Goal: Task Accomplishment & Management: Manage account settings

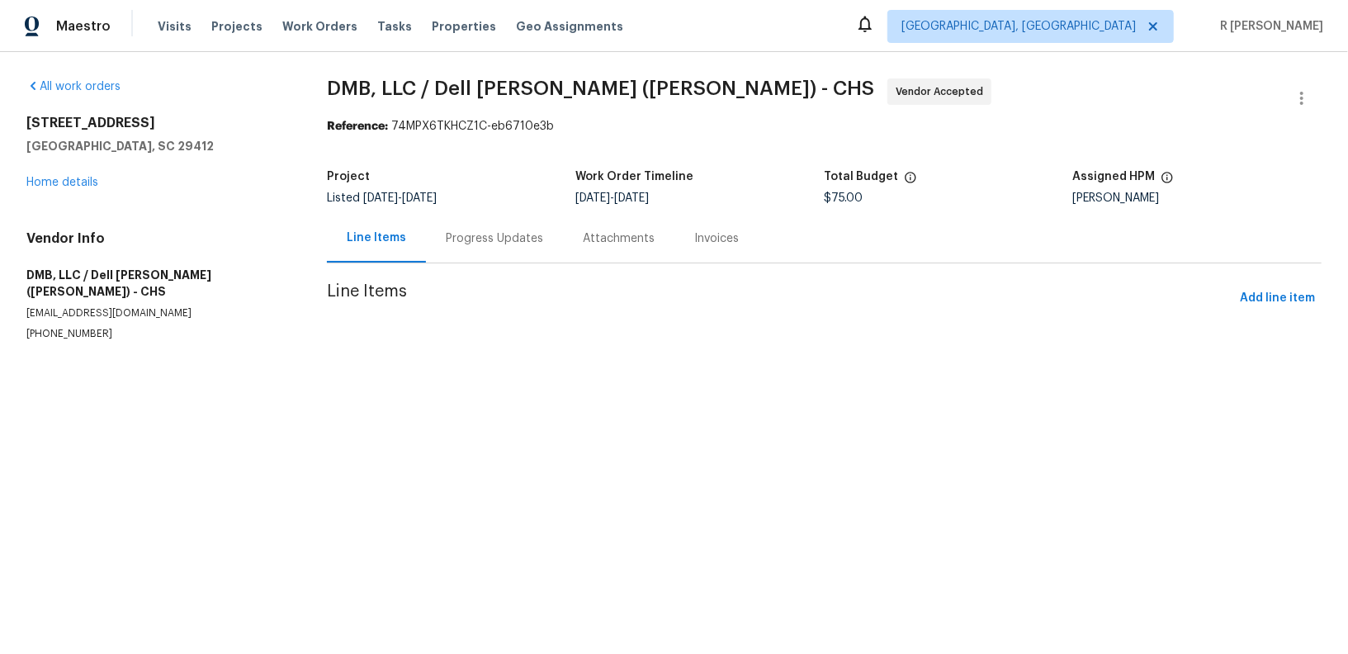
click at [495, 234] on div "Progress Updates" at bounding box center [494, 238] width 97 height 17
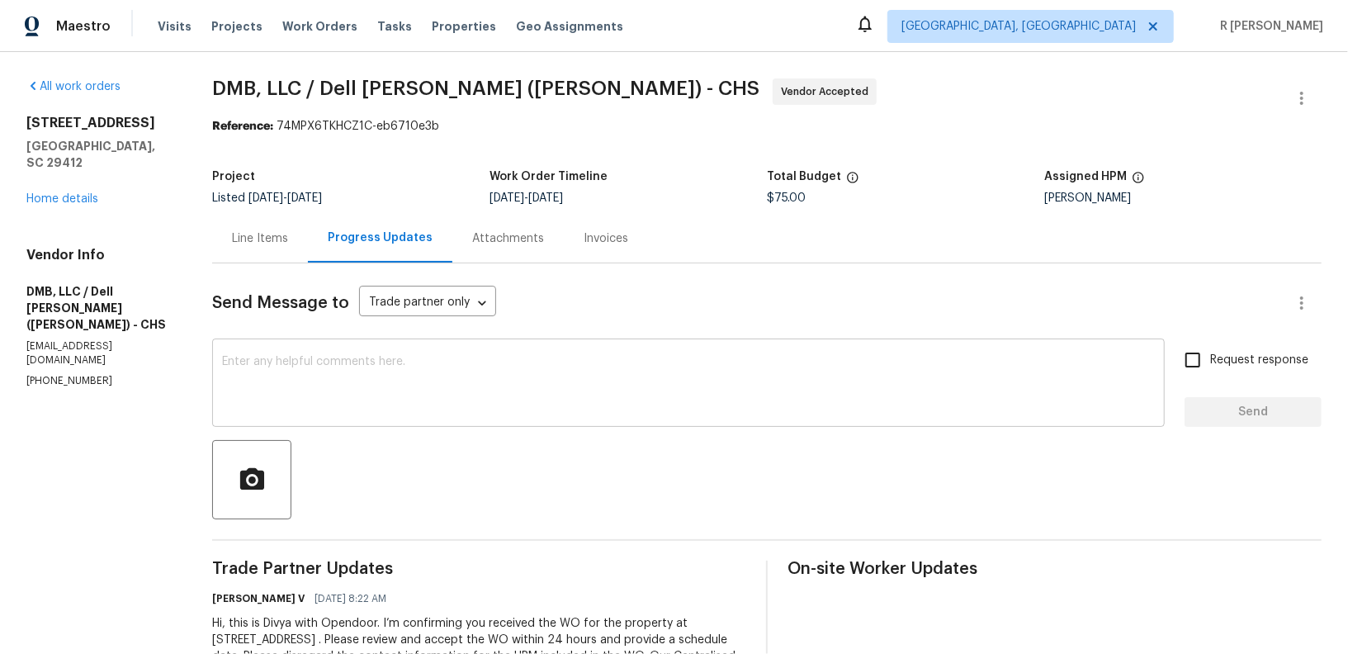
click at [613, 349] on div "x ​" at bounding box center [688, 385] width 952 height 84
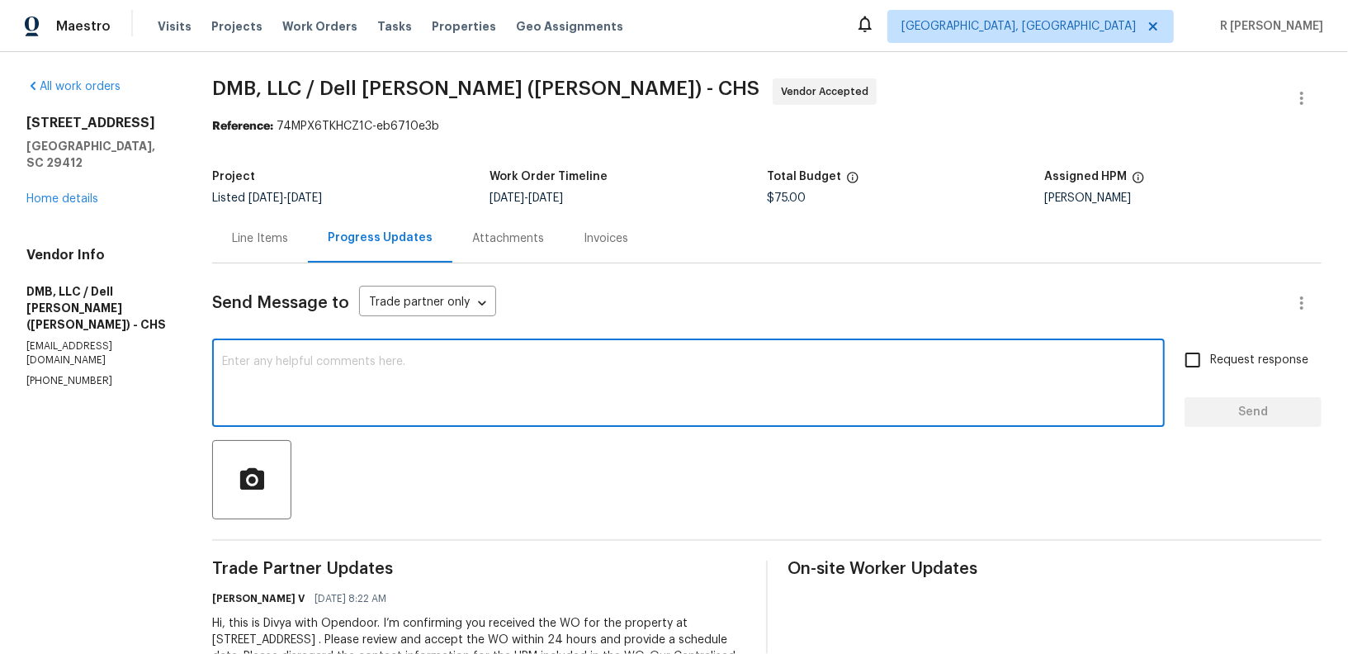
paste textarea "Hey, can we get a status update on the work order? Thanks!"
type textarea "Hey, can we get a status update on the work order? Thanks!"
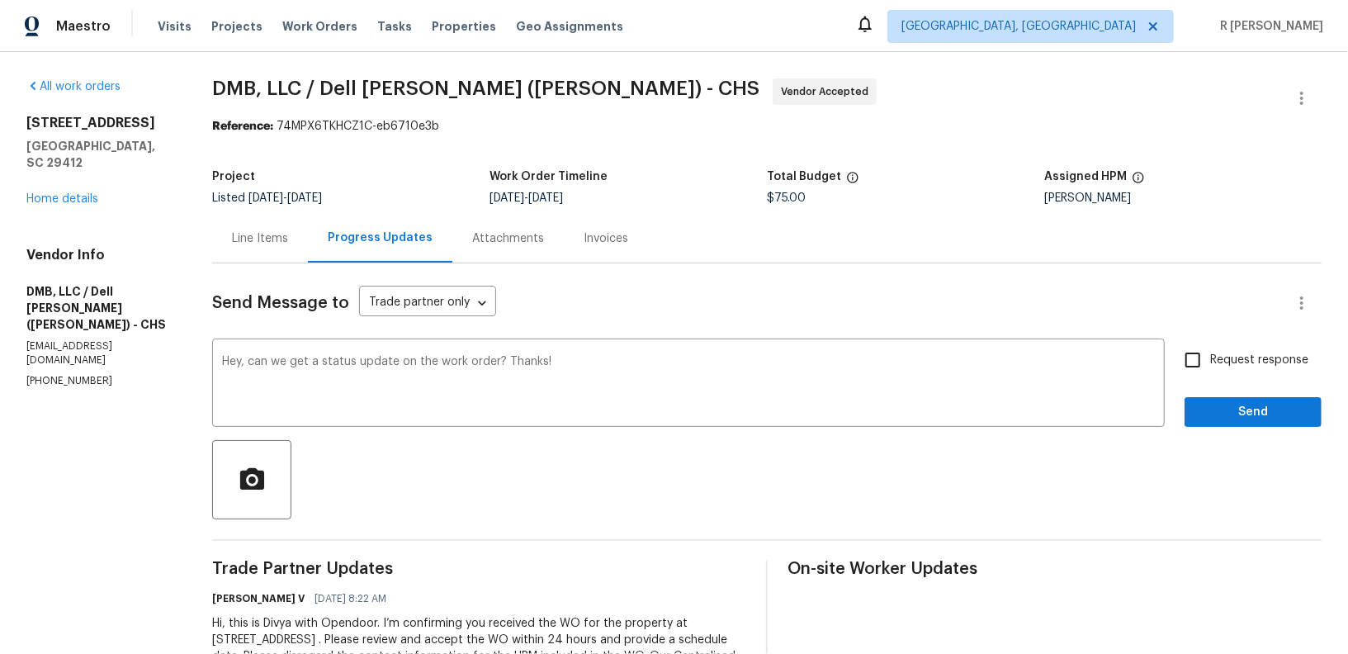
click at [1222, 391] on div "Request response Send" at bounding box center [1252, 385] width 137 height 84
click at [1217, 409] on span "Send" at bounding box center [1253, 412] width 111 height 21
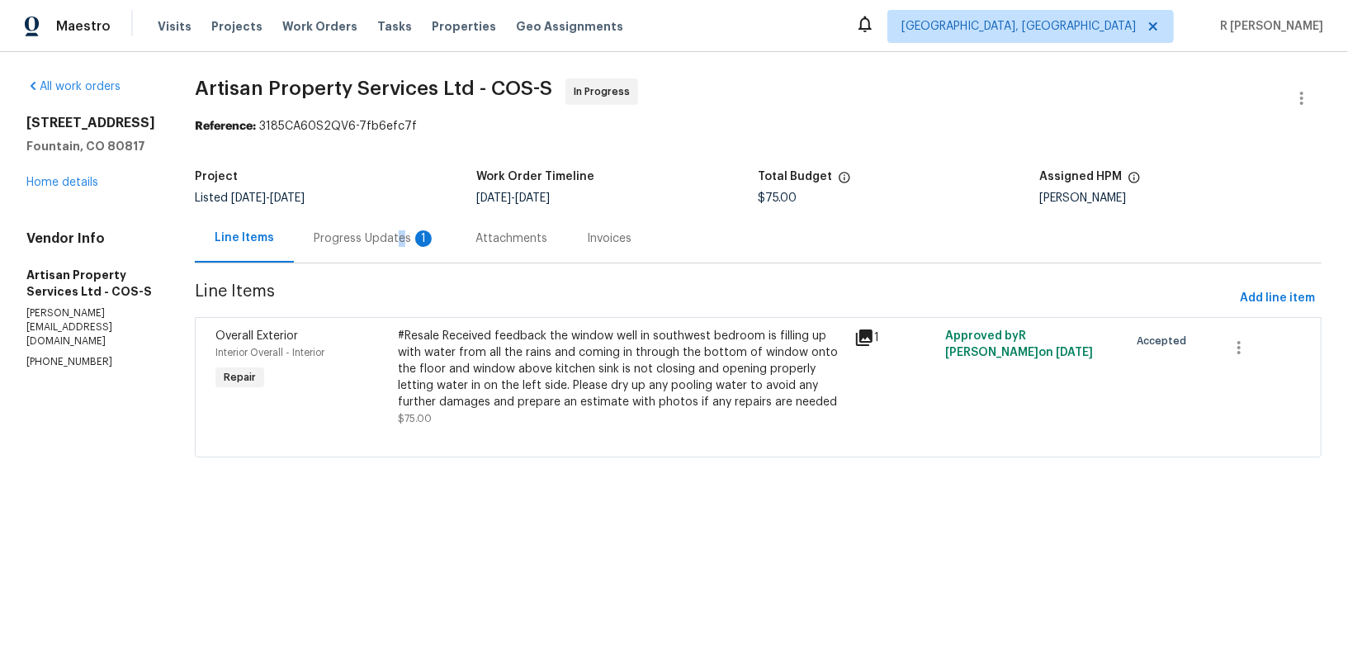
click at [379, 239] on div "Progress Updates 1" at bounding box center [375, 238] width 122 height 17
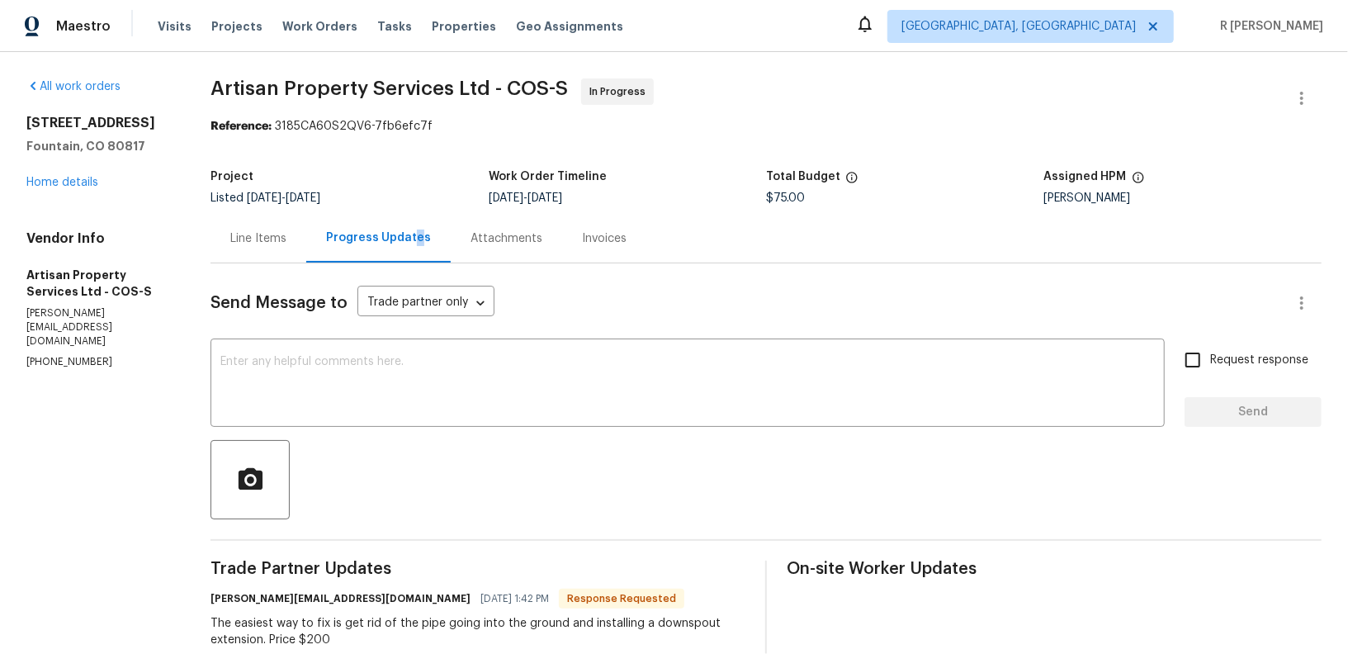
click at [222, 243] on div "Line Items" at bounding box center [258, 238] width 96 height 49
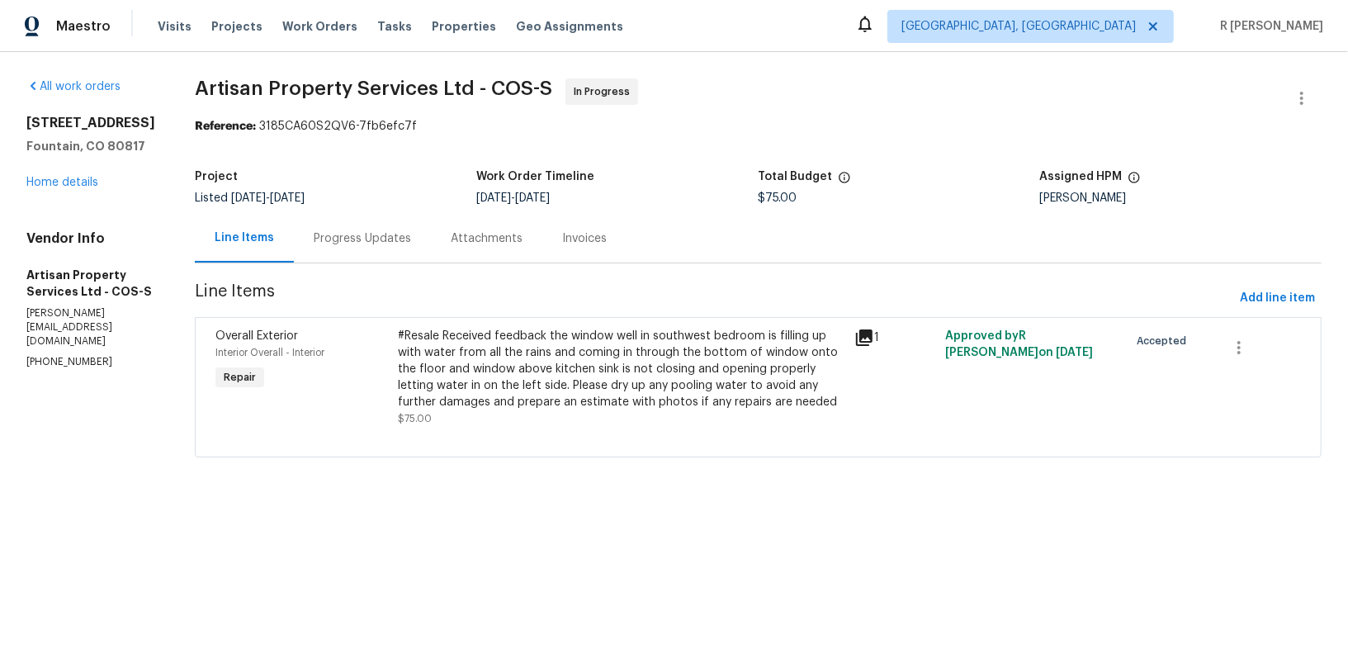
click at [222, 243] on div "Line Items" at bounding box center [244, 237] width 59 height 17
click at [484, 341] on div "#Resale Received feedback the window well in southwest bedroom is filling up wi…" at bounding box center [621, 369] width 447 height 83
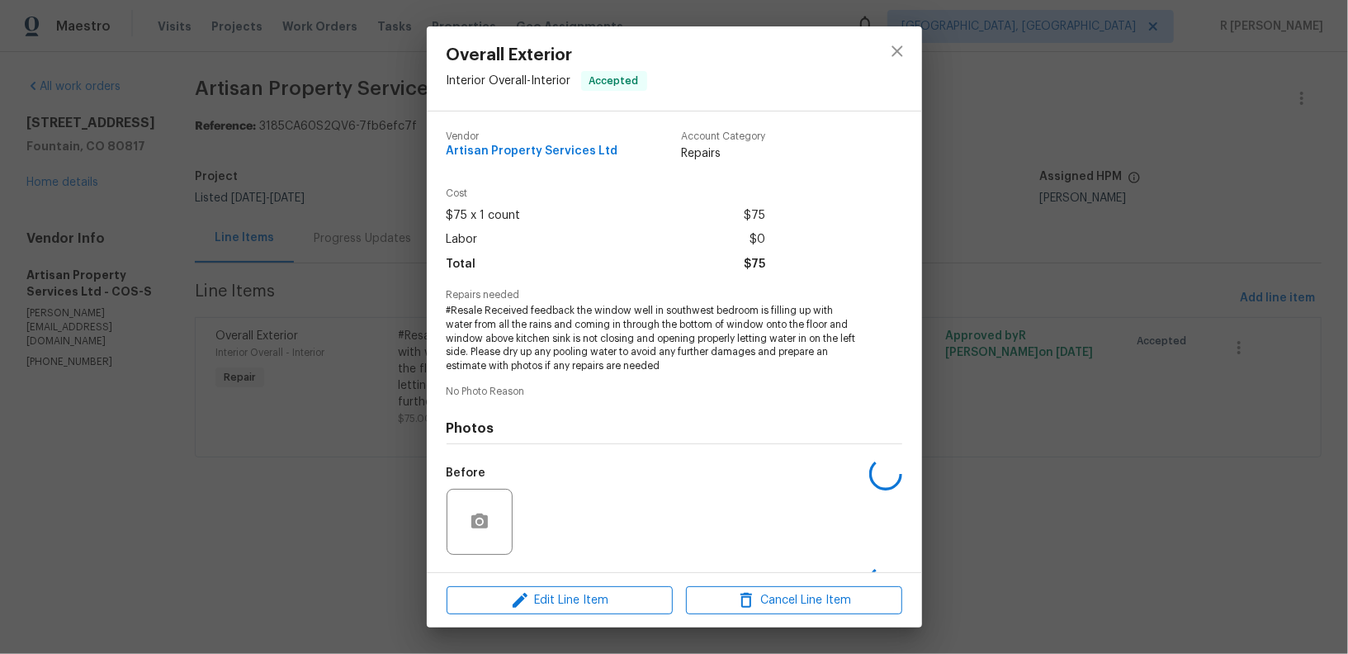
scroll to position [106, 0]
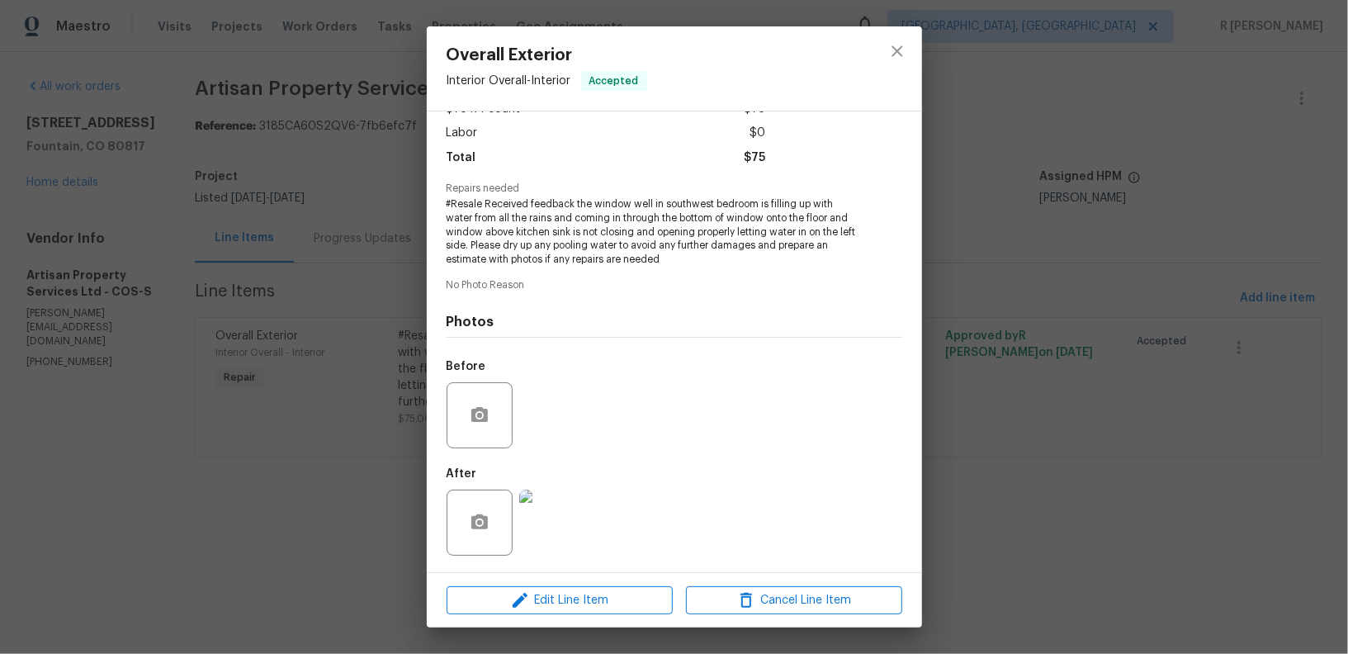
click at [571, 508] on img at bounding box center [552, 522] width 66 height 66
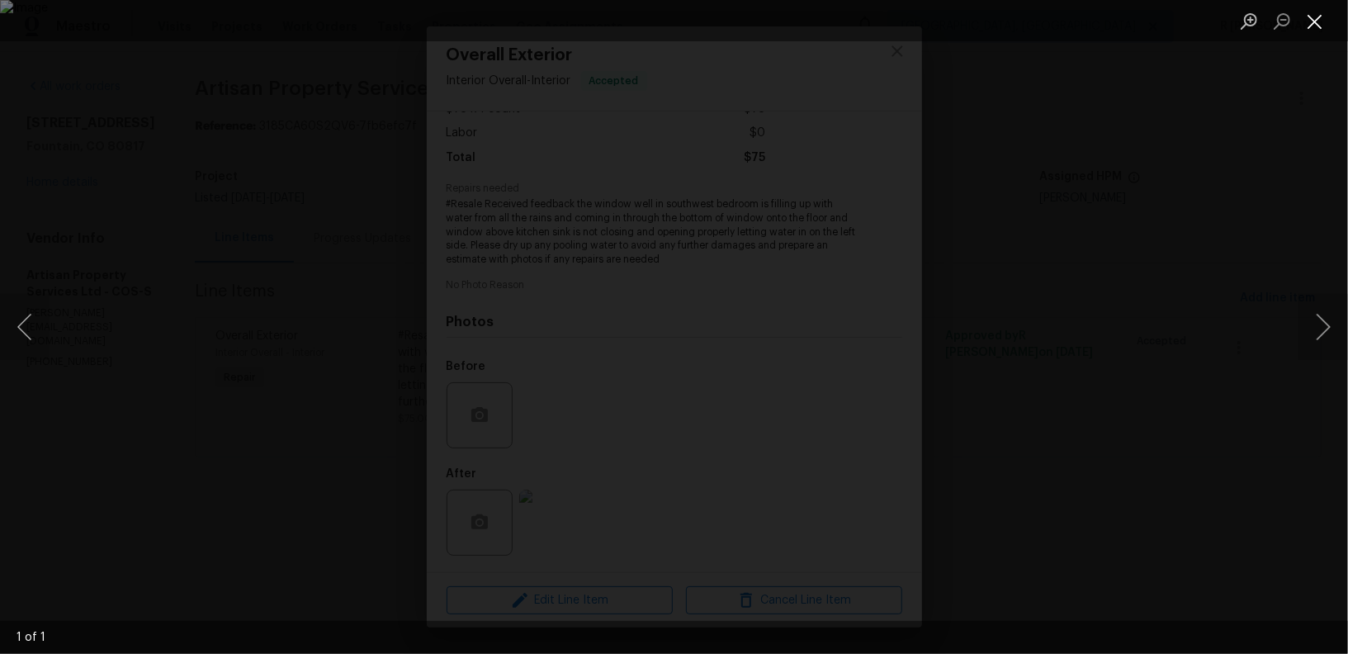
click at [1312, 23] on button "Close lightbox" at bounding box center [1314, 21] width 33 height 29
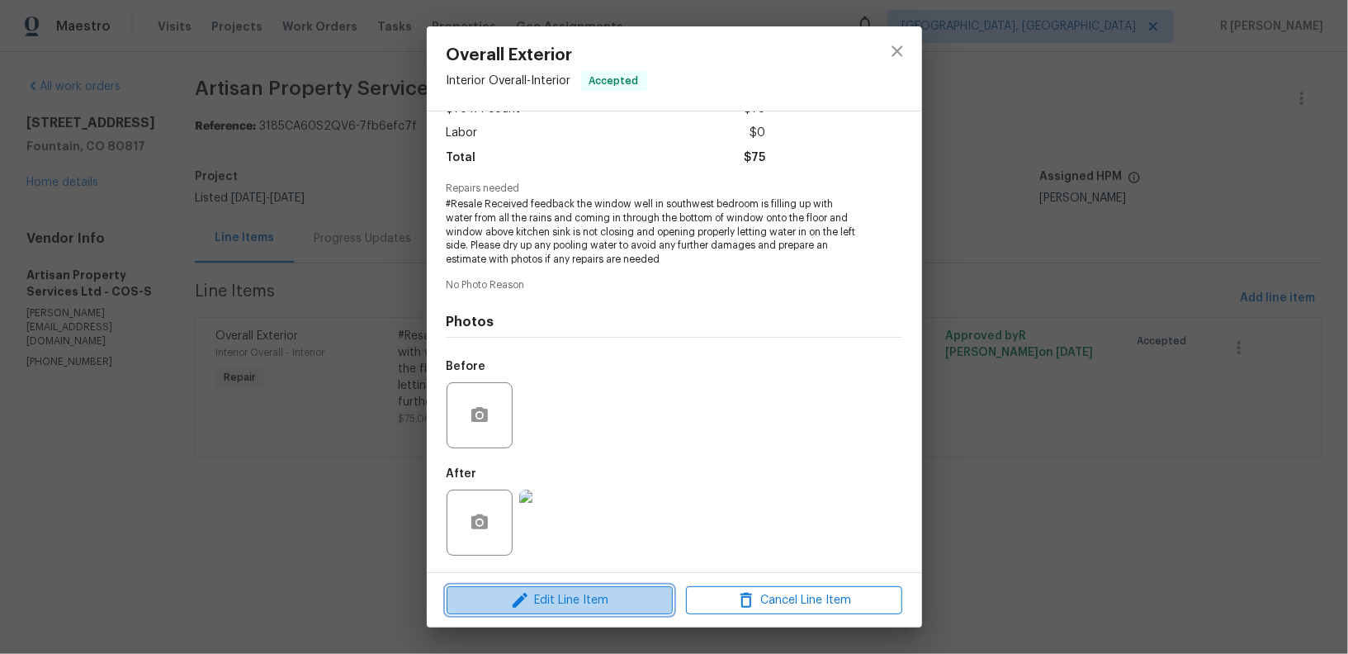
click at [527, 606] on icon "button" at bounding box center [520, 600] width 20 height 20
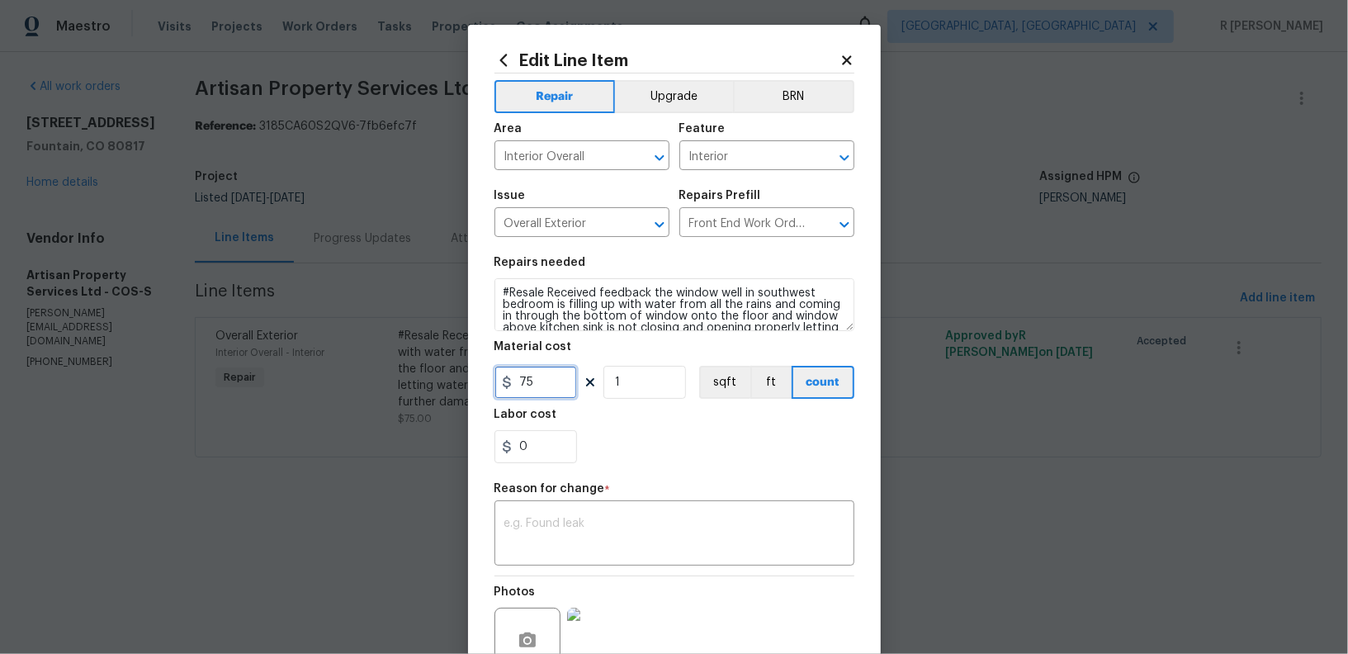
click at [542, 380] on input "75" at bounding box center [535, 382] width 83 height 33
type input "200"
click at [574, 541] on textarea at bounding box center [674, 534] width 340 height 35
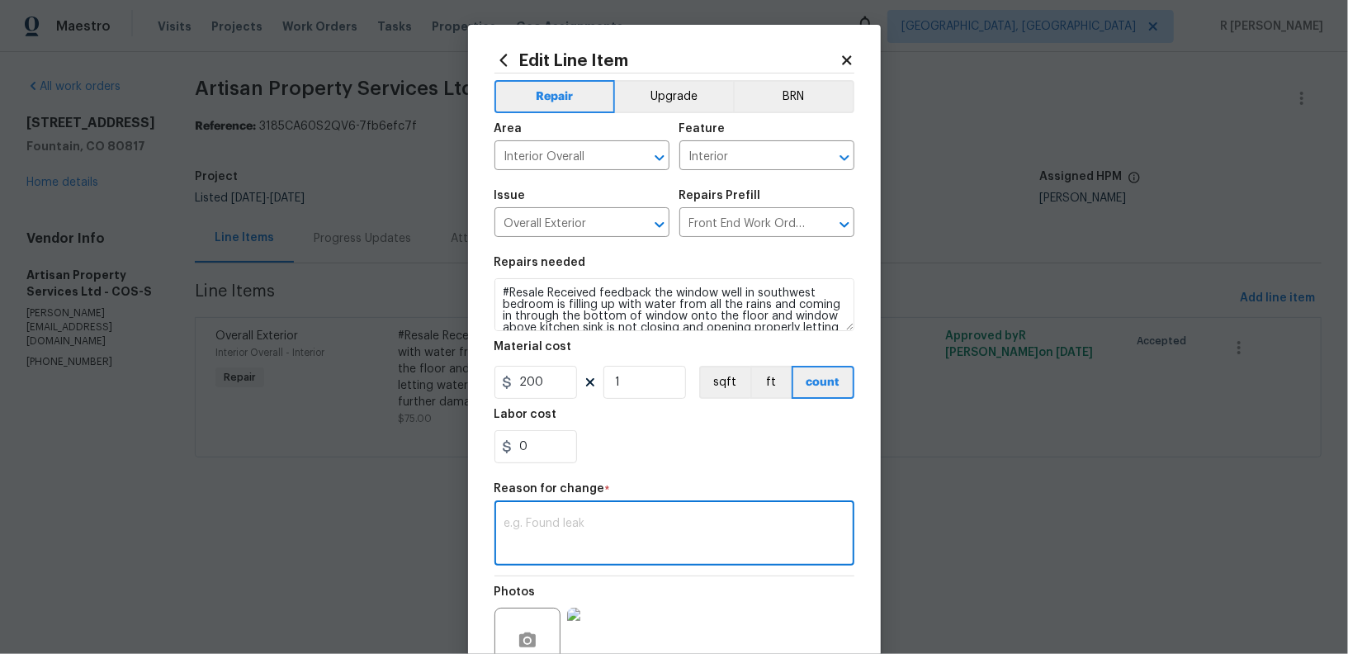
paste textarea "(YK) Updated per vendor’s final cost."
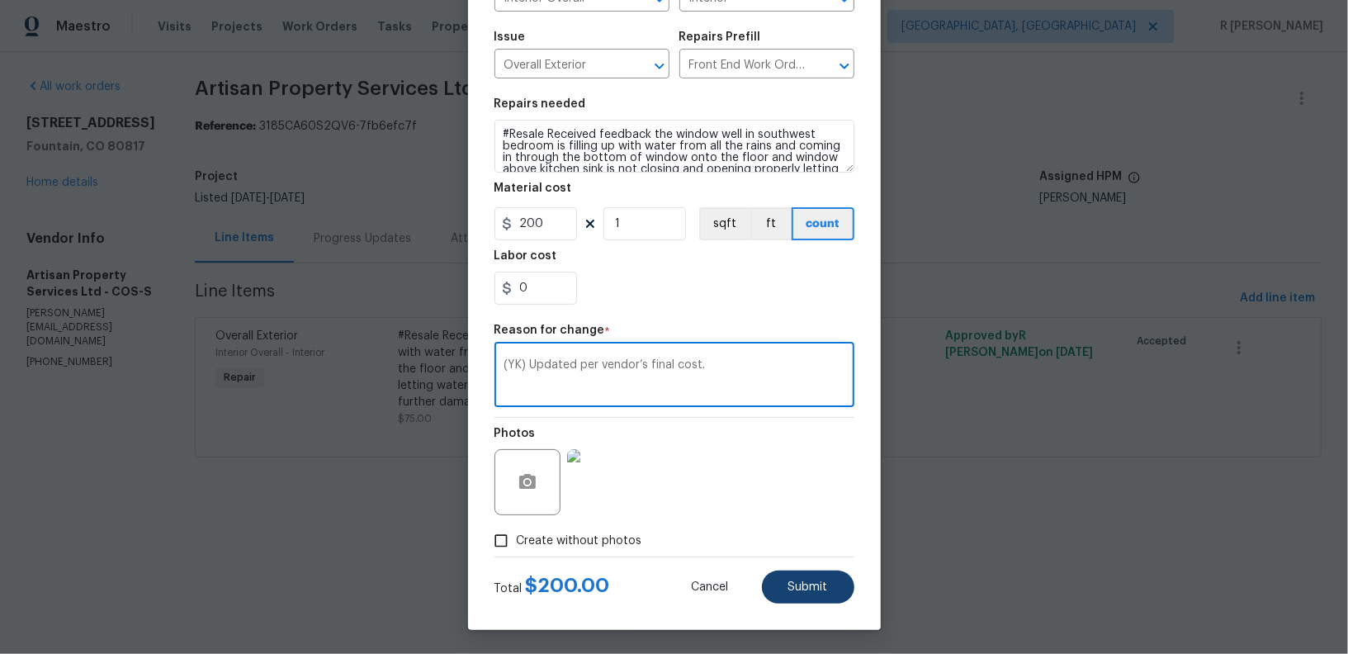
type textarea "(YK) Updated per vendor’s final cost."
click at [812, 596] on button "Submit" at bounding box center [808, 586] width 92 height 33
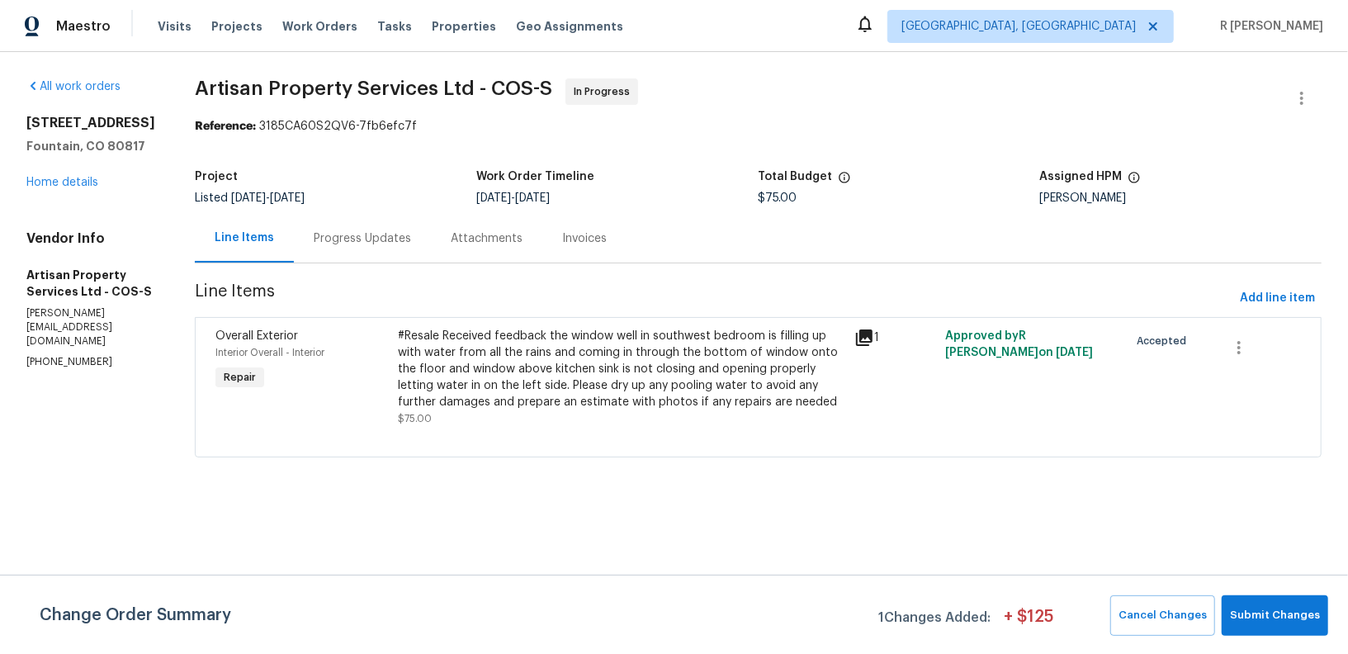
scroll to position [0, 0]
click at [1300, 607] on span "Submit Changes" at bounding box center [1275, 615] width 90 height 19
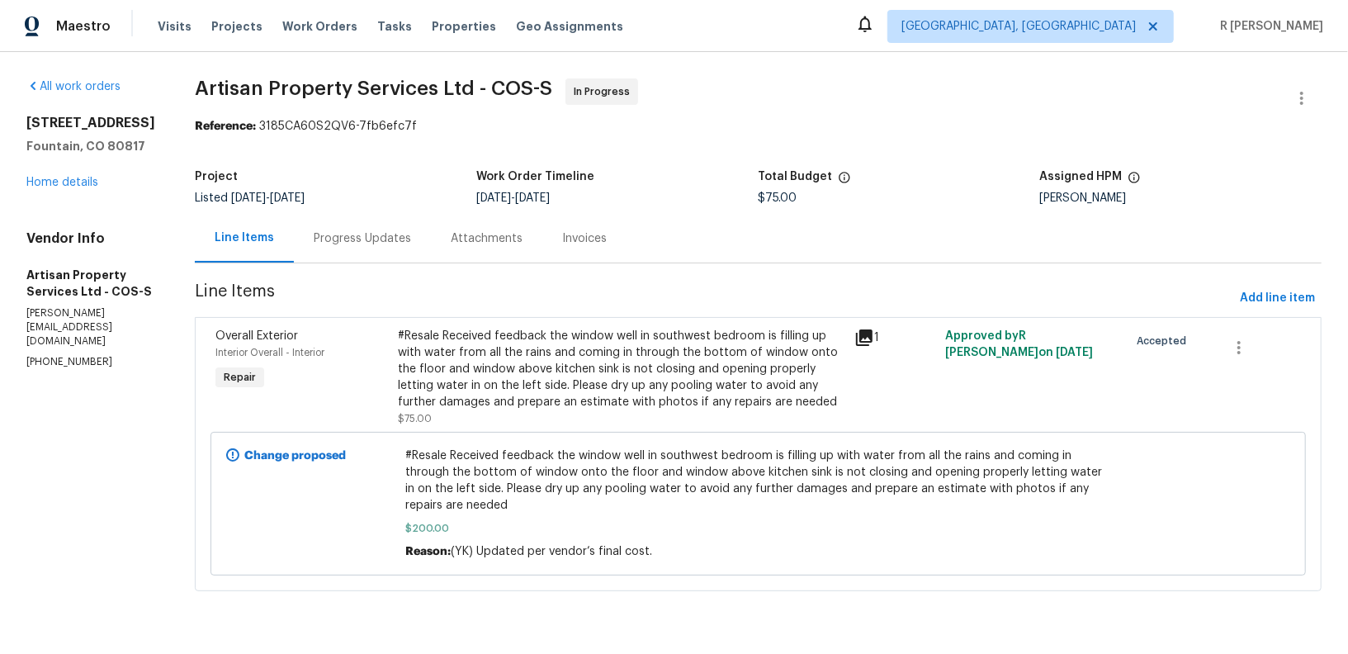
click at [343, 245] on div "Progress Updates" at bounding box center [362, 238] width 97 height 17
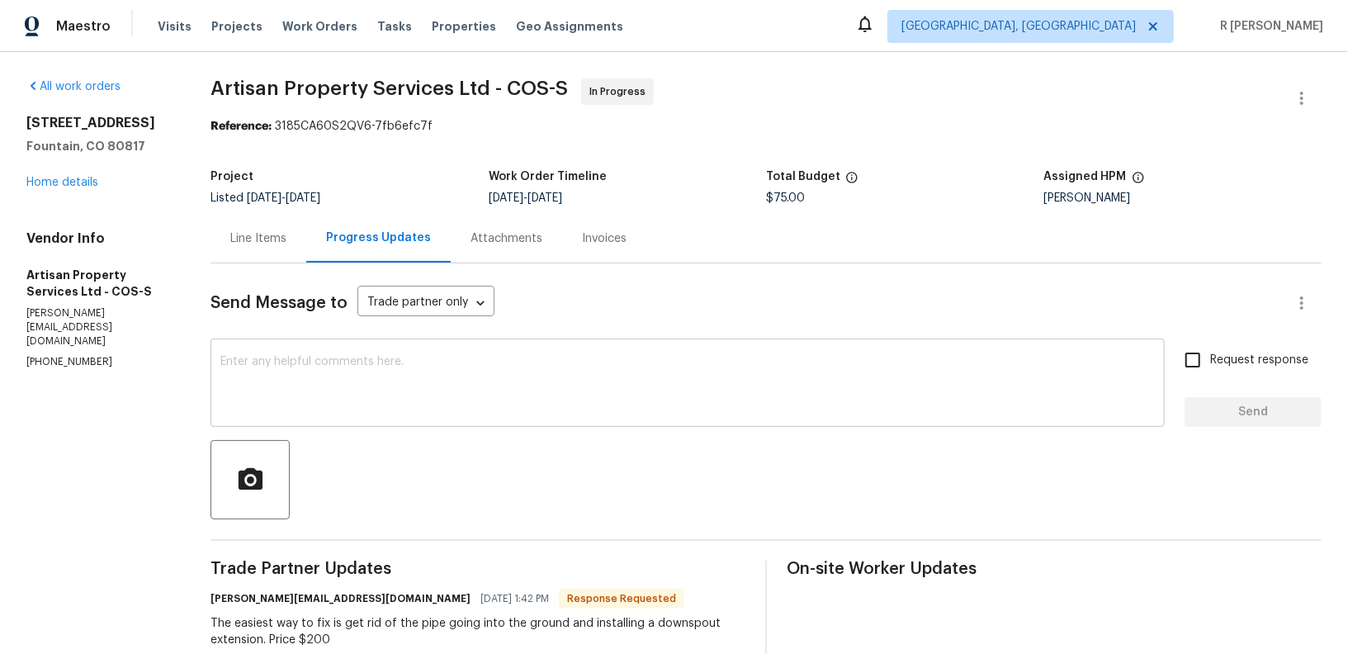
click at [544, 349] on div "x ​" at bounding box center [687, 385] width 954 height 84
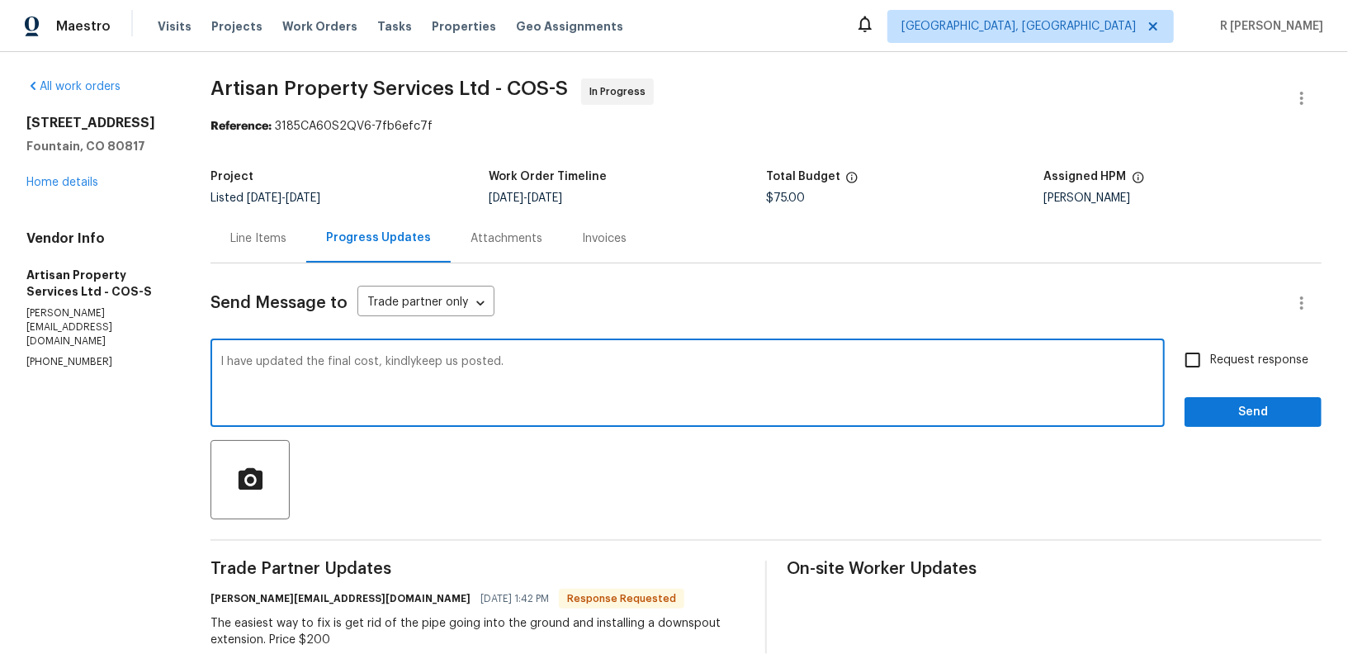
click at [408, 359] on textarea "I have updated the final cost, kindlykeep us posted." at bounding box center [687, 385] width 934 height 58
click at [572, 367] on textarea "I have updated the final cost, kindly keep us posted." at bounding box center [687, 385] width 934 height 58
click at [418, 358] on textarea "I have updated the final cost, kindly keep us posted." at bounding box center [687, 385] width 934 height 58
click at [640, 377] on textarea "I have updated the final cost, kindly proceed and so keep us posted." at bounding box center [687, 385] width 934 height 58
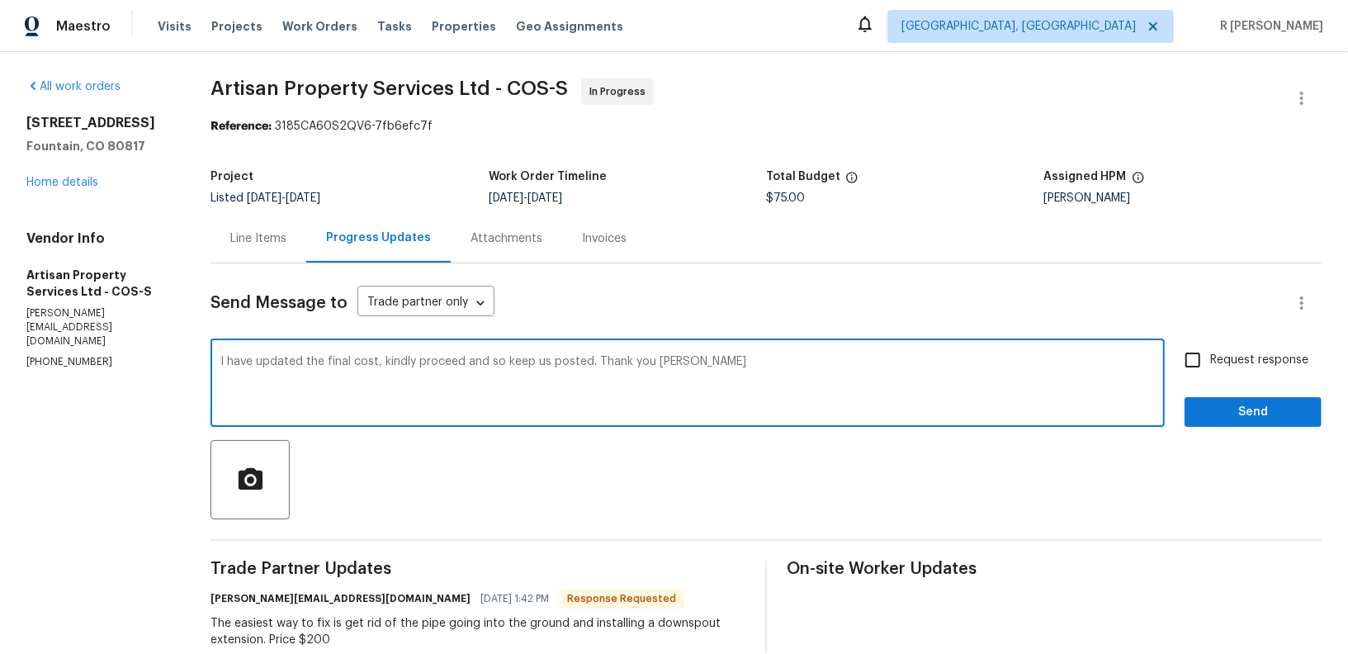
type textarea "I have updated the final cost, kindly proceed and so keep us posted. Thank you …"
click at [1251, 352] on span "Request response" at bounding box center [1259, 360] width 98 height 17
click at [1210, 352] on input "Request response" at bounding box center [1192, 360] width 35 height 35
checkbox input "true"
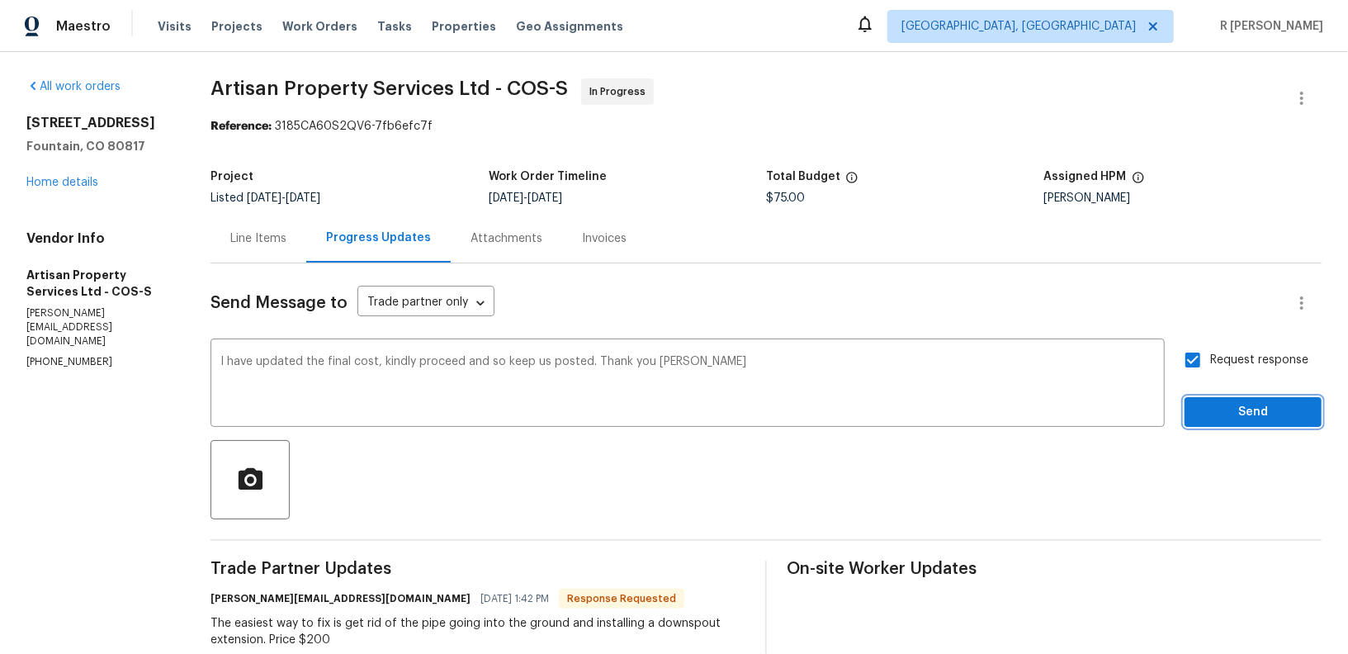
click at [1240, 418] on span "Send" at bounding box center [1253, 412] width 111 height 21
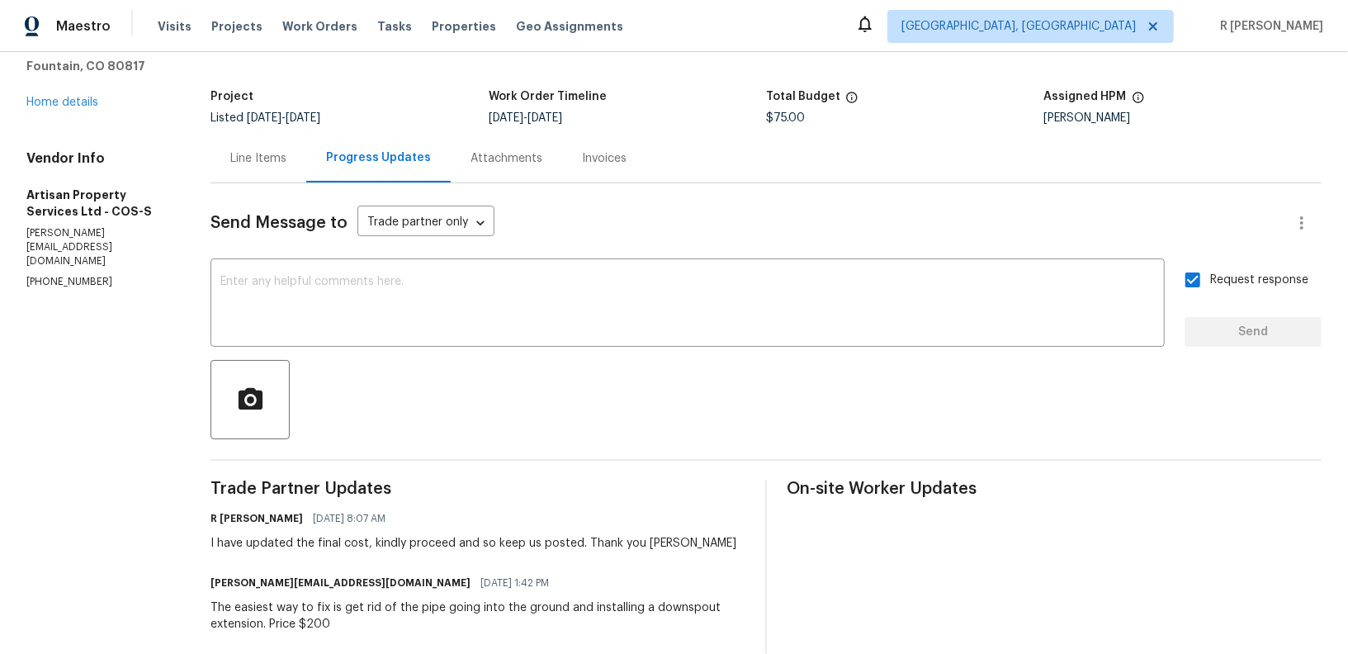
scroll to position [158, 0]
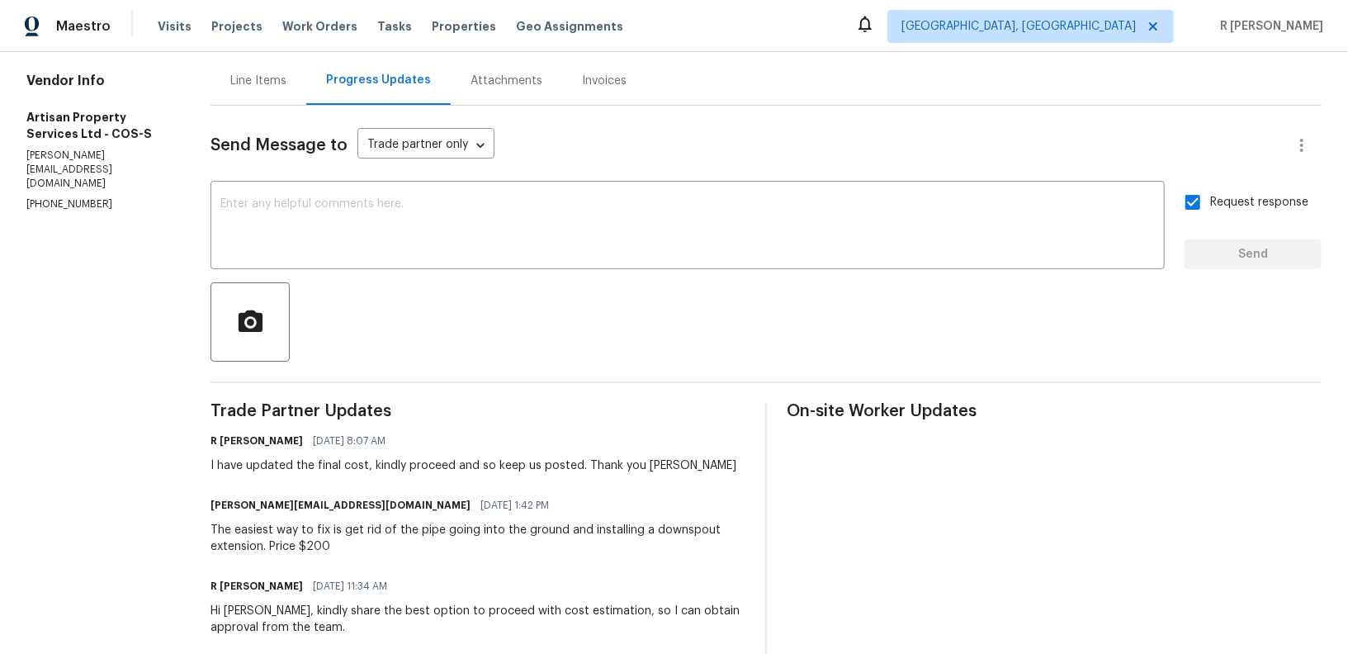
click at [468, 532] on div "The easiest way to fix is get rid of the pipe going into the ground and install…" at bounding box center [477, 538] width 535 height 33
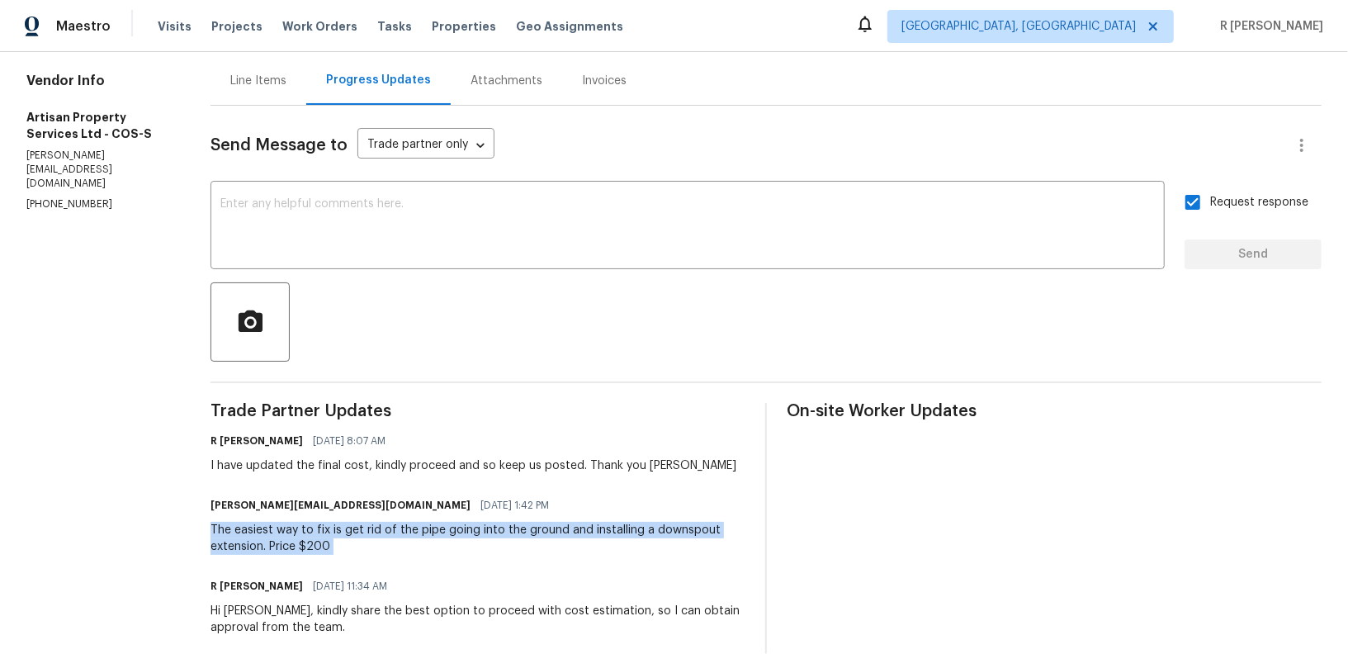
click at [468, 532] on div "The easiest way to fix is get rid of the pipe going into the ground and install…" at bounding box center [477, 538] width 535 height 33
copy div "The easiest way to fix is get rid of the pipe going into the ground and install…"
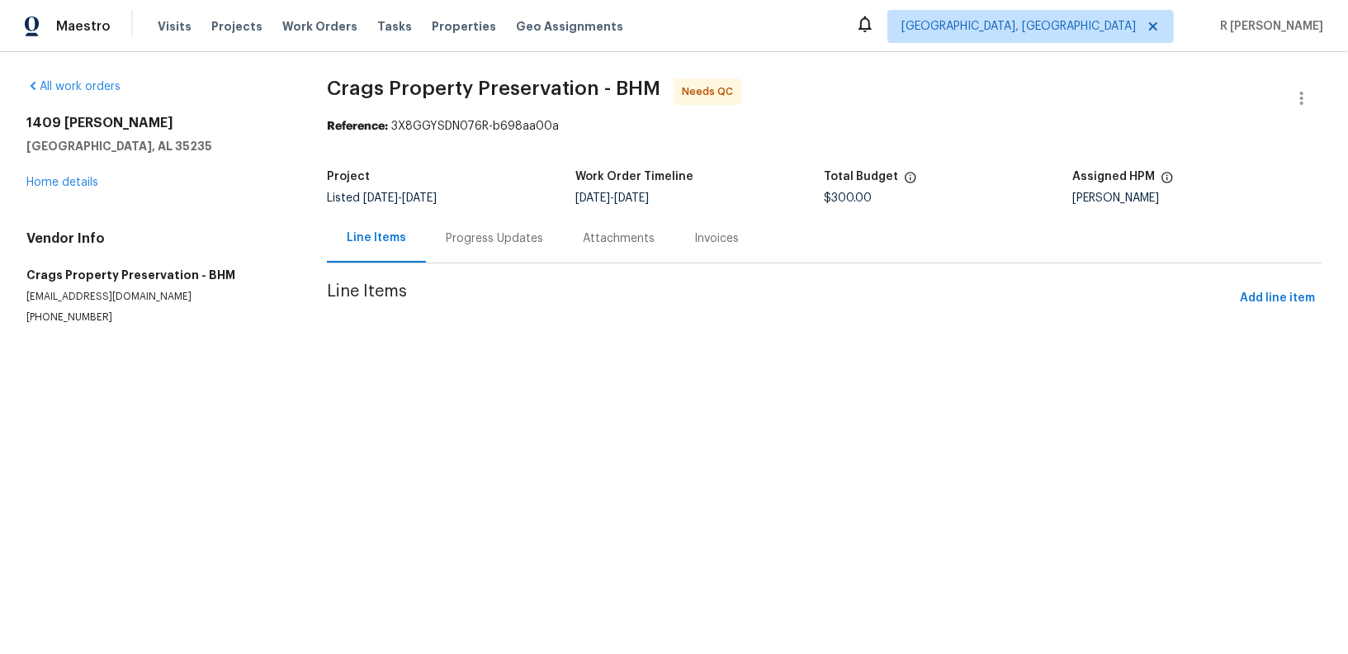
click at [461, 241] on div "Progress Updates" at bounding box center [494, 238] width 97 height 17
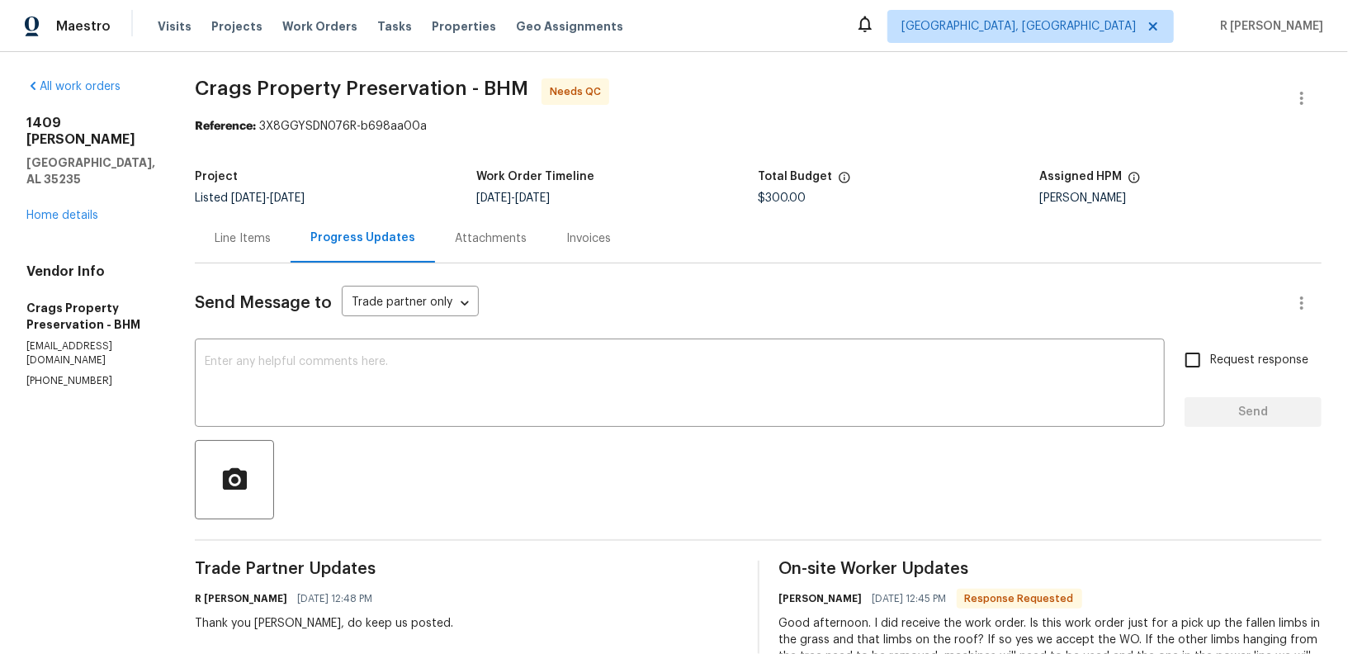
click at [226, 231] on div "Line Items" at bounding box center [243, 238] width 56 height 17
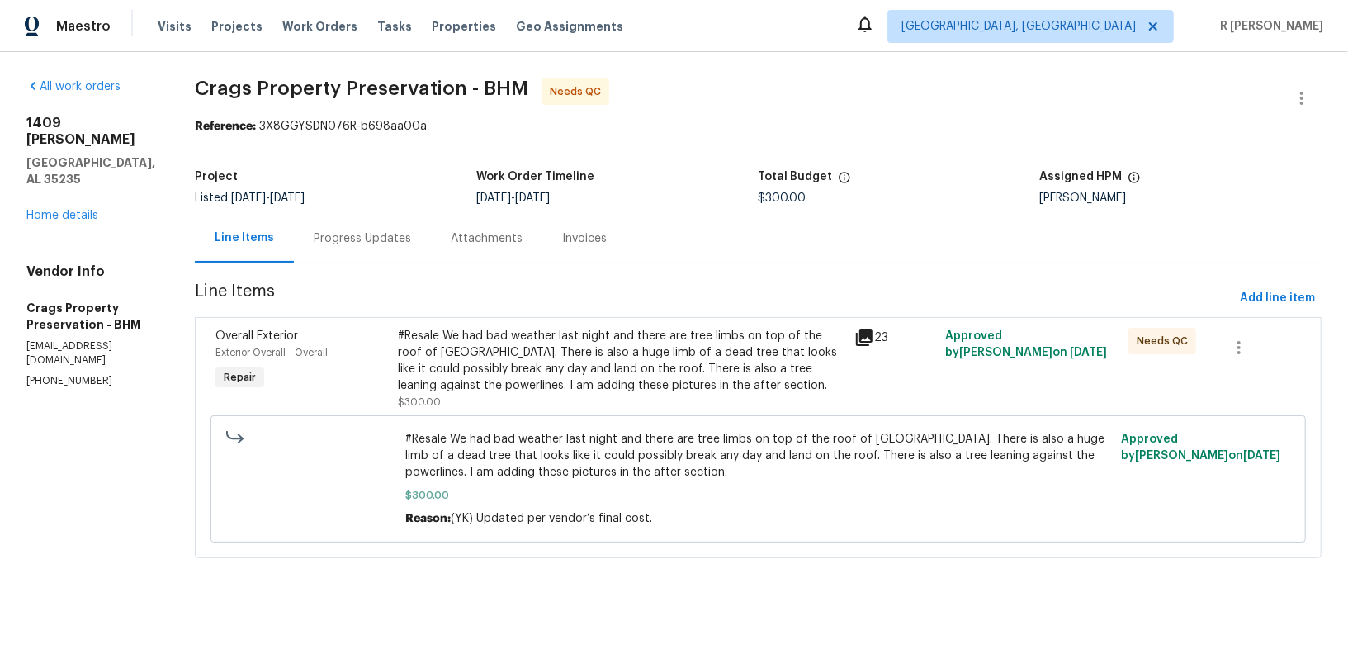
click at [682, 395] on div "#Resale We had bad weather last night and there are tree limbs on top of the ro…" at bounding box center [621, 369] width 447 height 83
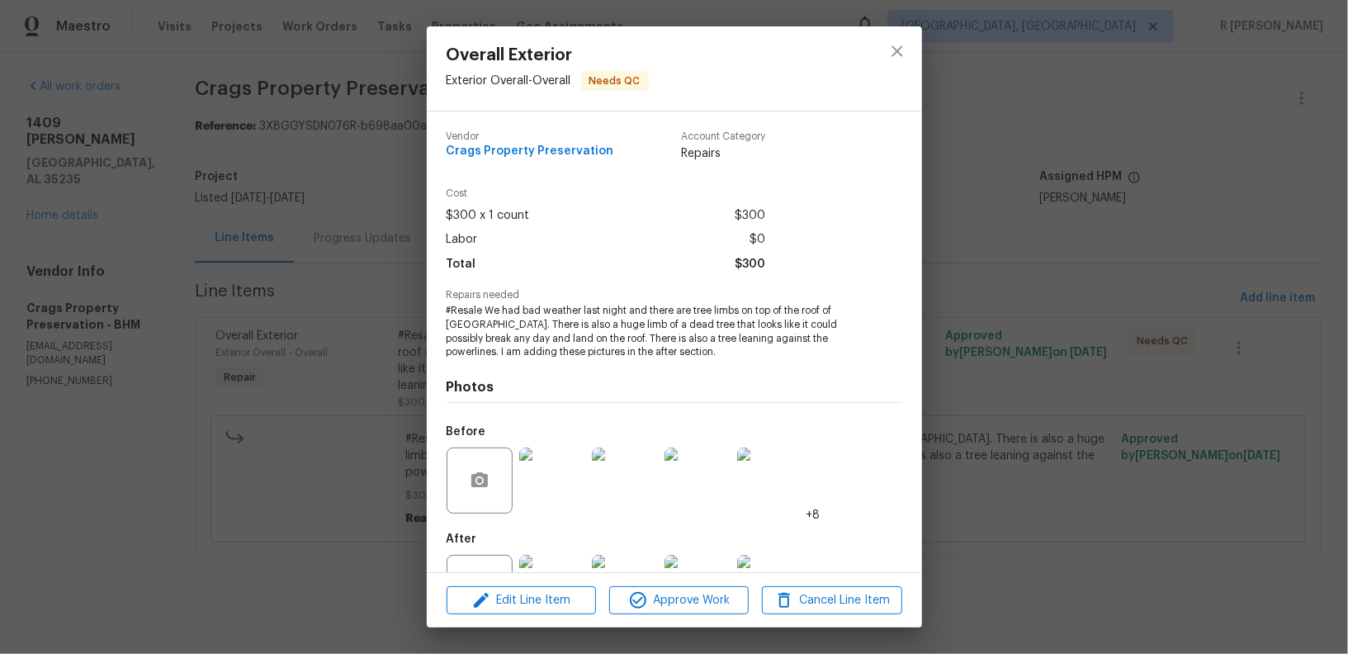
scroll to position [65, 0]
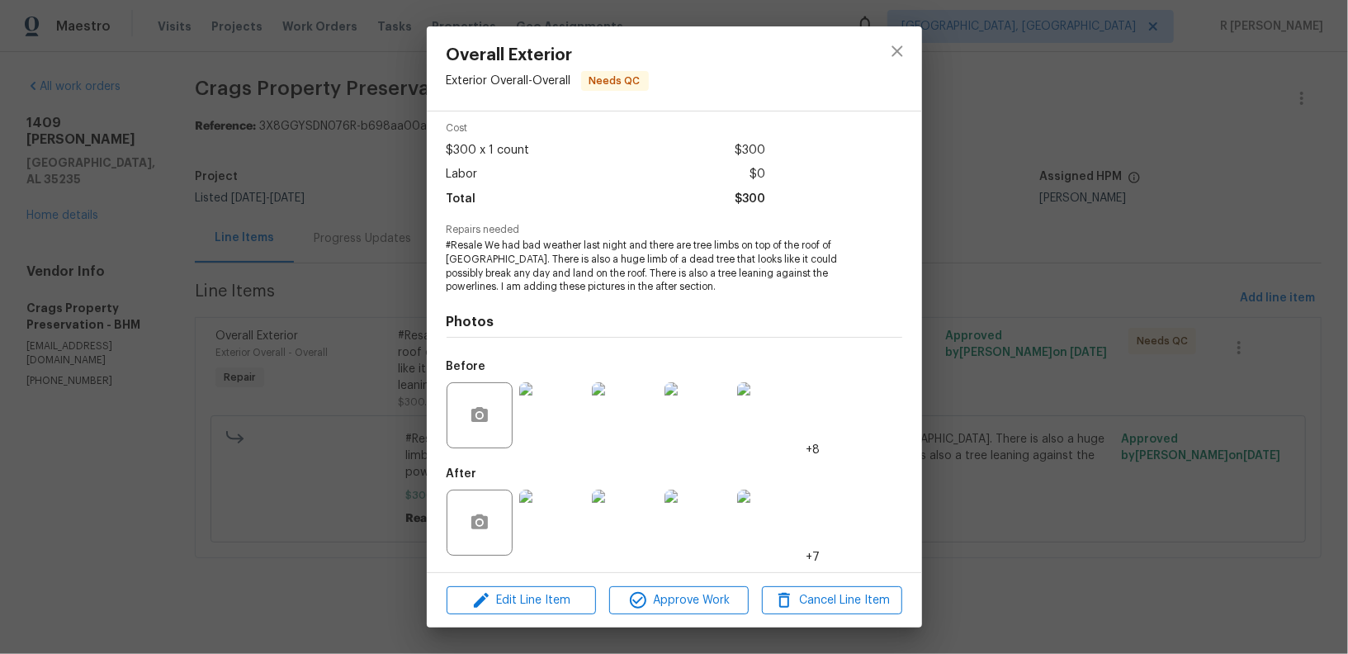
click at [546, 534] on img at bounding box center [552, 522] width 66 height 66
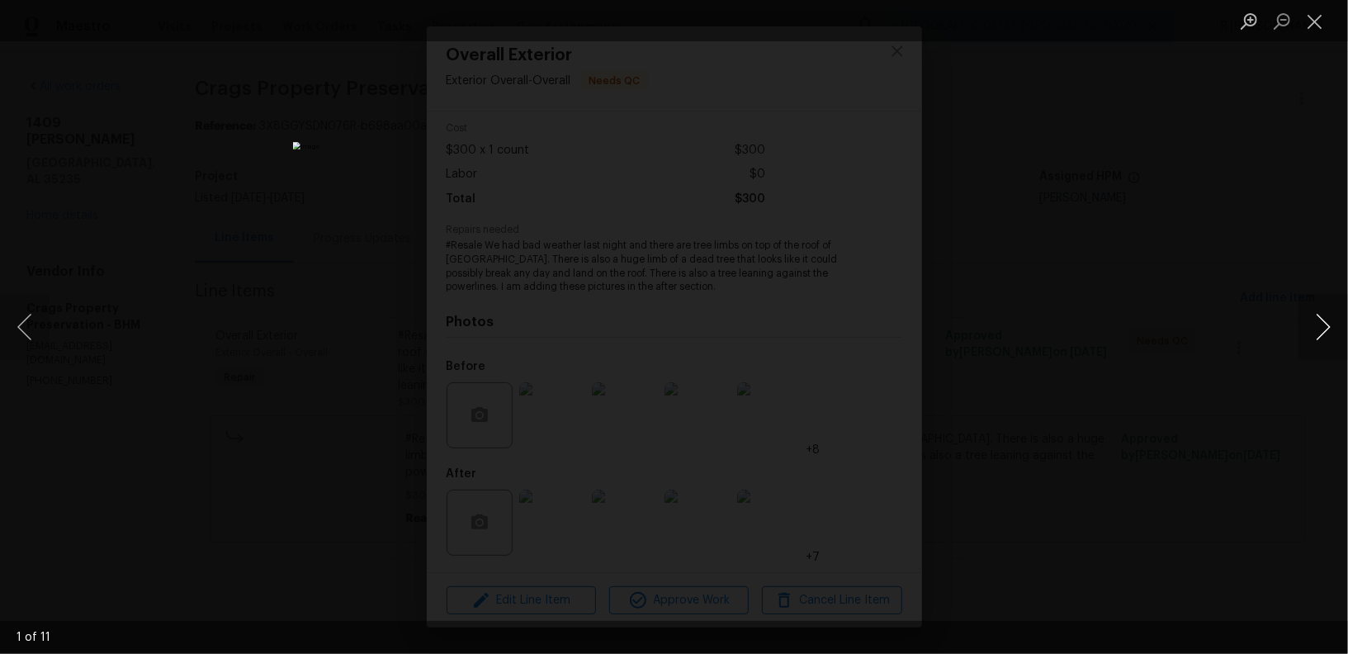
click at [1329, 330] on button "Next image" at bounding box center [1323, 327] width 50 height 66
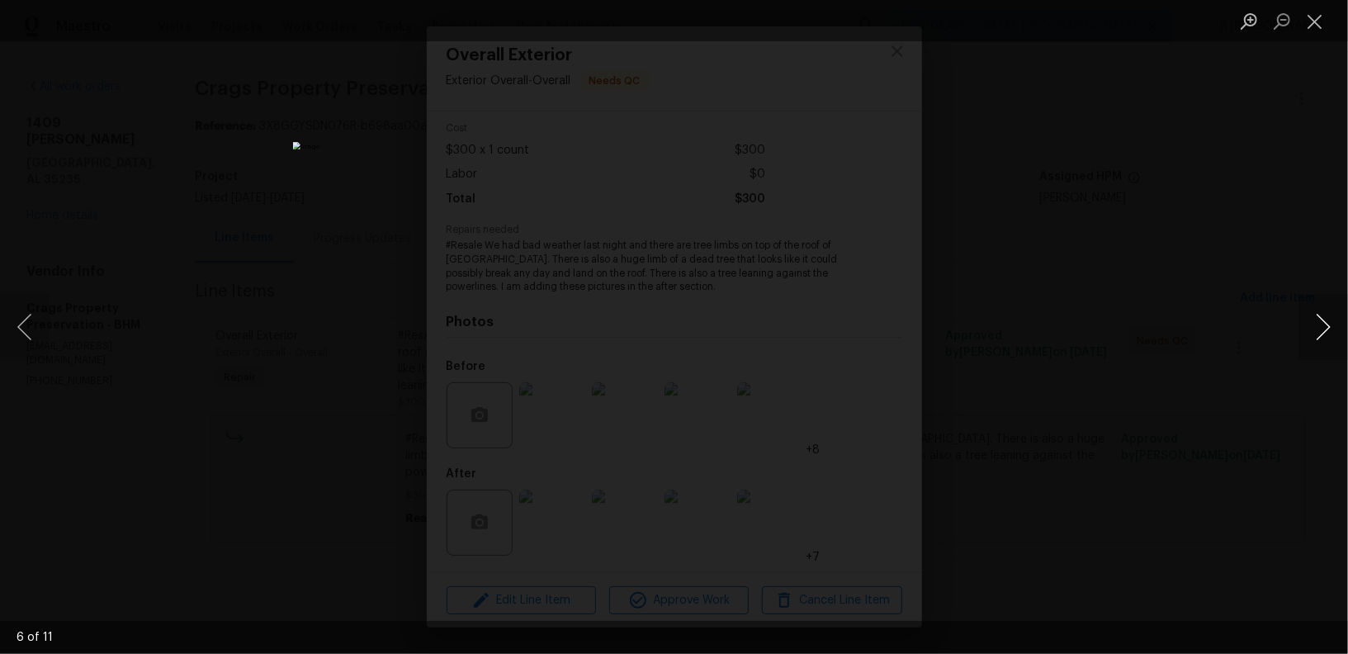
click at [1329, 330] on button "Next image" at bounding box center [1323, 327] width 50 height 66
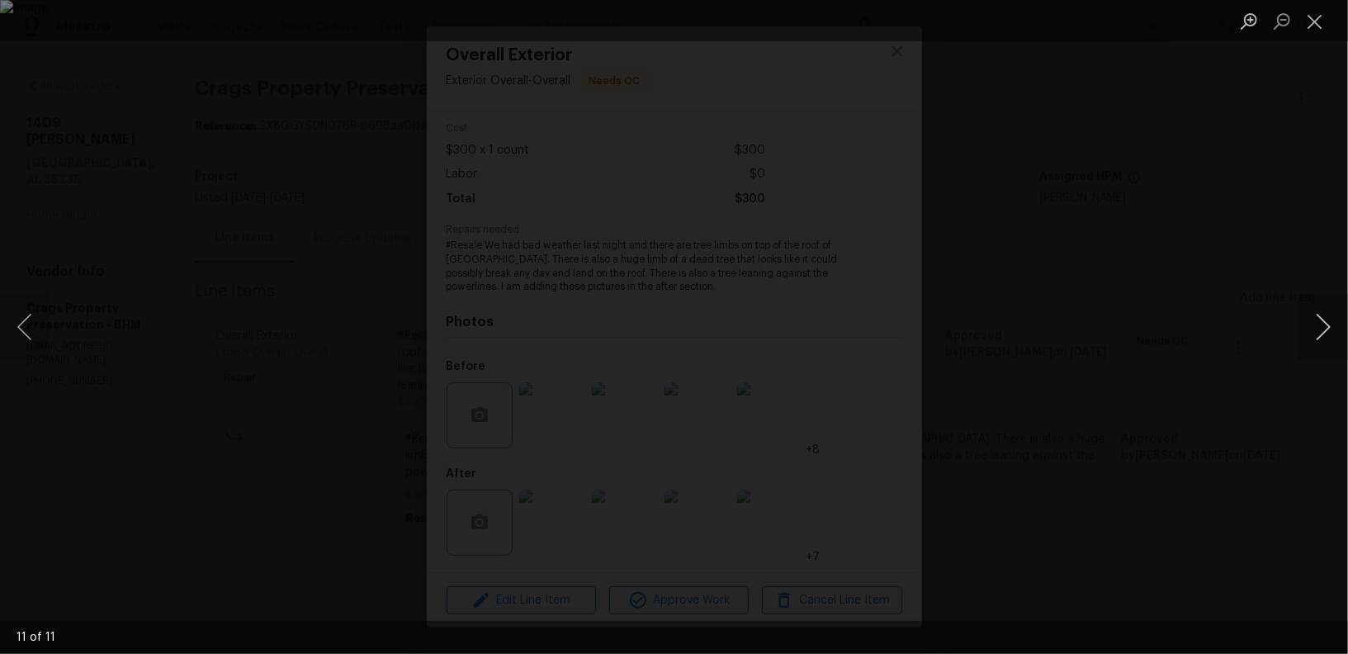
click at [1329, 330] on button "Next image" at bounding box center [1323, 327] width 50 height 66
click at [1321, 21] on button "Close lightbox" at bounding box center [1314, 21] width 33 height 29
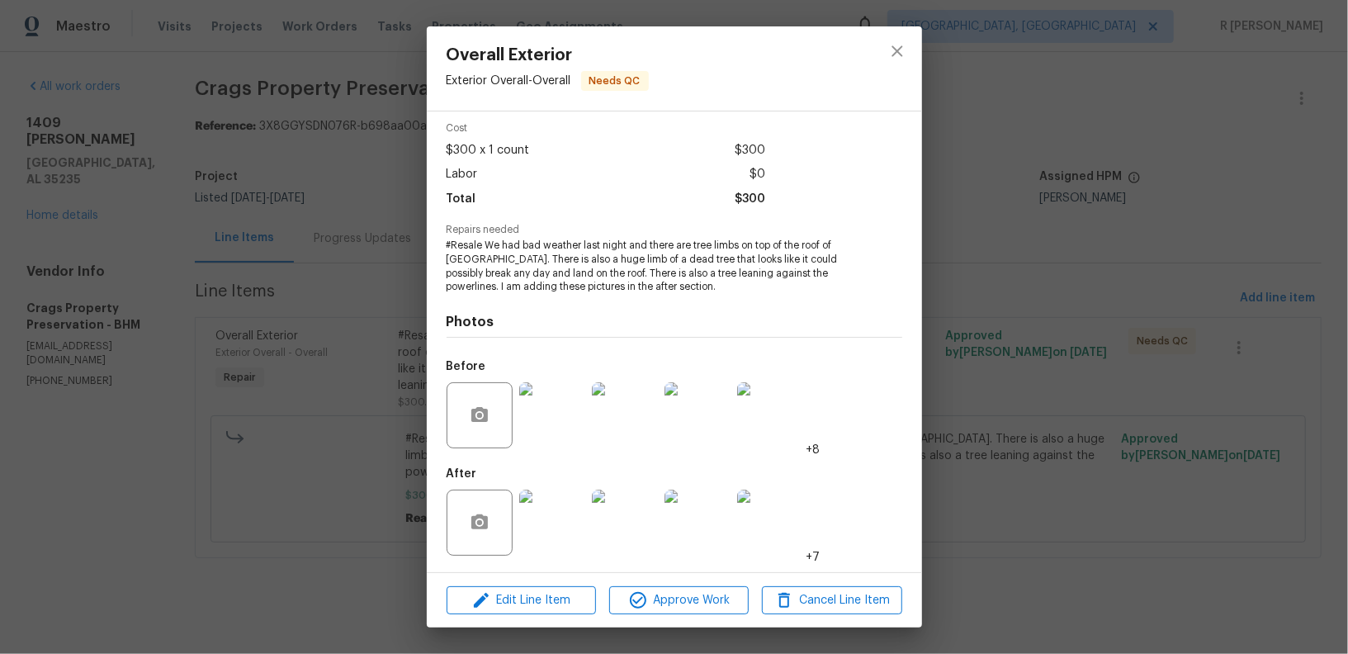
click at [555, 404] on img at bounding box center [552, 415] width 66 height 66
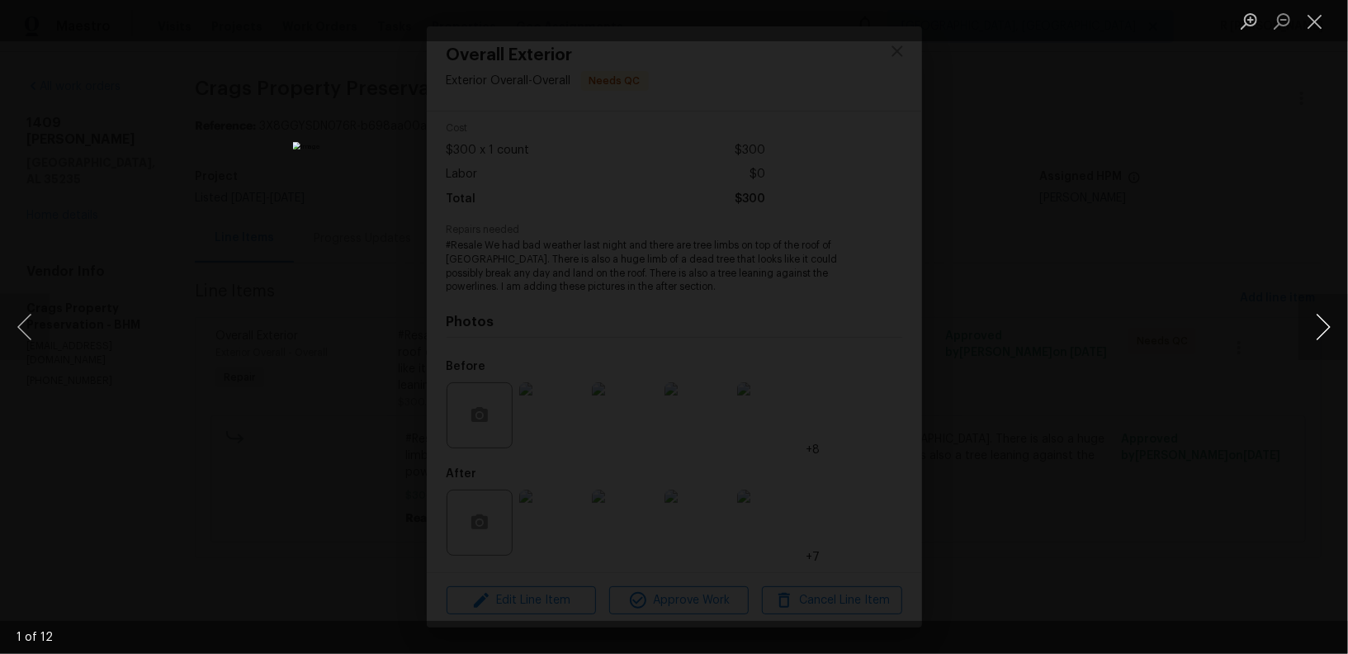
click at [1321, 326] on button "Next image" at bounding box center [1323, 327] width 50 height 66
click at [1321, 325] on button "Next image" at bounding box center [1323, 327] width 50 height 66
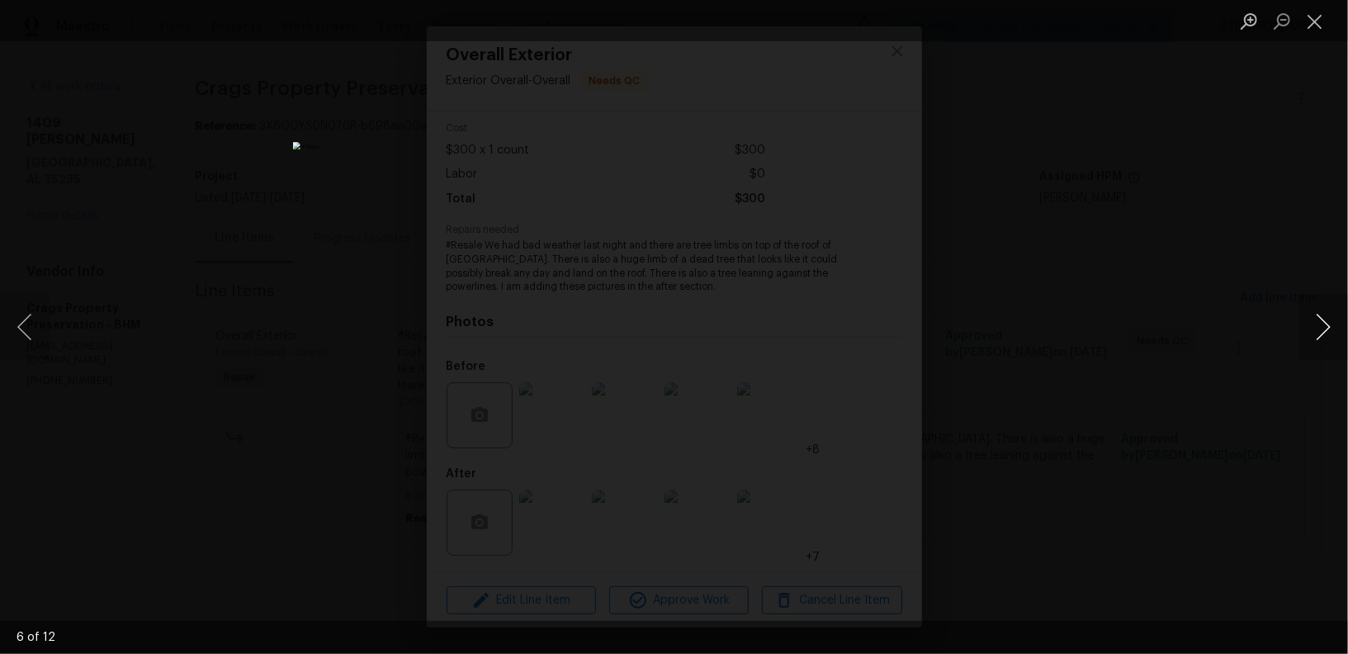
click at [1321, 325] on button "Next image" at bounding box center [1323, 327] width 50 height 66
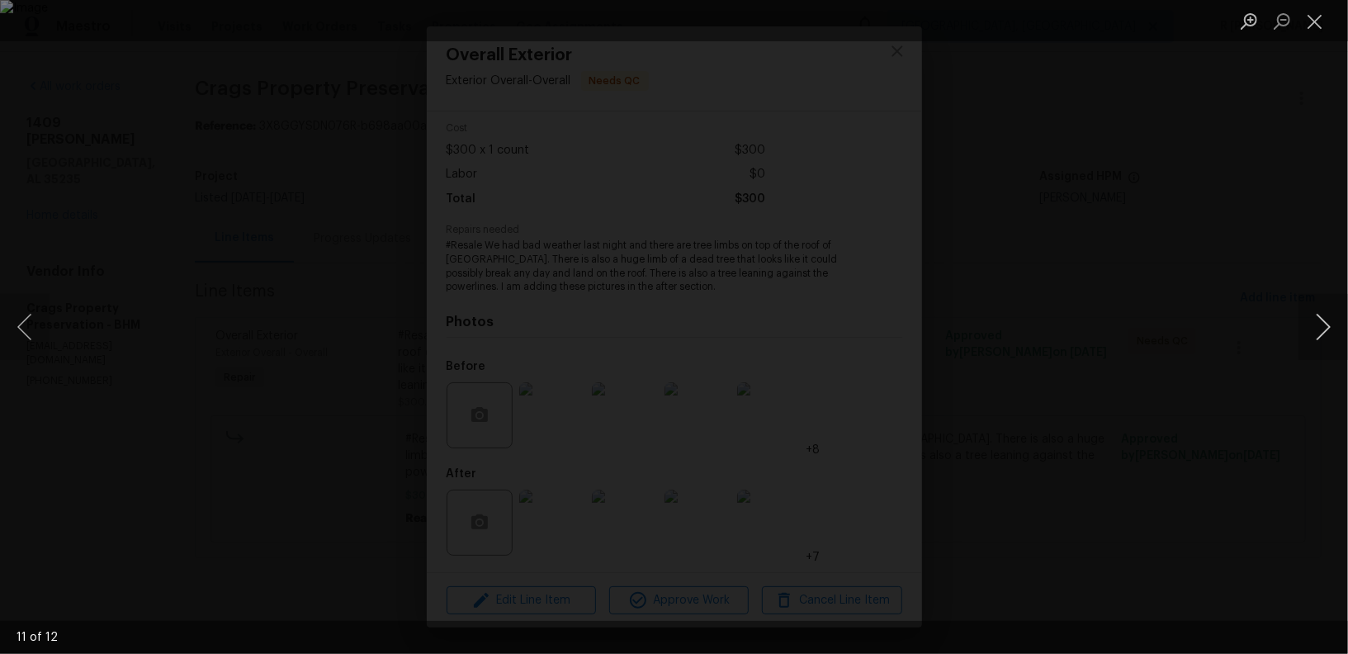
click at [1321, 325] on button "Next image" at bounding box center [1323, 327] width 50 height 66
click at [1318, 24] on button "Close lightbox" at bounding box center [1314, 21] width 33 height 29
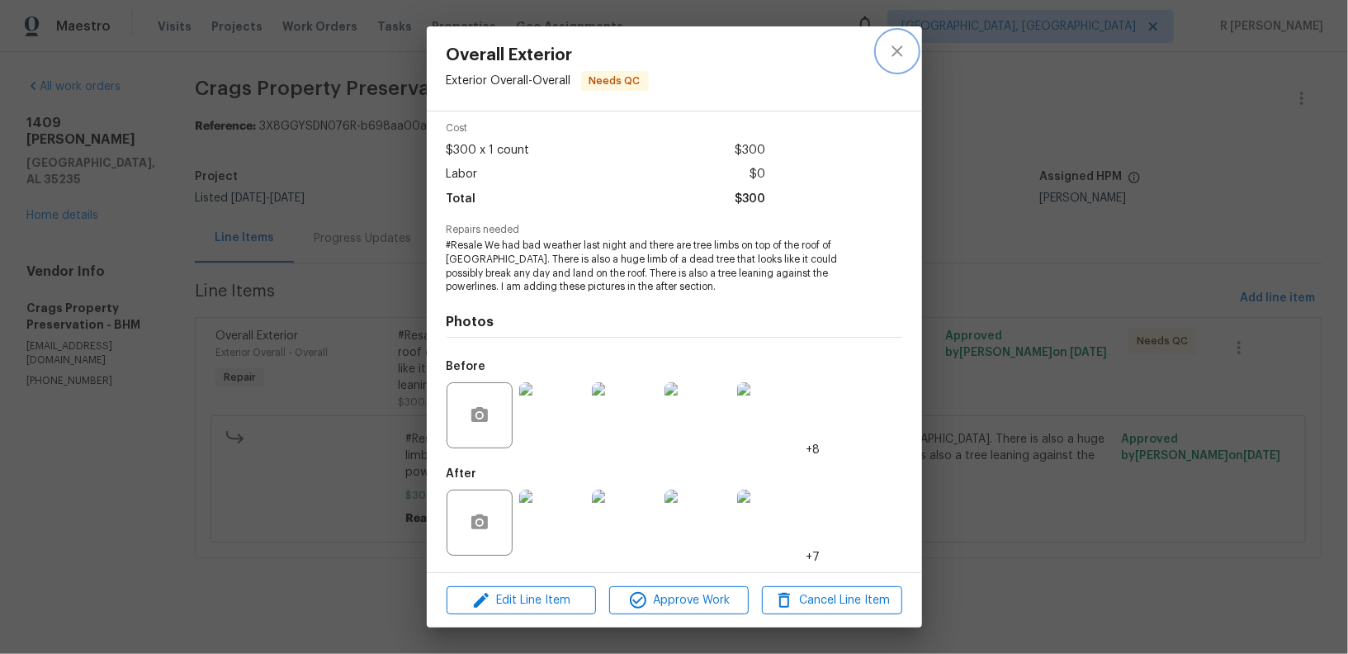
click at [888, 54] on icon "close" at bounding box center [897, 51] width 20 height 20
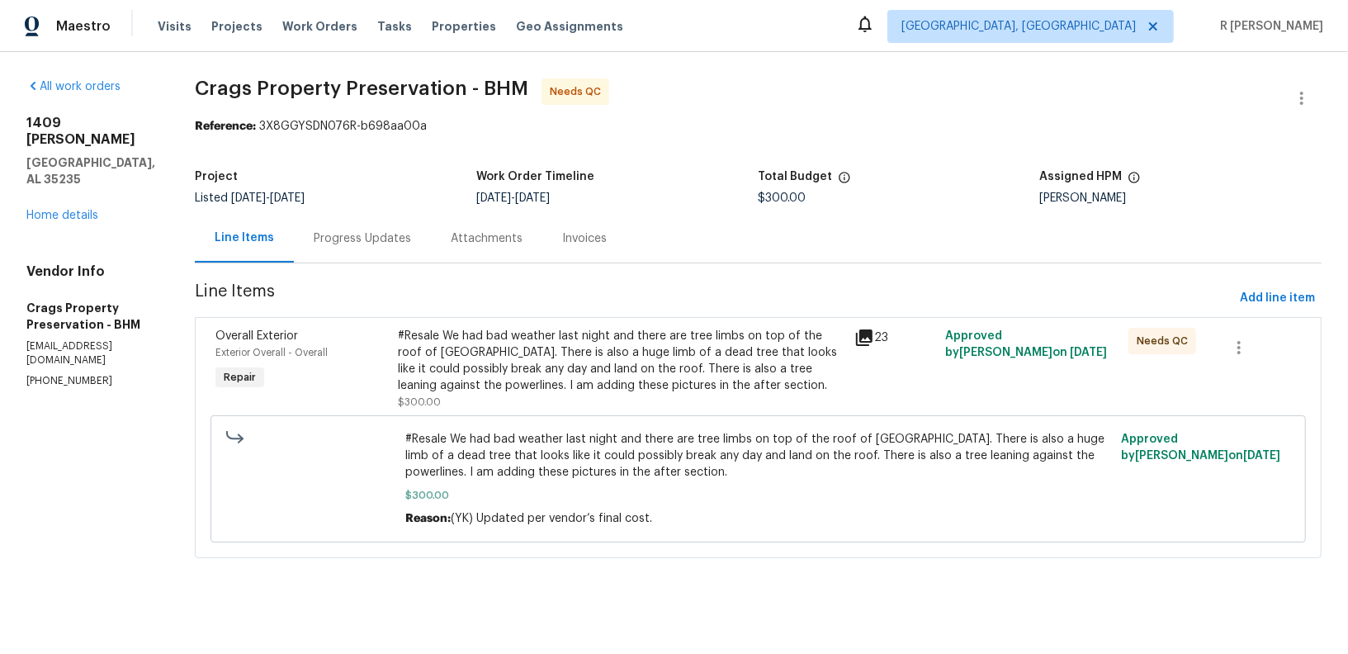
click at [357, 246] on div "Progress Updates" at bounding box center [362, 238] width 97 height 17
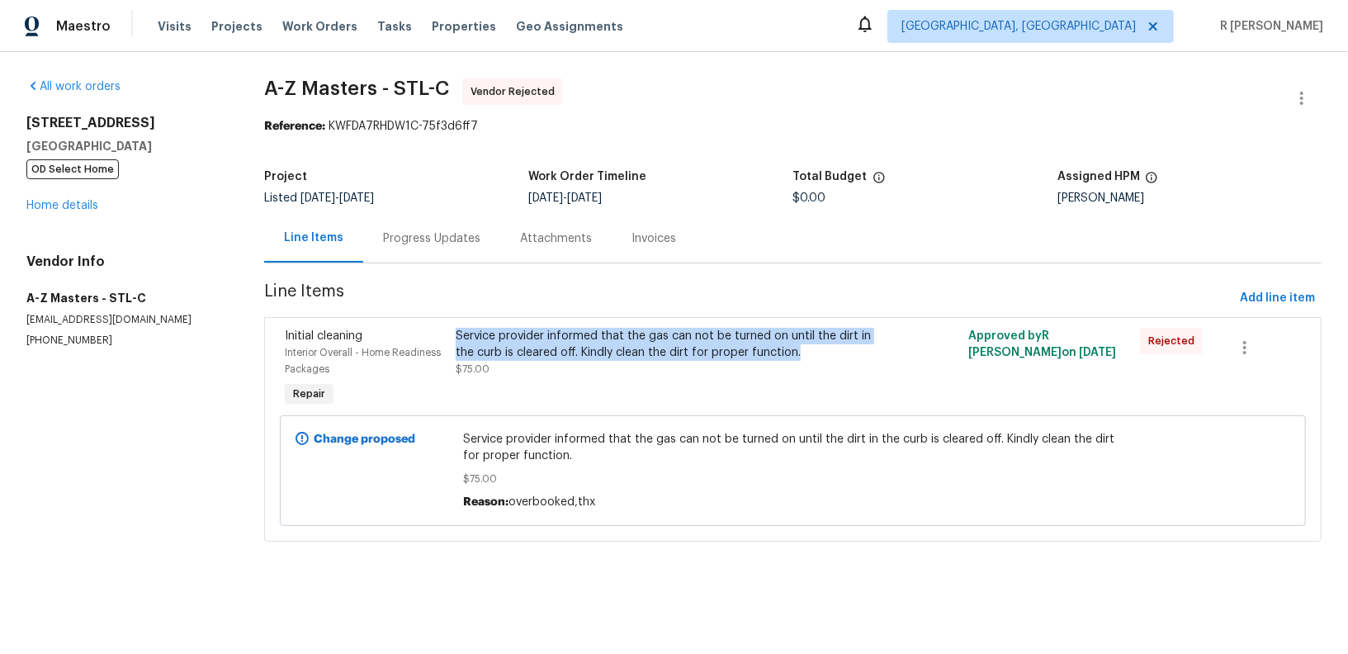
drag, startPoint x: 809, startPoint y: 351, endPoint x: 457, endPoint y: 333, distance: 352.0
click at [457, 333] on div "Service provider informed that the gas can not be turned on until the dirt in t…" at bounding box center [665, 344] width 418 height 33
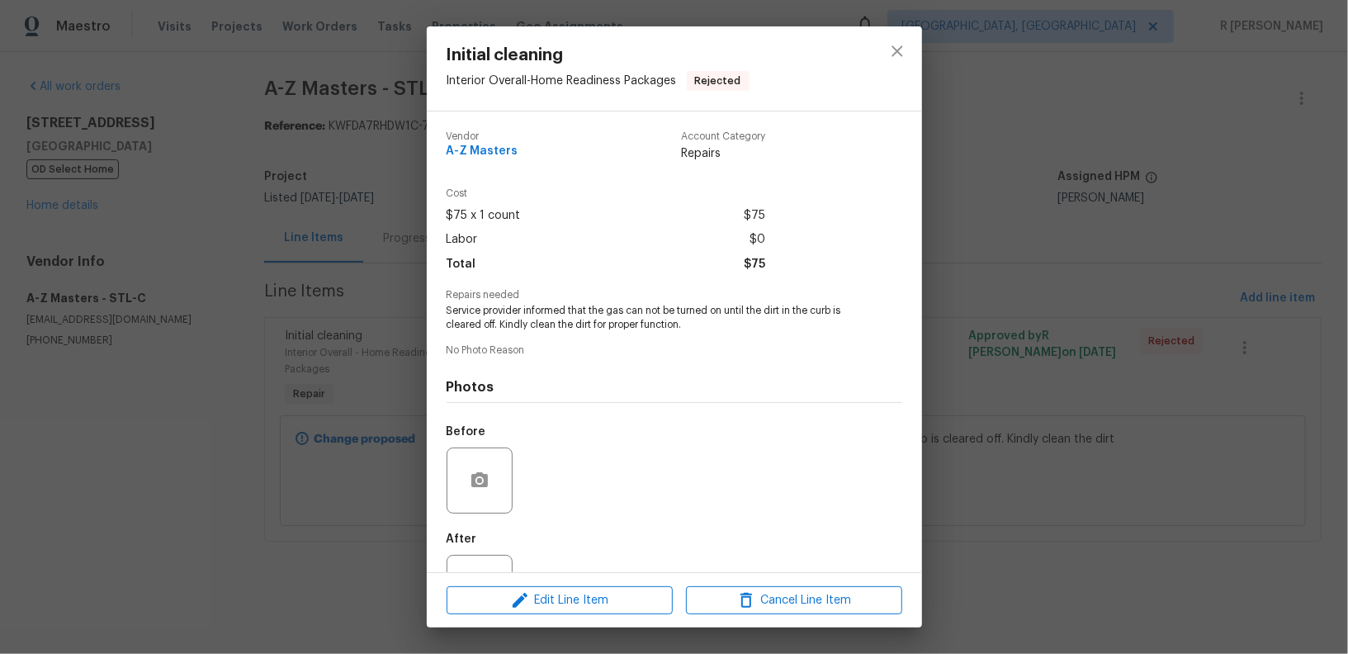
click at [467, 330] on span "Service provider informed that the gas can not be turned on until the dirt in t…" at bounding box center [652, 318] width 410 height 28
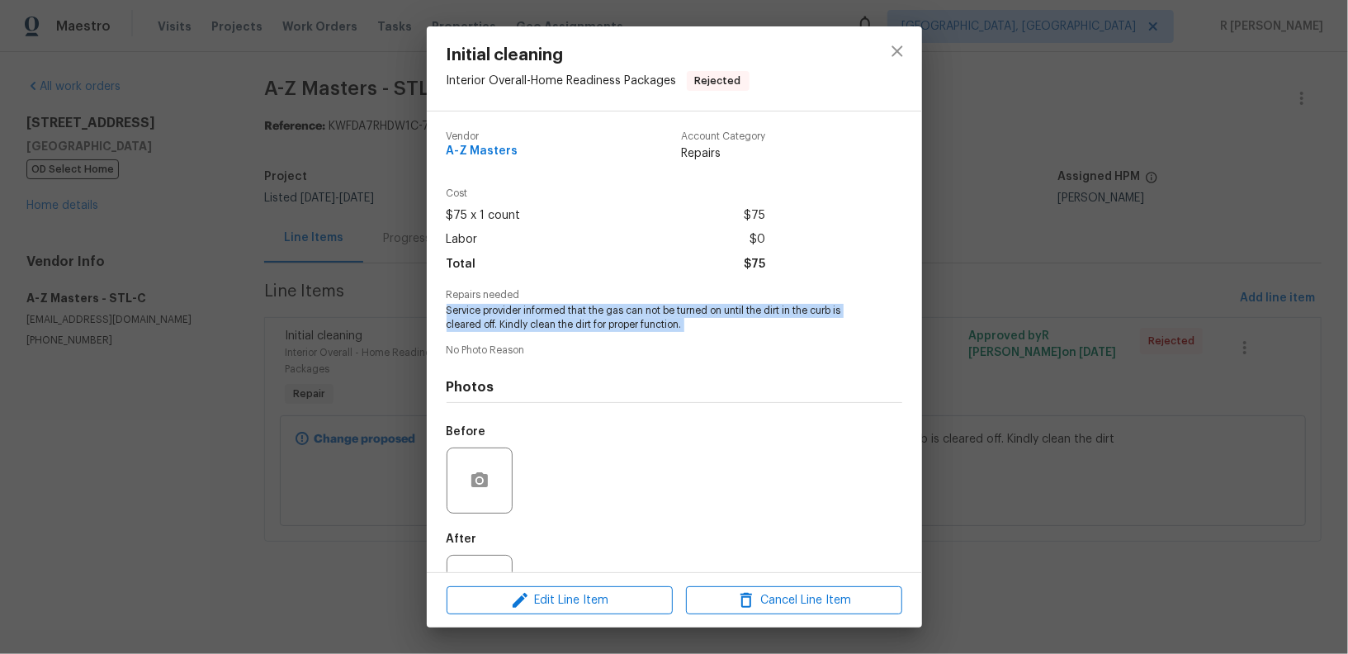
click at [467, 330] on span "Service provider informed that the gas can not be turned on until the dirt in t…" at bounding box center [652, 318] width 410 height 28
copy span "Service provider informed that the gas can not be turned on until the dirt in t…"
click at [905, 46] on icon "close" at bounding box center [897, 51] width 20 height 20
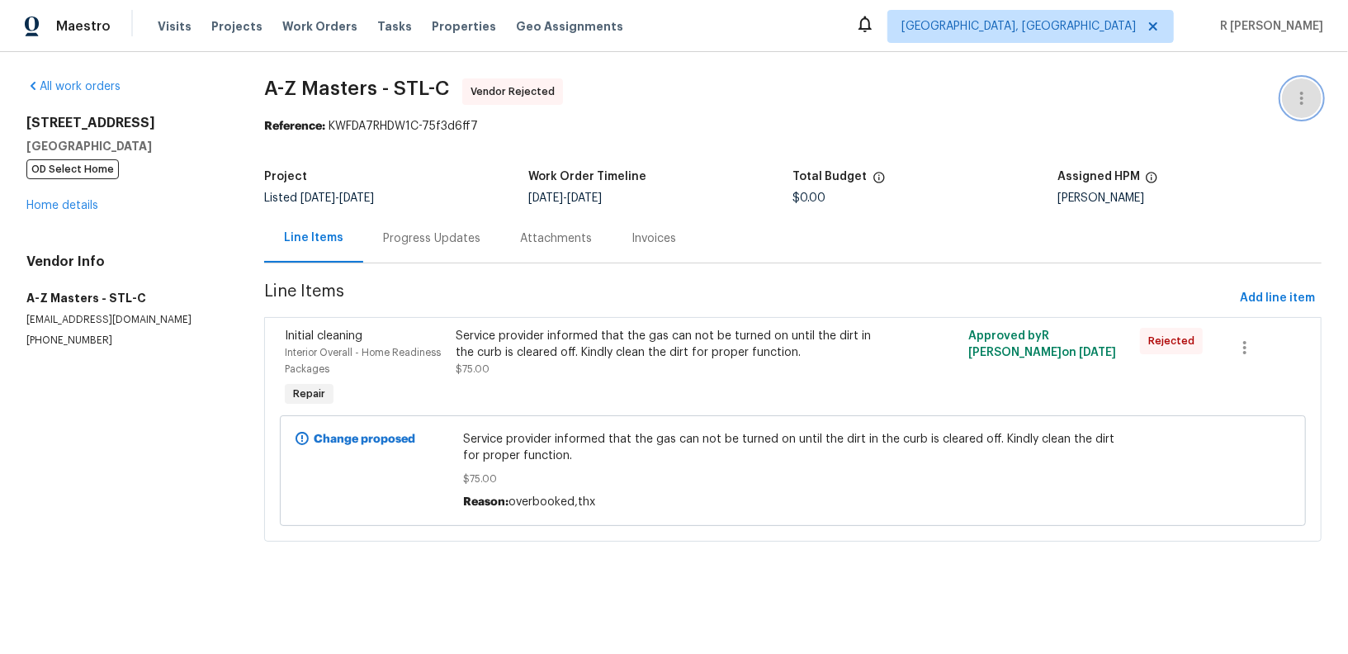
click at [1308, 93] on icon "button" at bounding box center [1302, 98] width 20 height 20
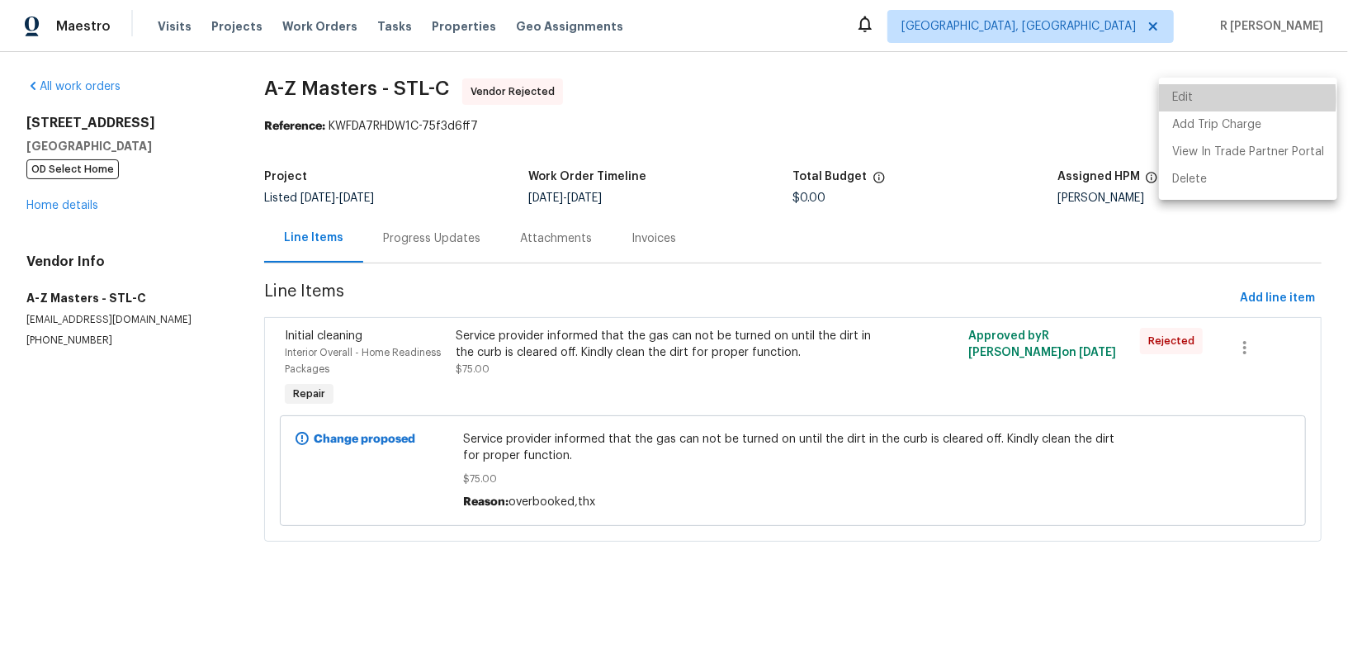
click at [1191, 99] on li "Edit" at bounding box center [1248, 97] width 178 height 27
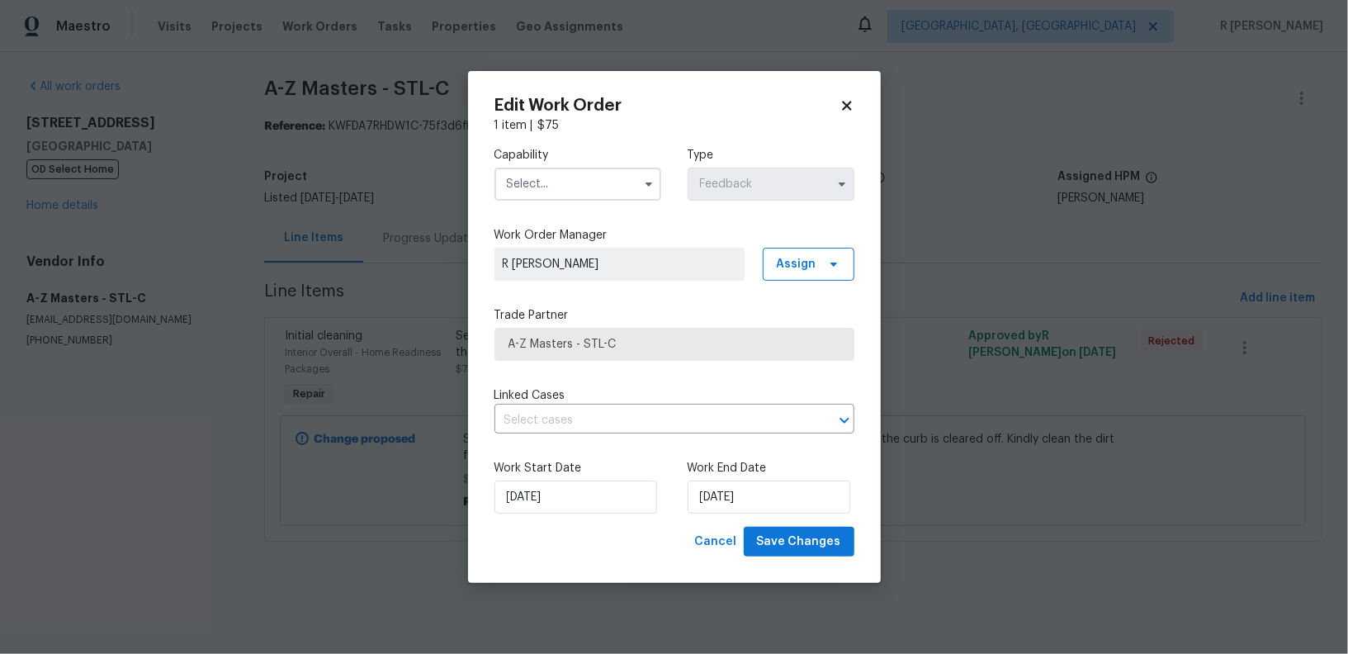
click at [590, 168] on input "text" at bounding box center [577, 184] width 167 height 33
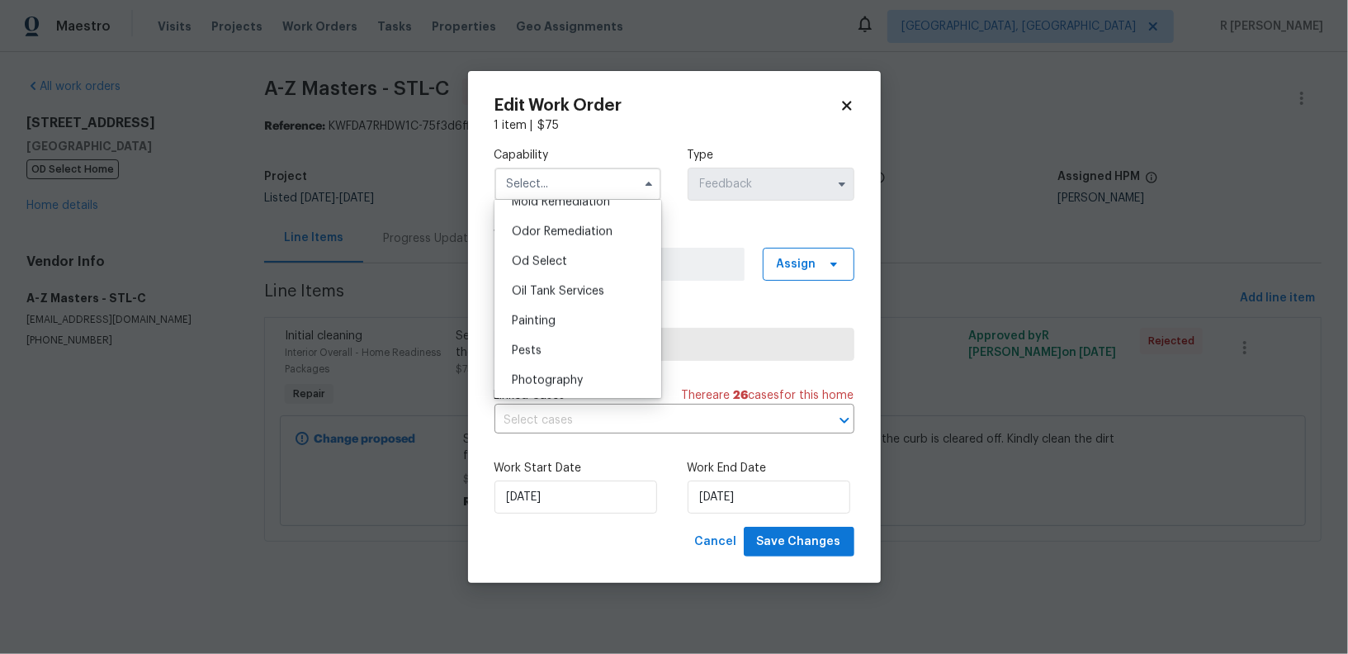
scroll to position [1291, 0]
click at [563, 345] on div "Pests" at bounding box center [578, 344] width 158 height 30
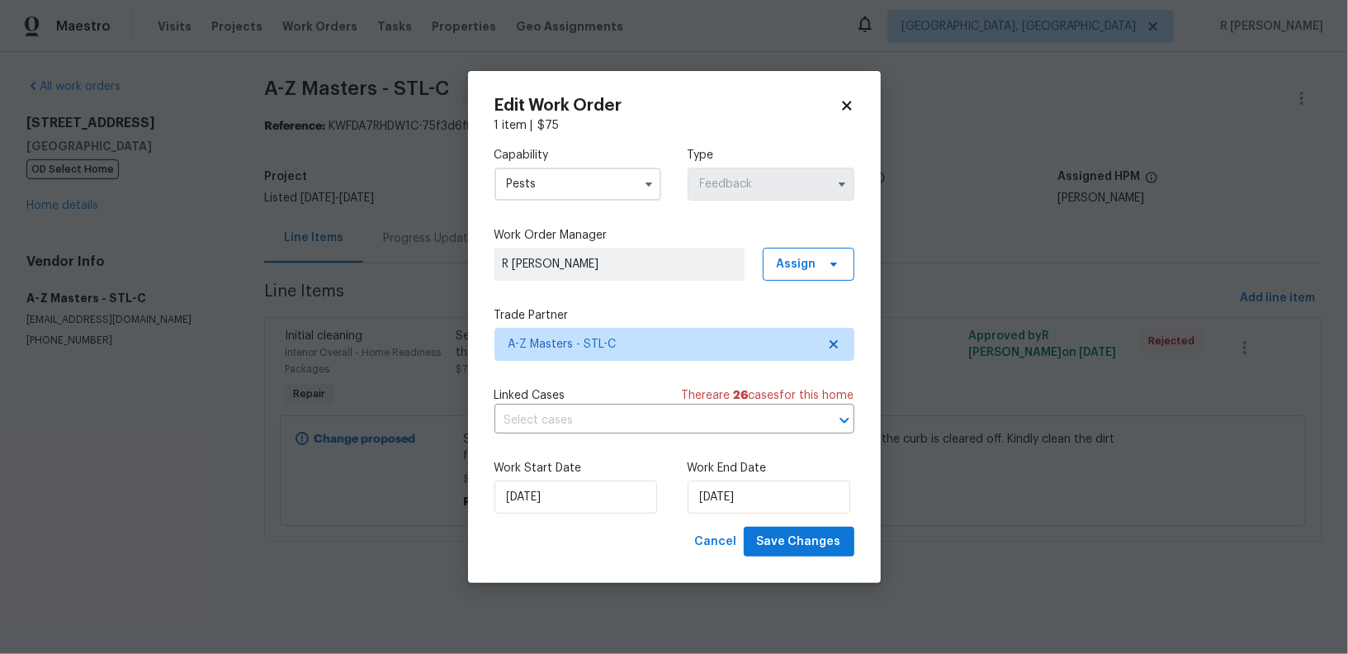
click at [611, 179] on input "Pests" at bounding box center [577, 184] width 167 height 33
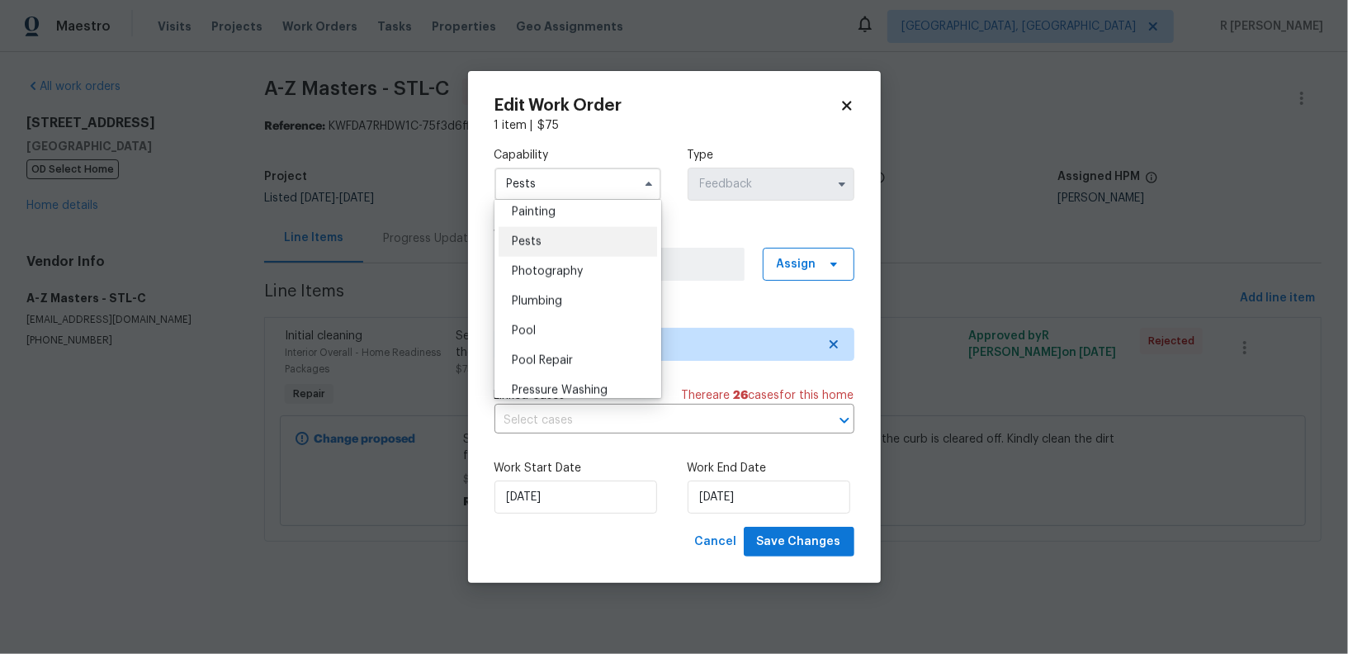
scroll to position [1414, 0]
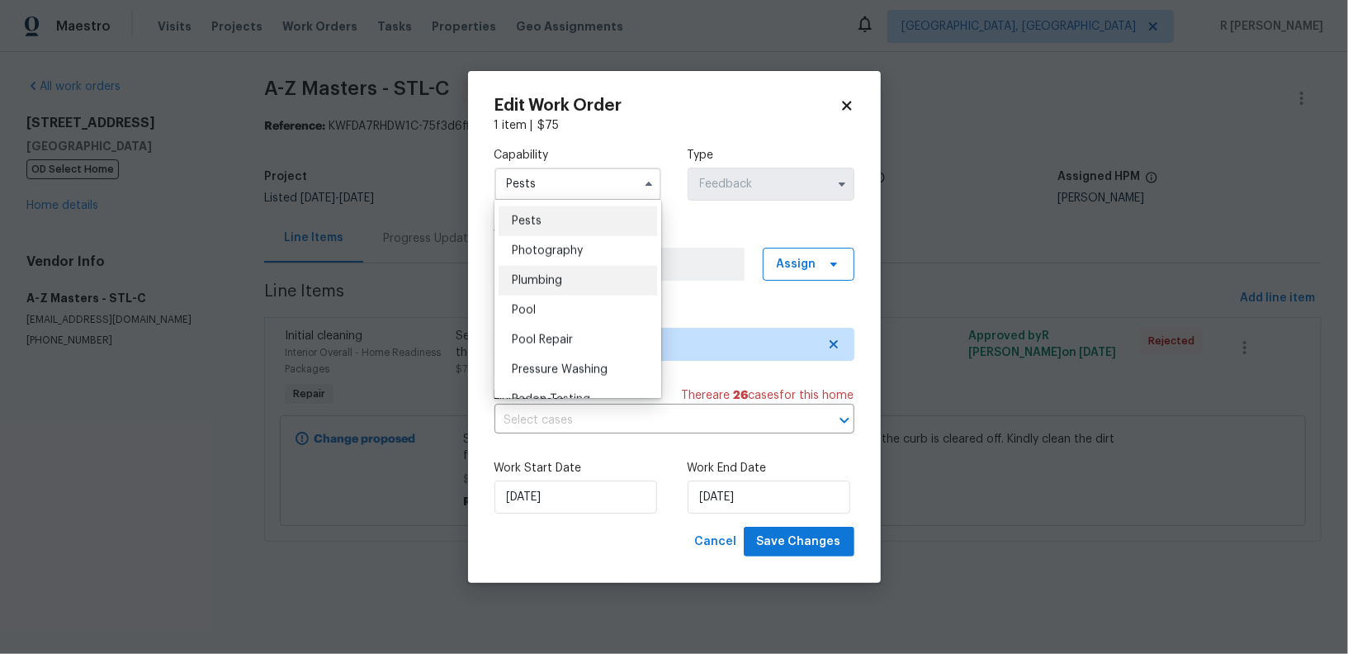
click at [554, 275] on span "Plumbing" at bounding box center [537, 281] width 50 height 12
type input "Plumbing"
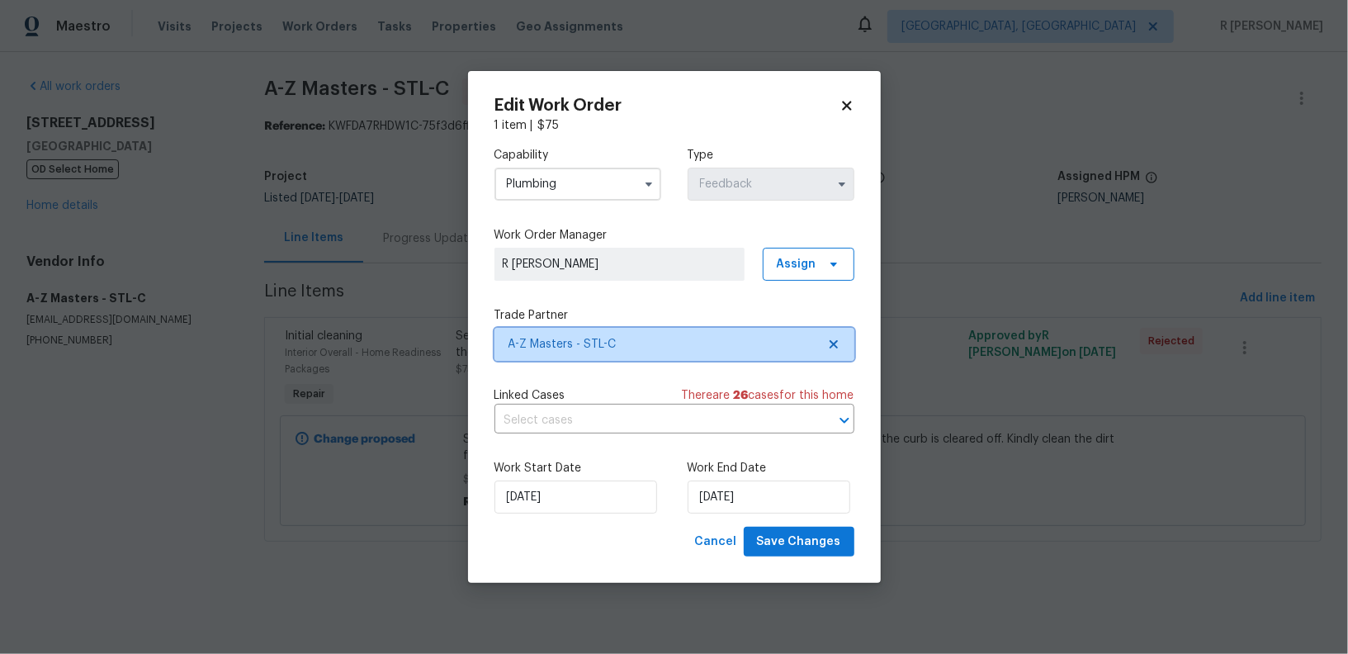
click at [627, 347] on span "A-Z Masters - STL-C" at bounding box center [662, 344] width 308 height 17
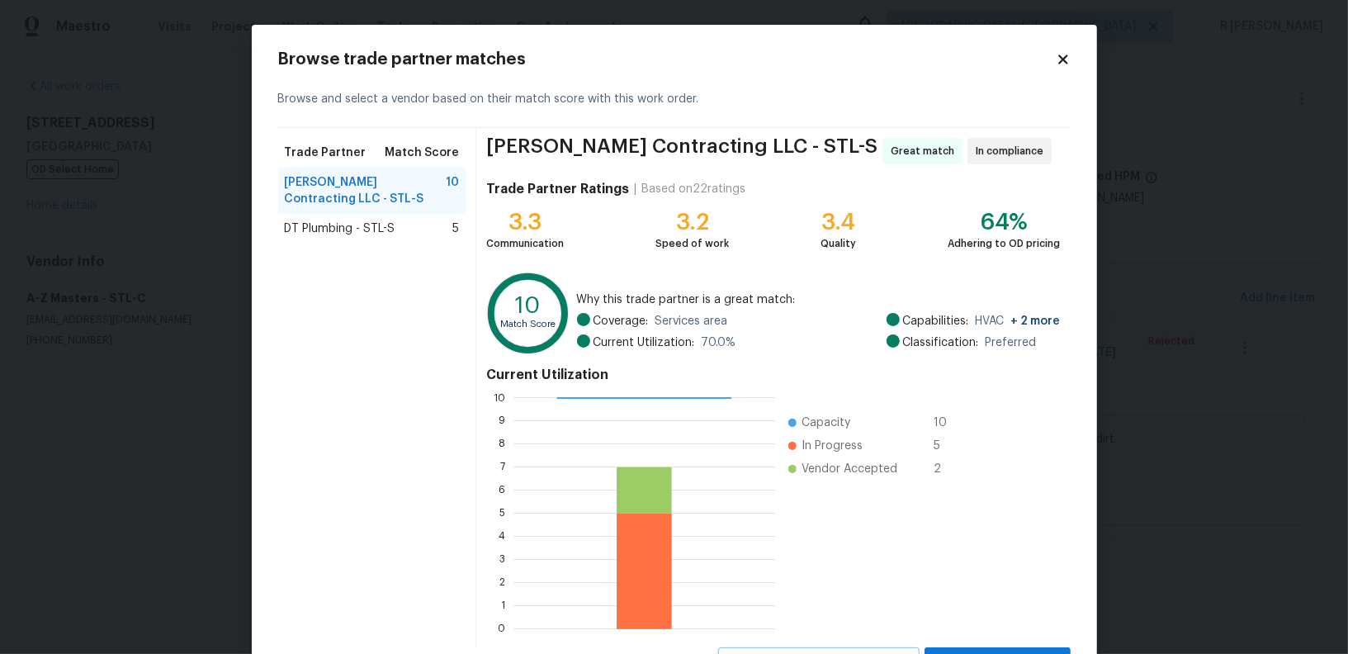
scroll to position [73, 0]
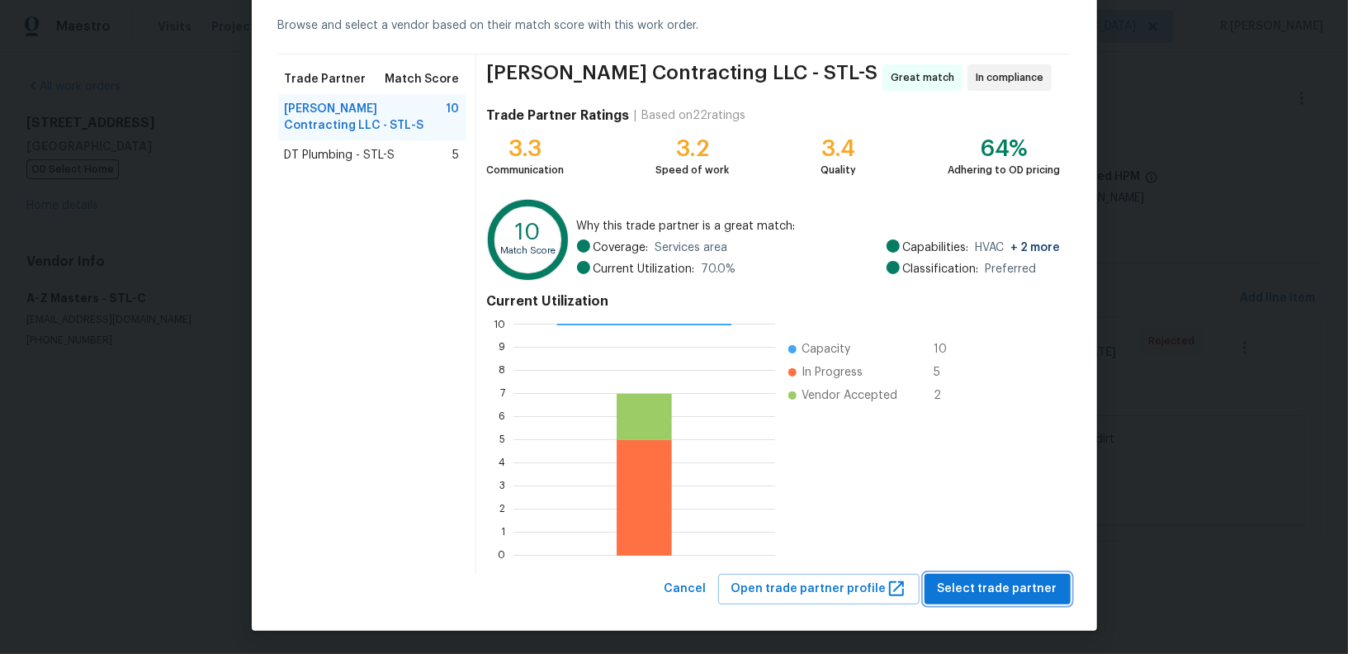
click at [1031, 595] on span "Select trade partner" at bounding box center [998, 589] width 120 height 21
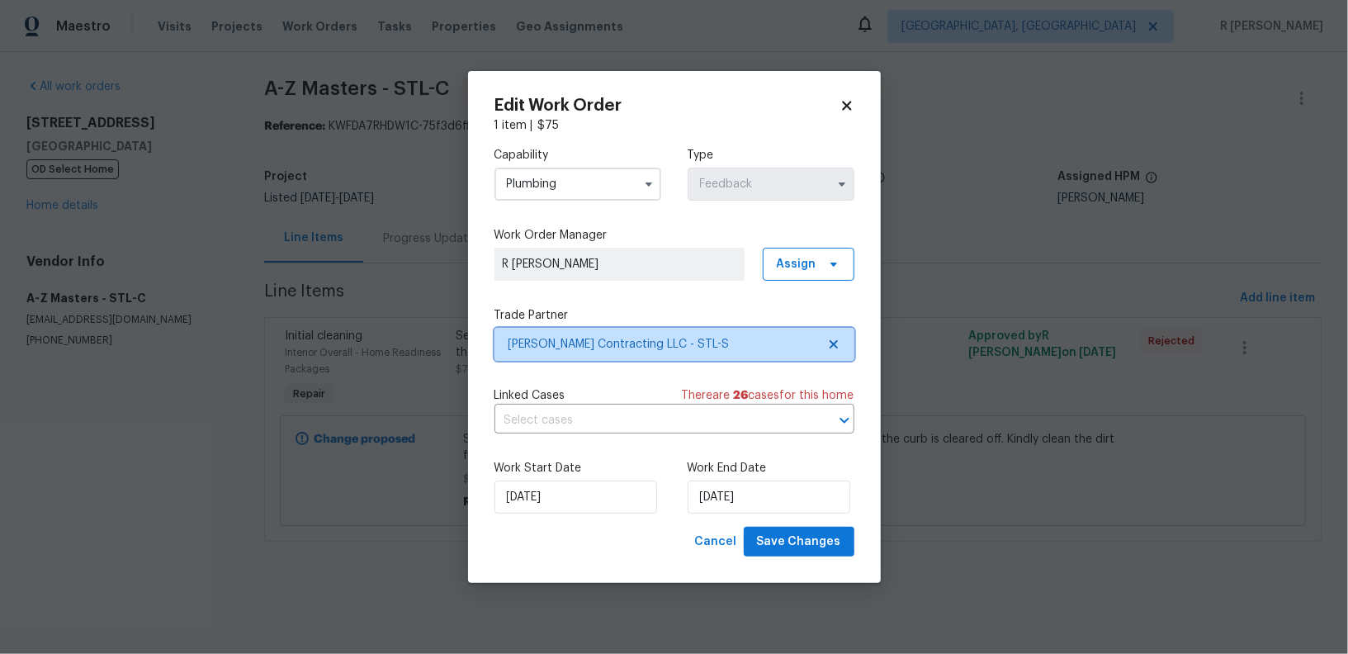
scroll to position [0, 0]
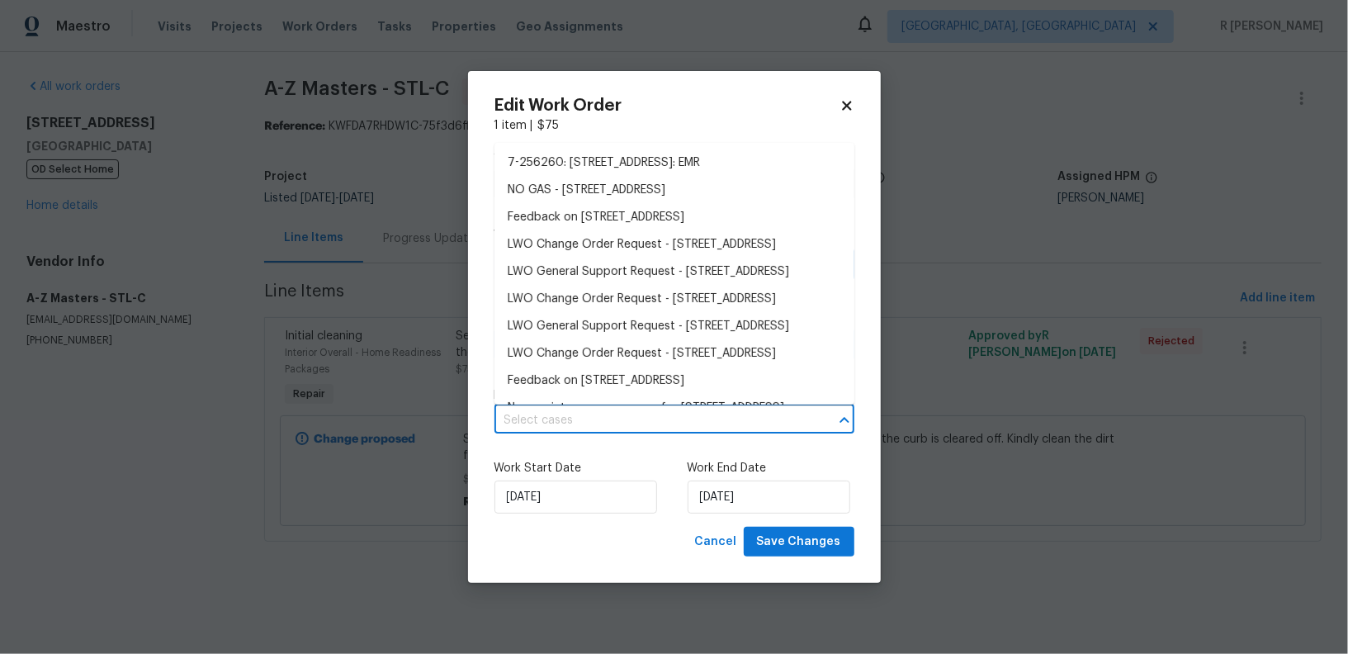
click at [638, 426] on input "text" at bounding box center [651, 421] width 314 height 26
click at [595, 492] on input "28/08/2025" at bounding box center [575, 496] width 163 height 33
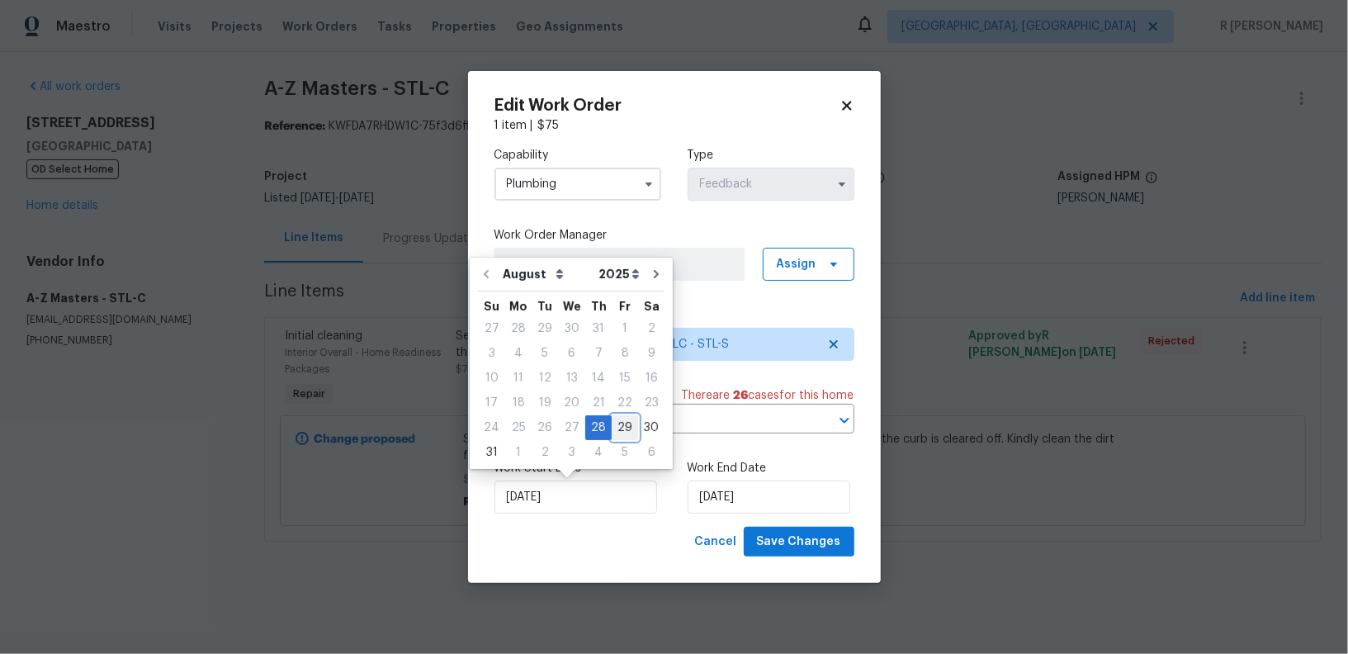
click at [623, 419] on div "29" at bounding box center [625, 427] width 26 height 23
type input "29/08/2025"
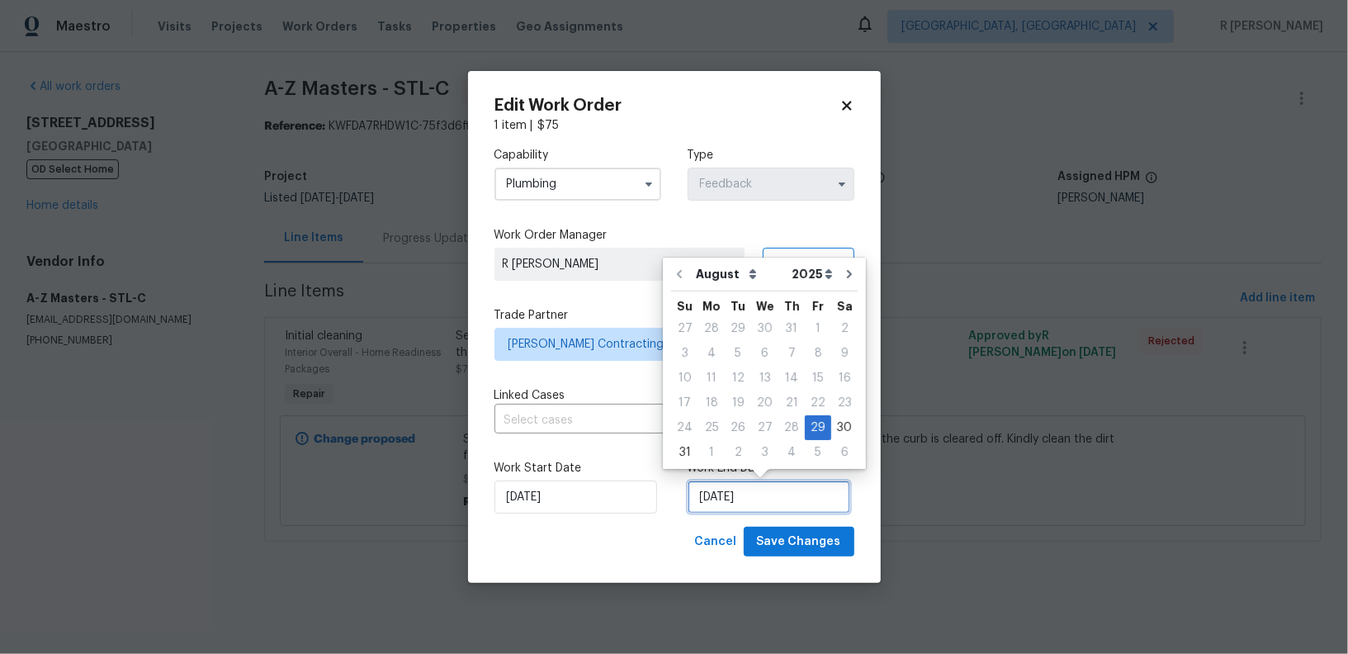
click at [801, 498] on input "29/08/2025" at bounding box center [769, 496] width 163 height 33
click at [712, 457] on div "1" at bounding box center [711, 452] width 26 height 23
type input "01/09/2025"
select select "8"
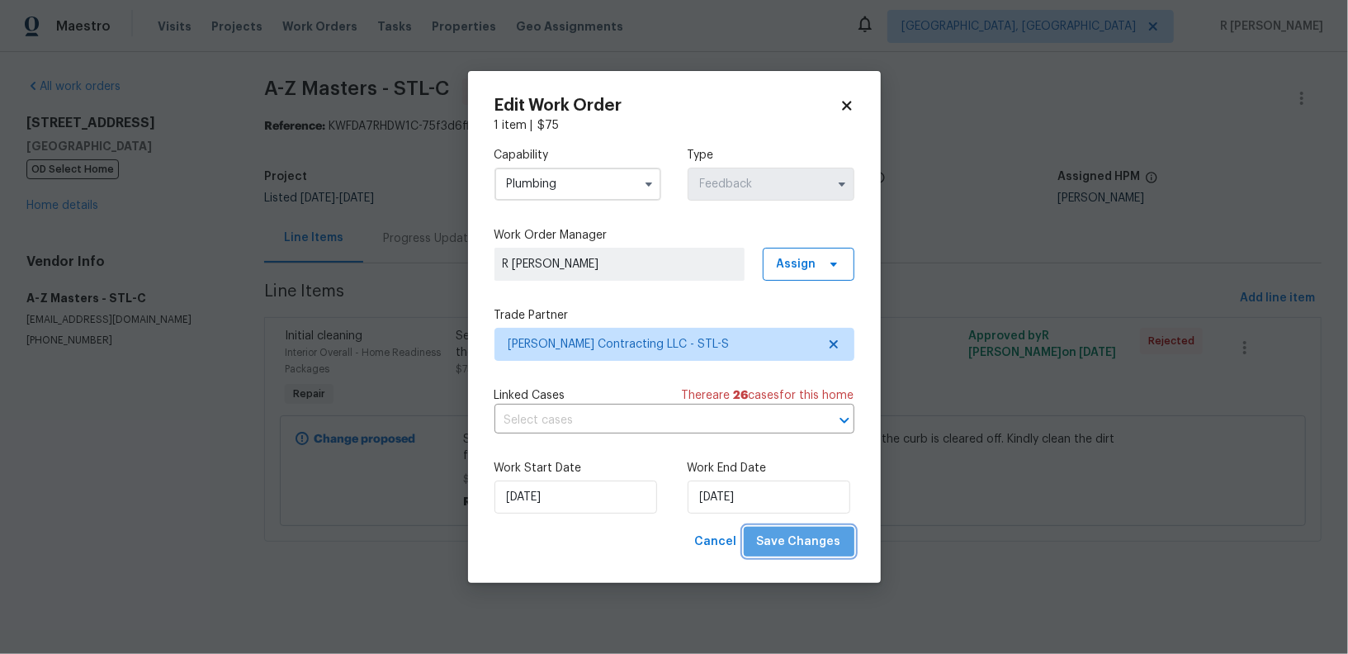
click at [822, 541] on span "Save Changes" at bounding box center [799, 542] width 84 height 21
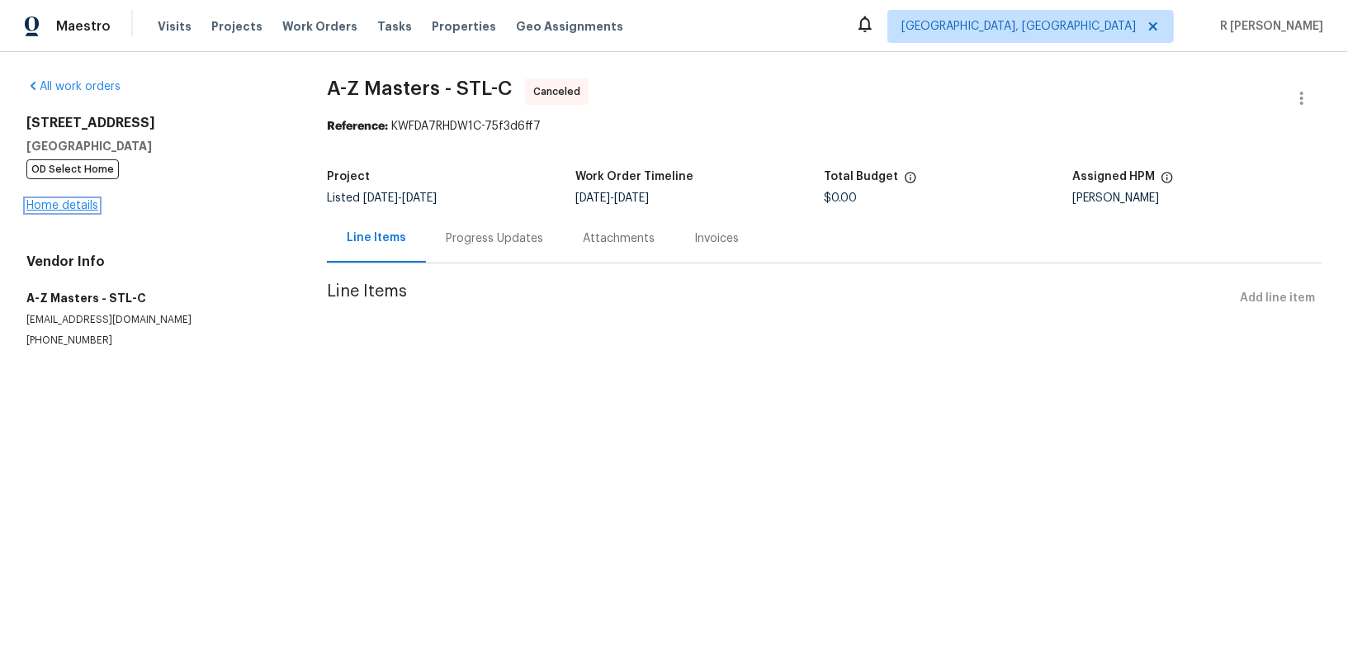
click at [69, 200] on link "Home details" at bounding box center [62, 206] width 72 height 12
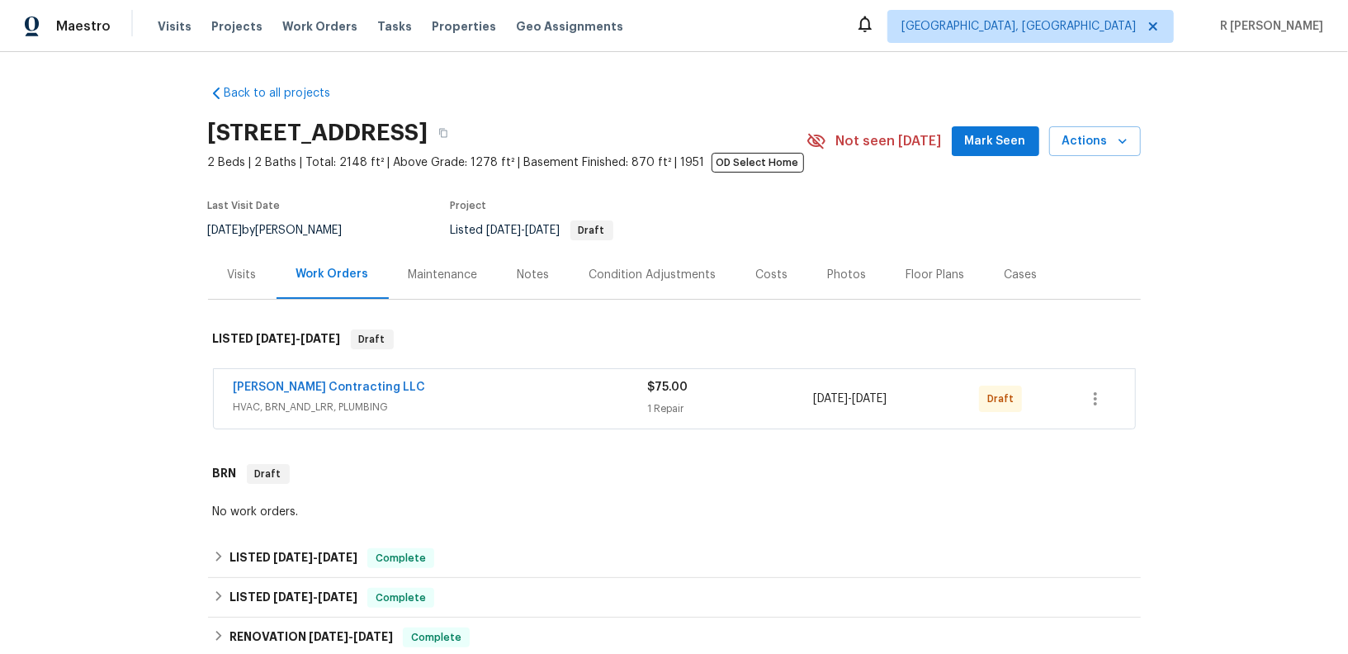
click at [344, 379] on span "Loftin Contracting LLC" at bounding box center [330, 387] width 192 height 17
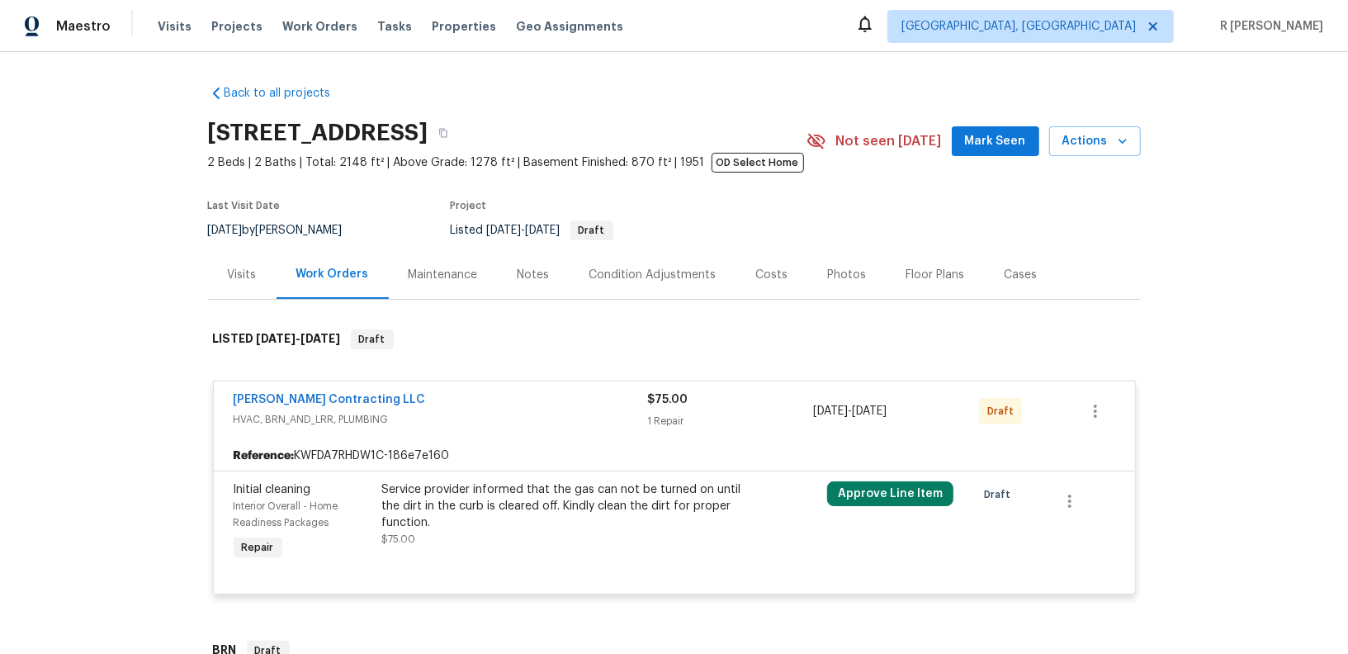
click at [341, 390] on div "Loftin Contracting LLC HVAC, BRN_AND_LRR, PLUMBING $75.00 1 Repair 8/29/2025 - …" at bounding box center [674, 410] width 921 height 59
click at [327, 395] on link "Loftin Contracting LLC" at bounding box center [330, 400] width 192 height 12
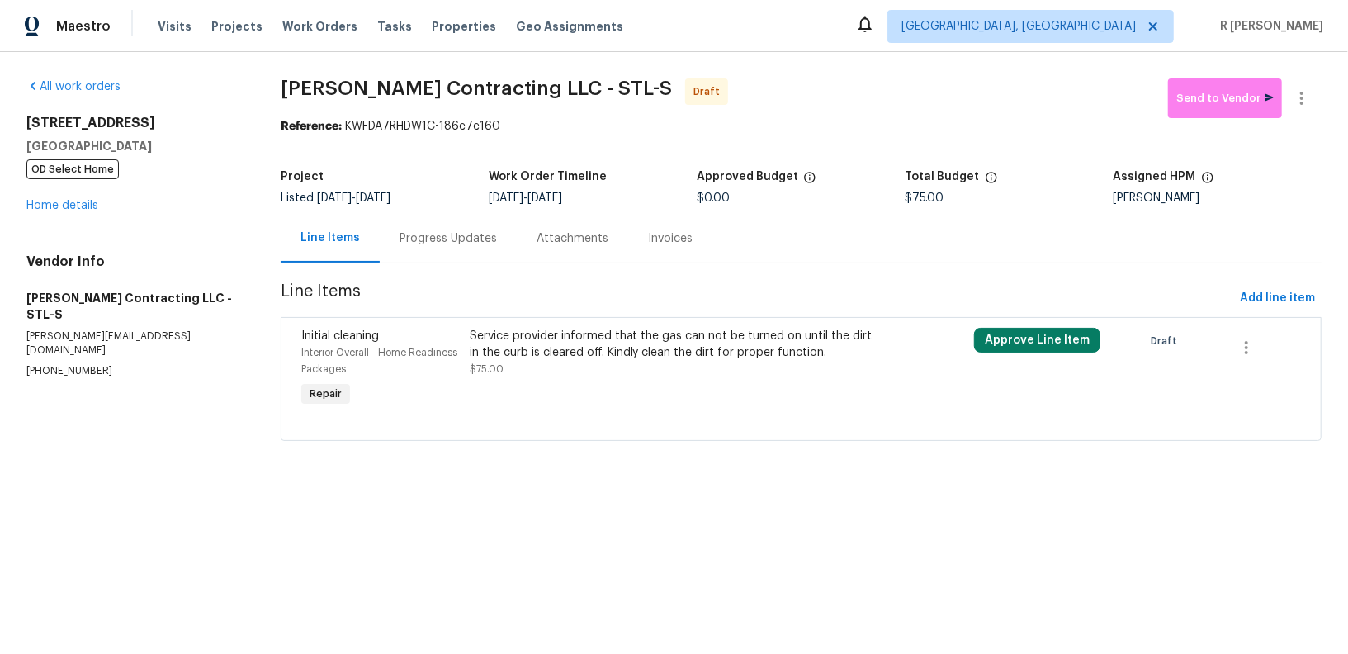
click at [452, 234] on div "Progress Updates" at bounding box center [447, 238] width 97 height 17
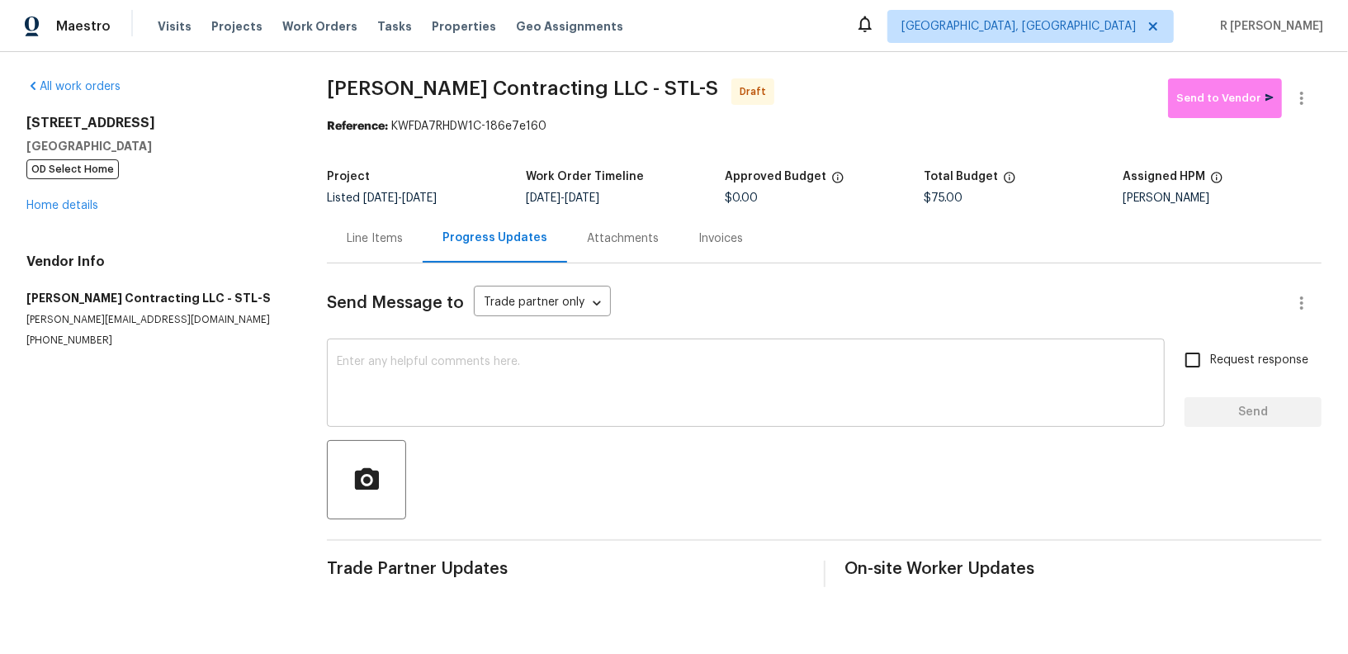
click at [517, 371] on textarea at bounding box center [746, 385] width 818 height 58
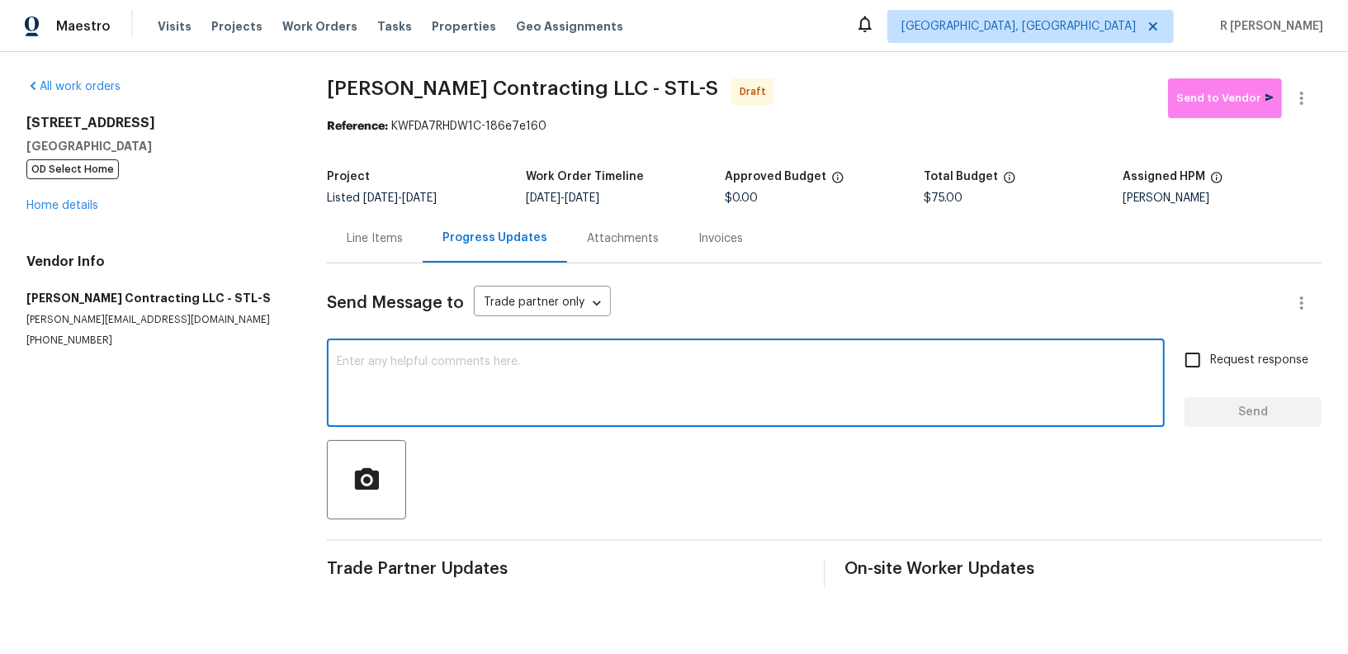
paste textarea "Hi this is (Yogesh) with Opendoor. I’m confirming you received the WO for the p…"
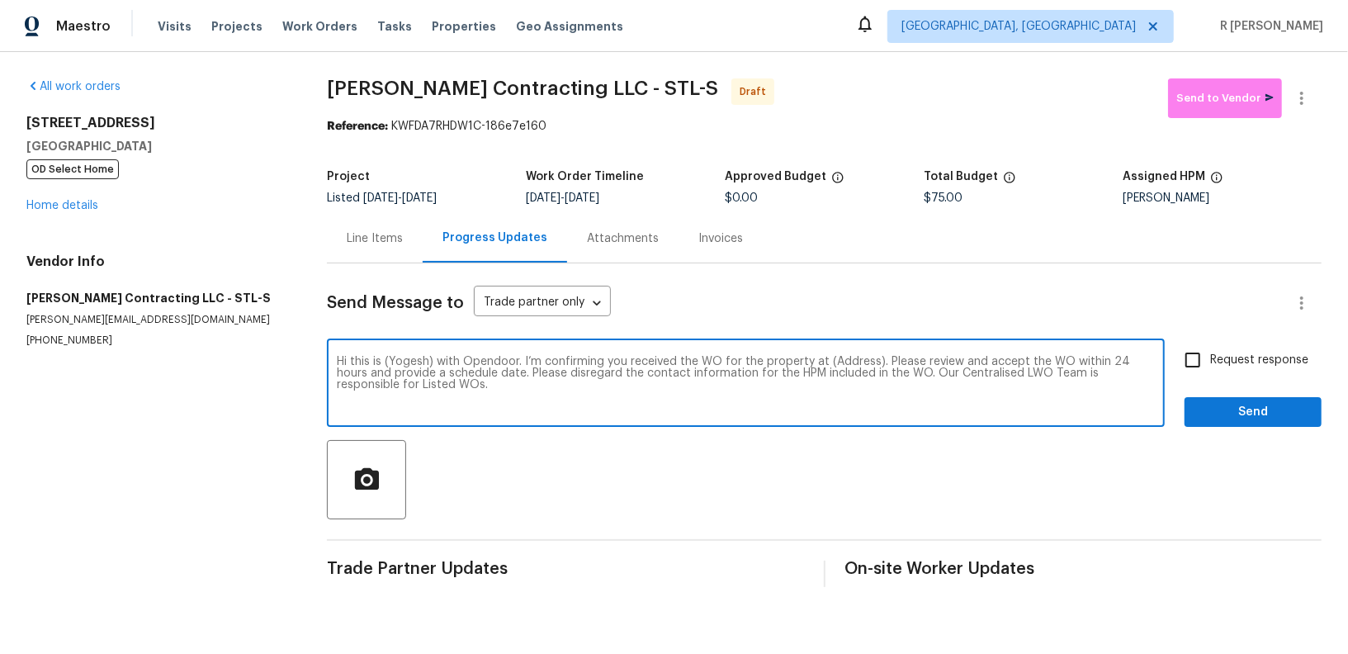
click at [853, 356] on textarea "Hi this is (Yogesh) with Opendoor. I’m confirming you received the WO for the p…" at bounding box center [746, 385] width 818 height 58
paste textarea "5932 Finkman St, Saint Louis, MO 63109"
type textarea "Hi this is (Yogesh) with Opendoor. I’m confirming you received the WO for the p…"
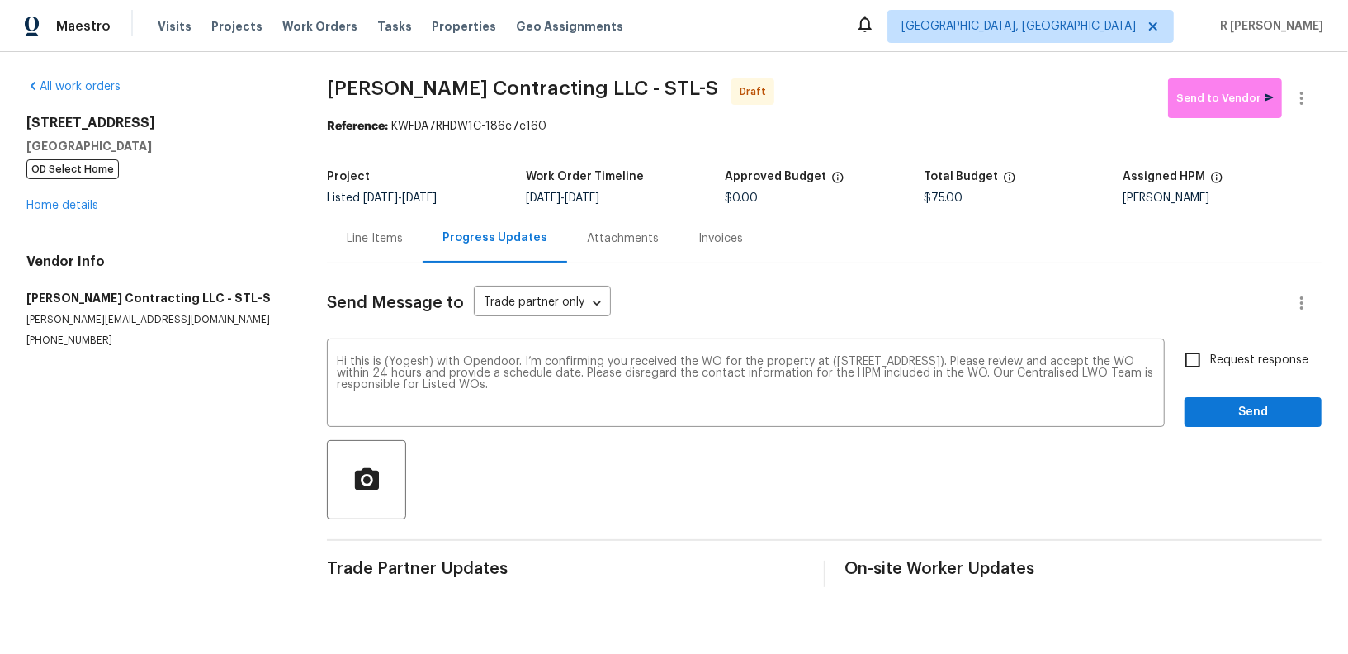
click at [1212, 352] on span "Request response" at bounding box center [1259, 360] width 98 height 17
click at [1210, 352] on input "Request response" at bounding box center [1192, 360] width 35 height 35
checkbox input "true"
click at [1221, 409] on span "Send" at bounding box center [1253, 412] width 111 height 21
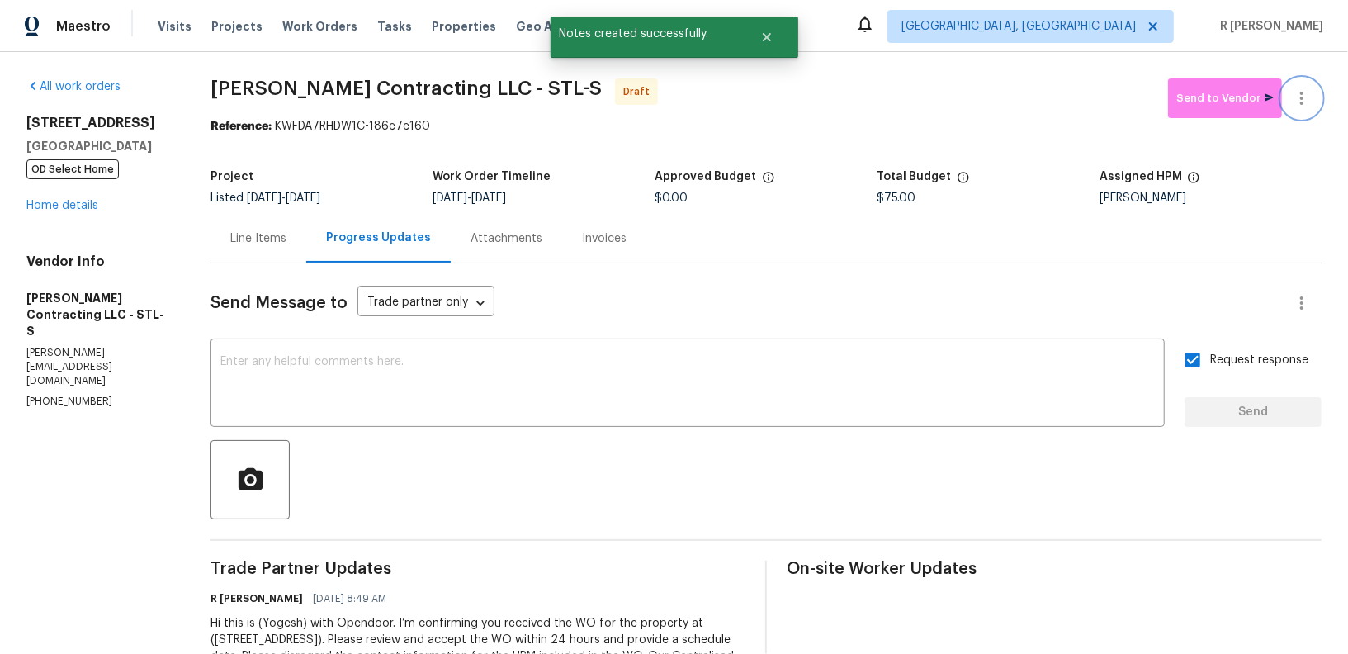
click at [1303, 103] on icon "button" at bounding box center [1302, 98] width 20 height 20
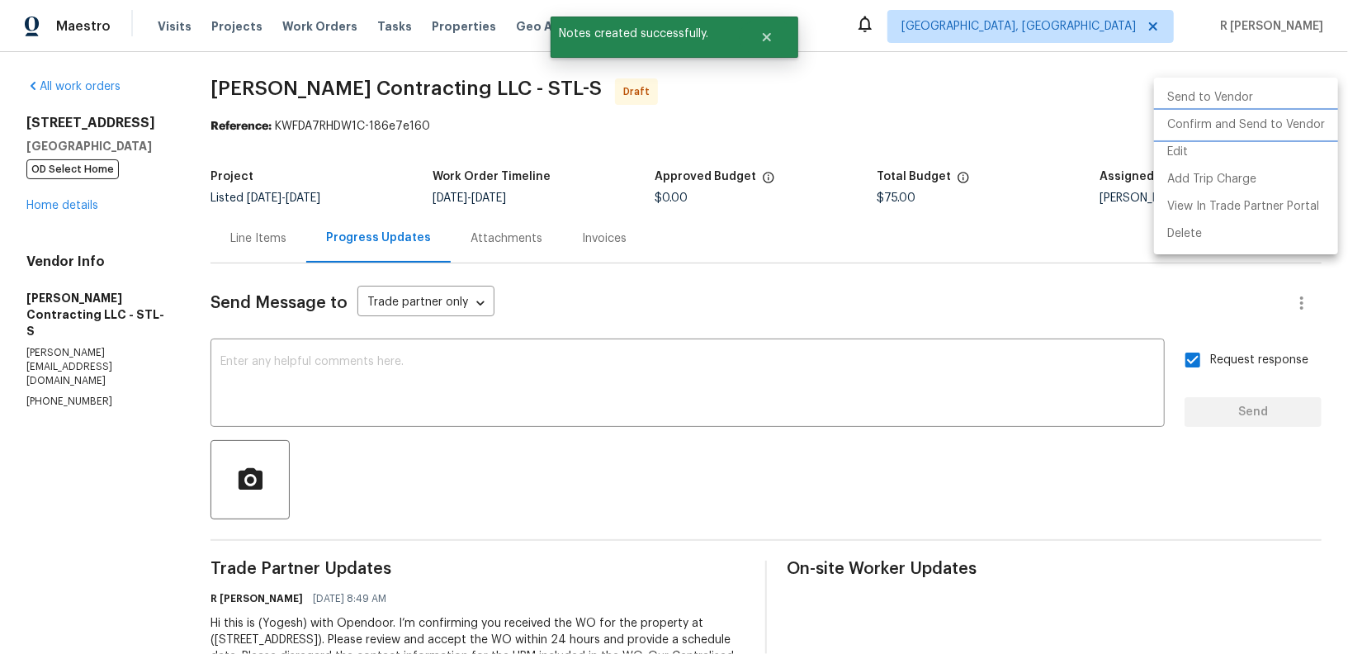
click at [1259, 122] on li "Confirm and Send to Vendor" at bounding box center [1246, 124] width 184 height 27
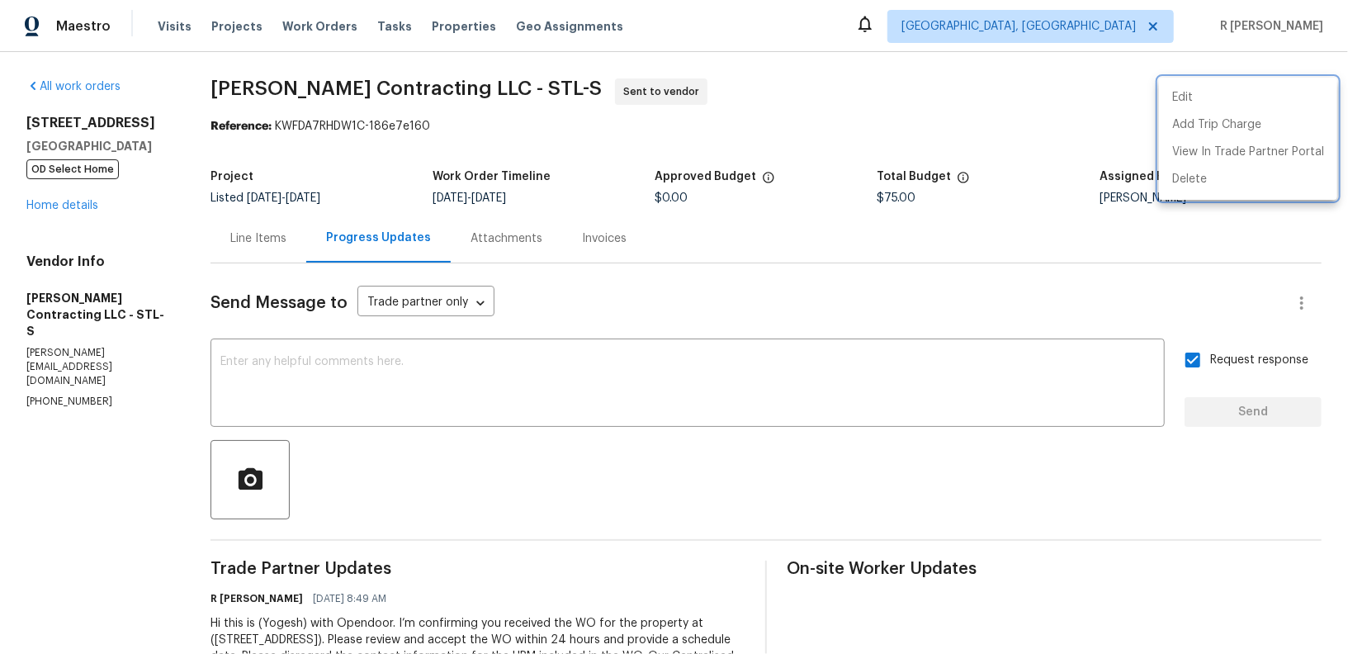
click at [54, 206] on div at bounding box center [674, 327] width 1348 height 654
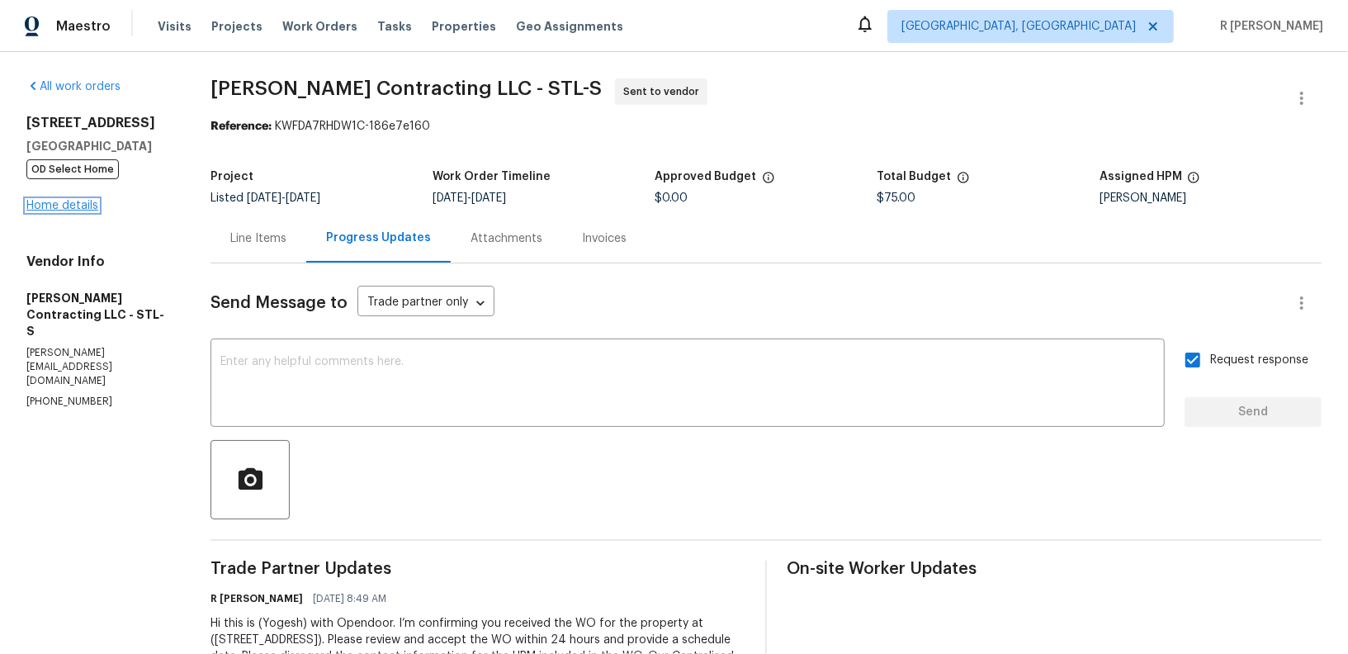
click at [64, 207] on link "Home details" at bounding box center [62, 206] width 72 height 12
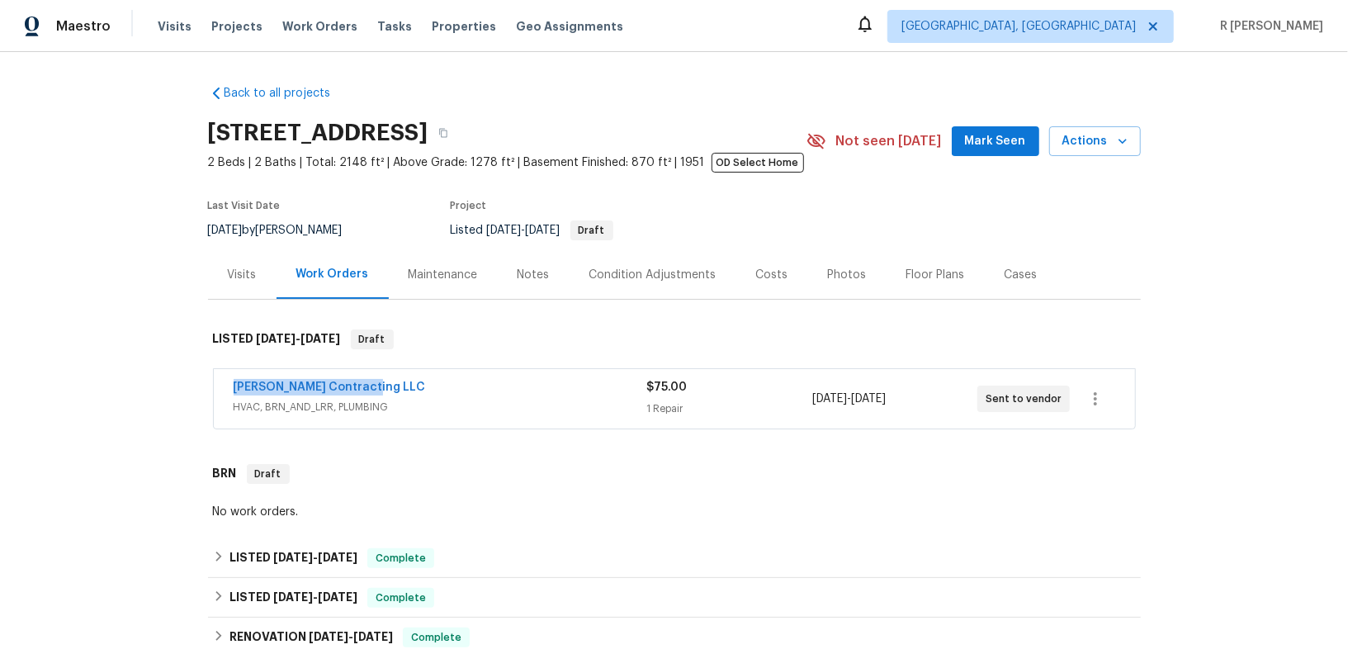
drag, startPoint x: 379, startPoint y: 387, endPoint x: 186, endPoint y: 380, distance: 193.3
click at [187, 380] on div "Back to all projects 5932 Finkman St, Saint Louis, MO 63109 2 Beds | 2 Baths | …" at bounding box center [674, 353] width 1348 height 602
copy link "Loftin Contracting LLC"
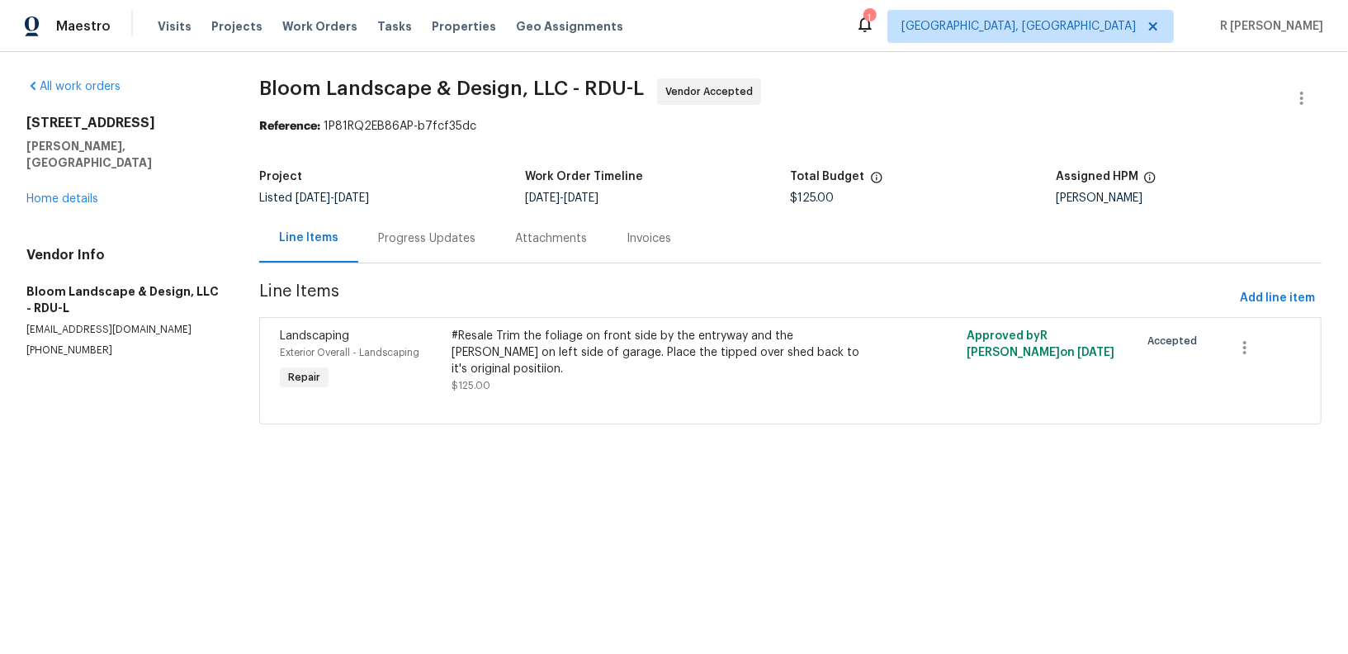
click at [438, 243] on div "Progress Updates" at bounding box center [426, 238] width 97 height 17
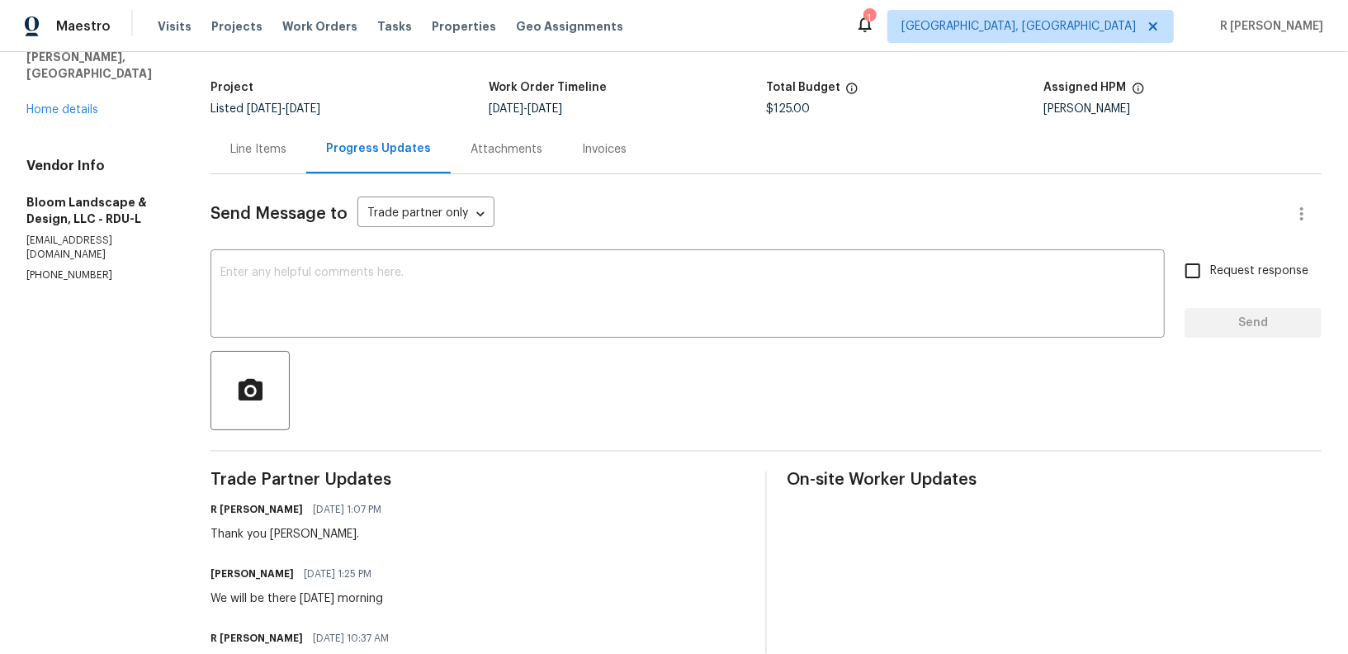
scroll to position [202, 0]
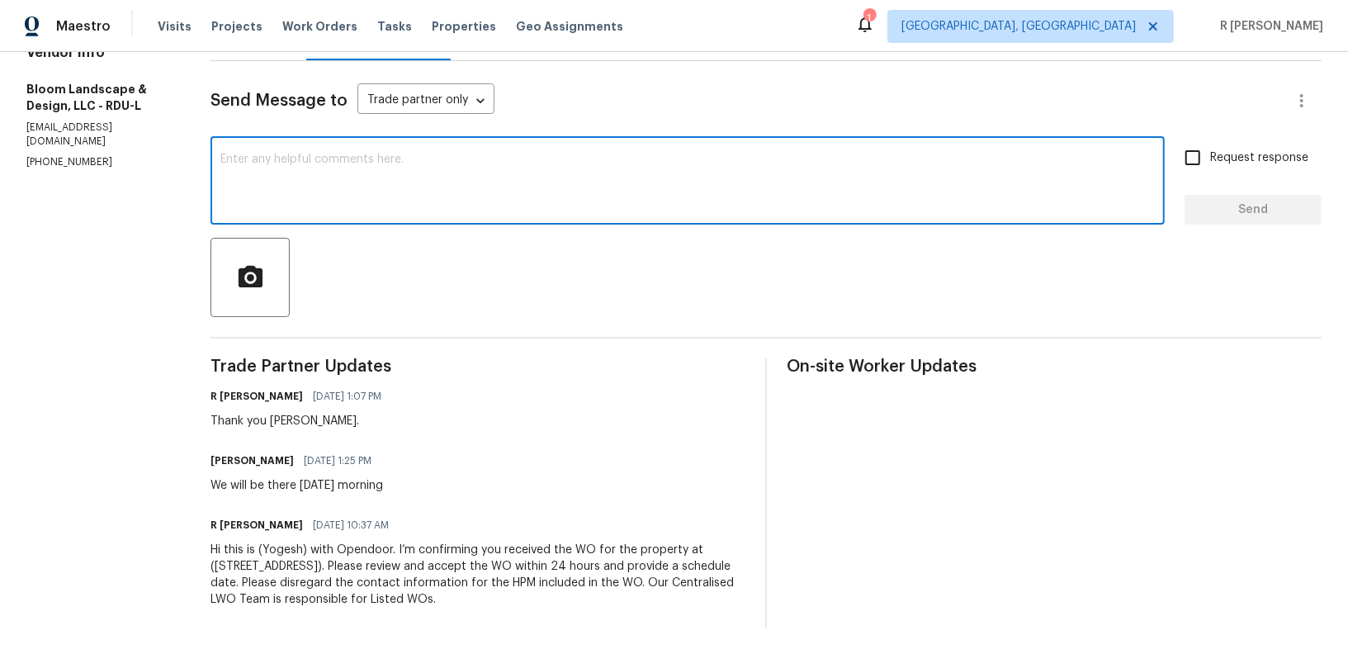
click at [674, 196] on textarea at bounding box center [687, 183] width 934 height 58
paste textarea "Hey, can we get a status update on the work order? Thanks!"
type textarea "Hey, can we get a status update on the work order? Thanks!"
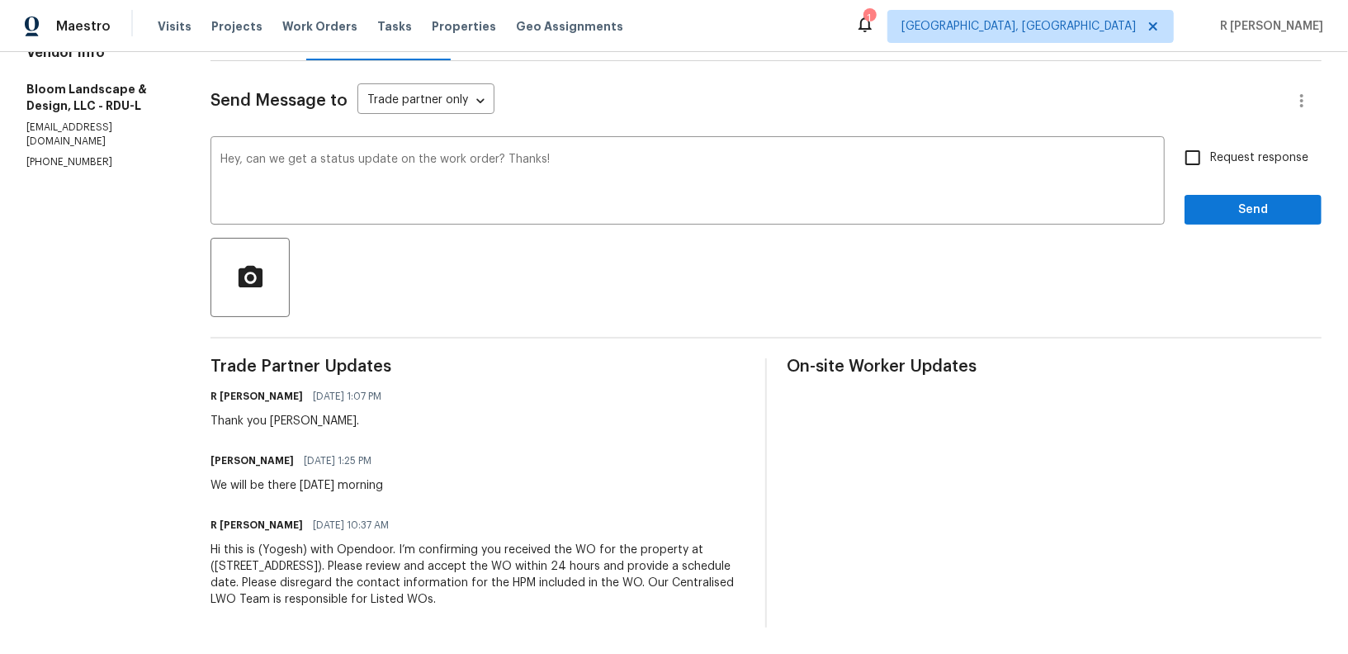
click at [1243, 166] on span "Request response" at bounding box center [1259, 157] width 98 height 17
click at [1210, 166] on input "Request response" at bounding box center [1192, 157] width 35 height 35
checkbox input "true"
click at [1224, 231] on div "Send Message to Trade partner only Trade partner only ​ Hey, can we get a statu…" at bounding box center [765, 344] width 1111 height 566
click at [1236, 227] on div "Send Message to Trade partner only Trade partner only ​ Hey, can we get a statu…" at bounding box center [765, 344] width 1111 height 566
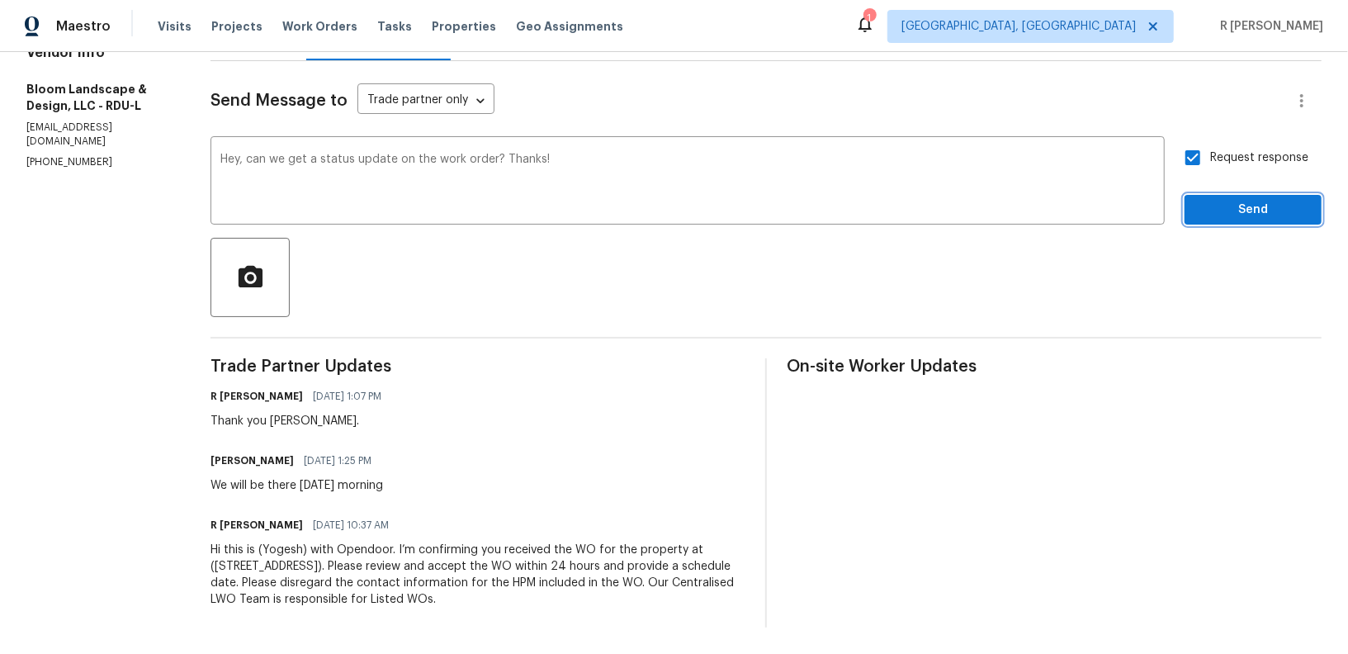
click at [1259, 210] on span "Send" at bounding box center [1253, 210] width 111 height 21
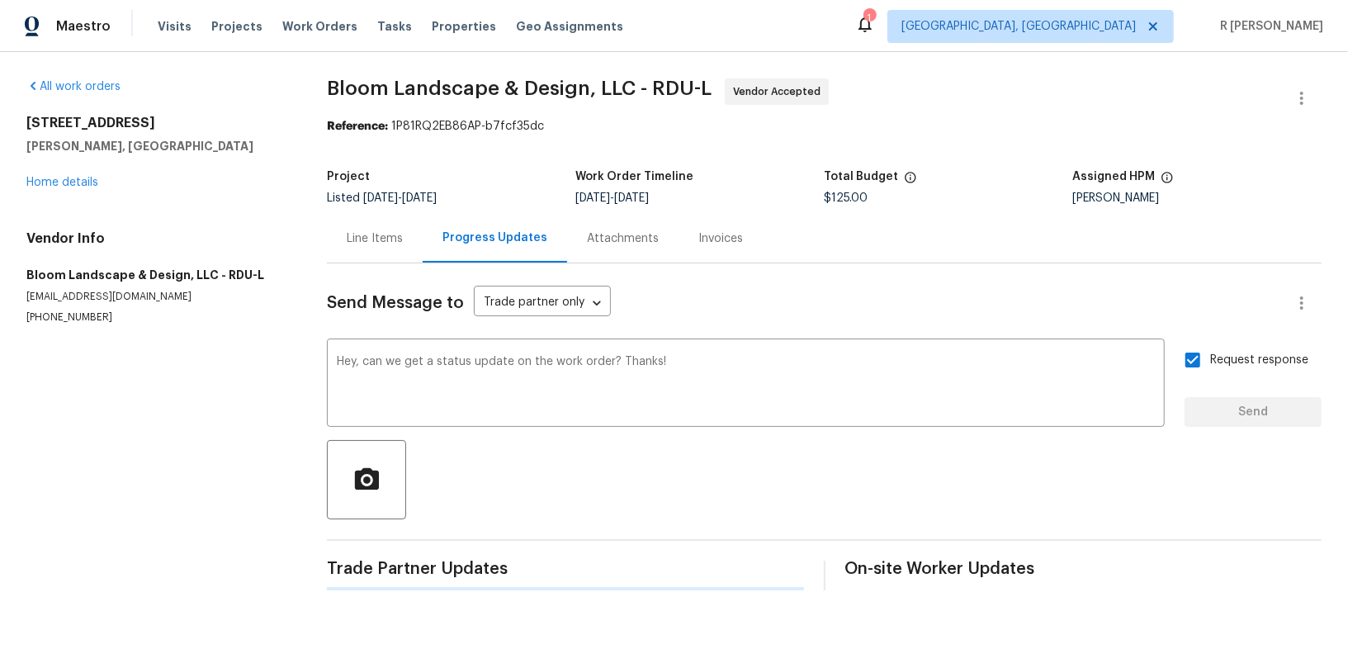
scroll to position [0, 0]
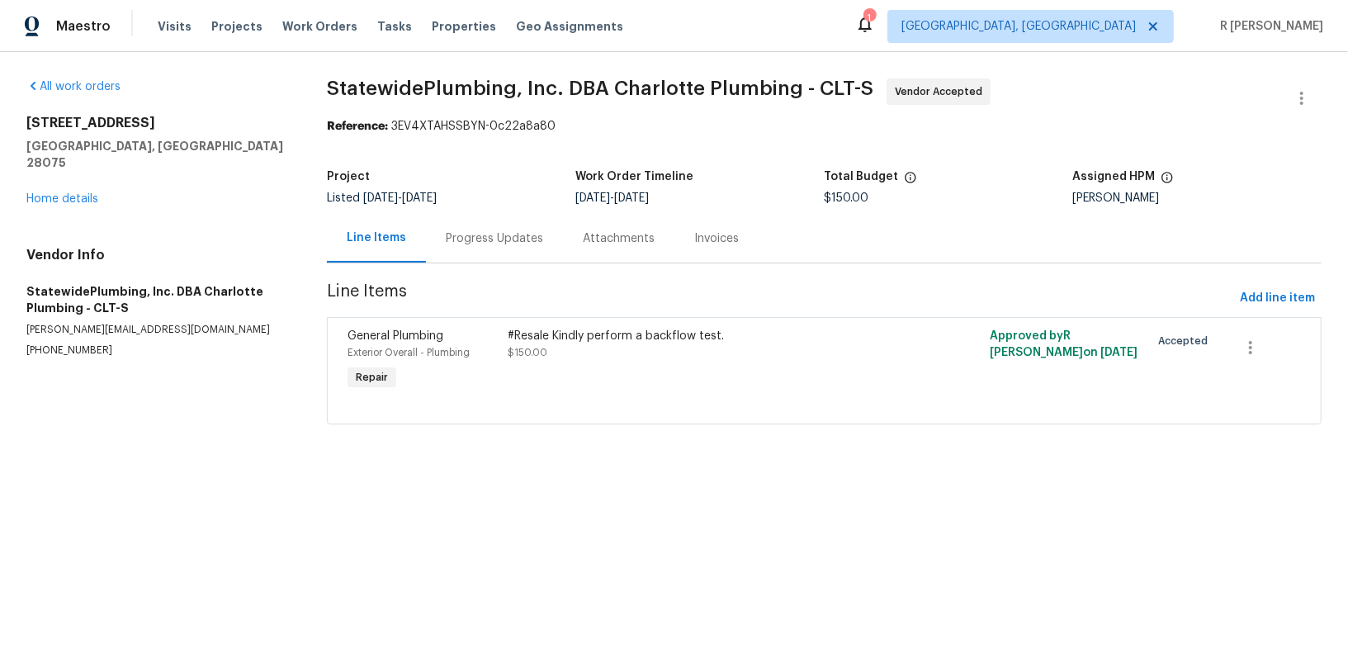
click at [481, 218] on div "Progress Updates" at bounding box center [494, 238] width 137 height 49
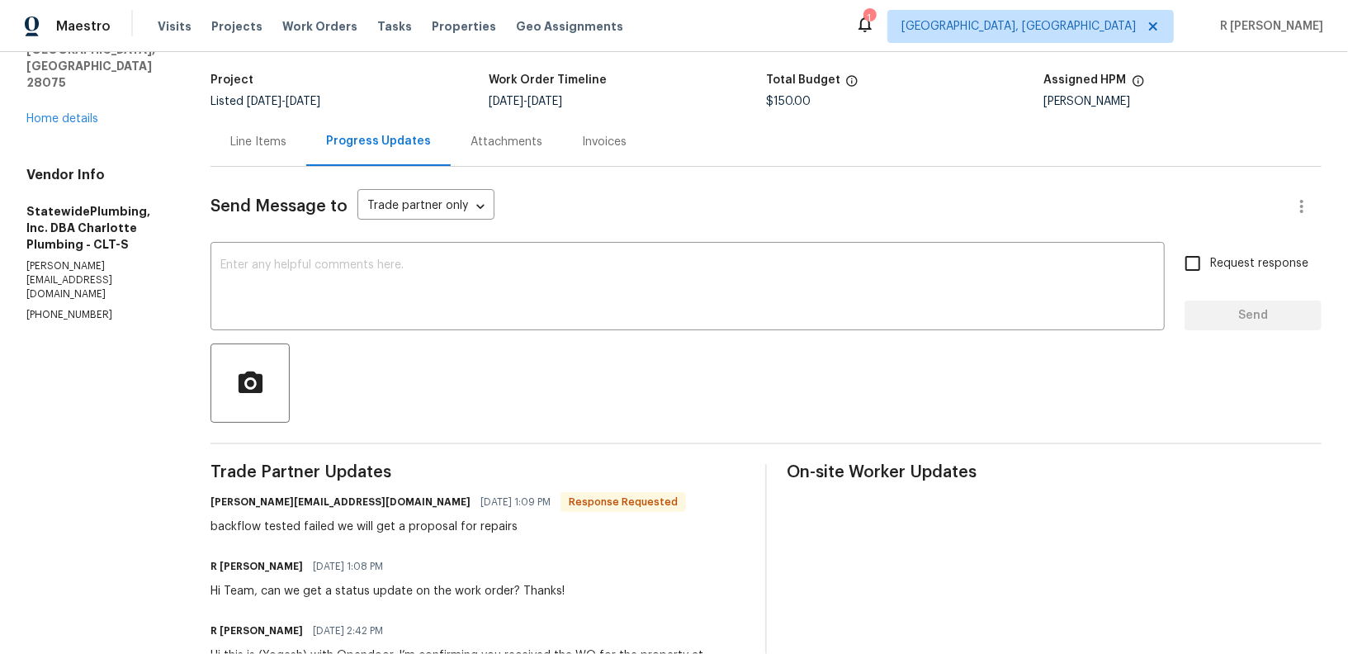
scroll to position [202, 0]
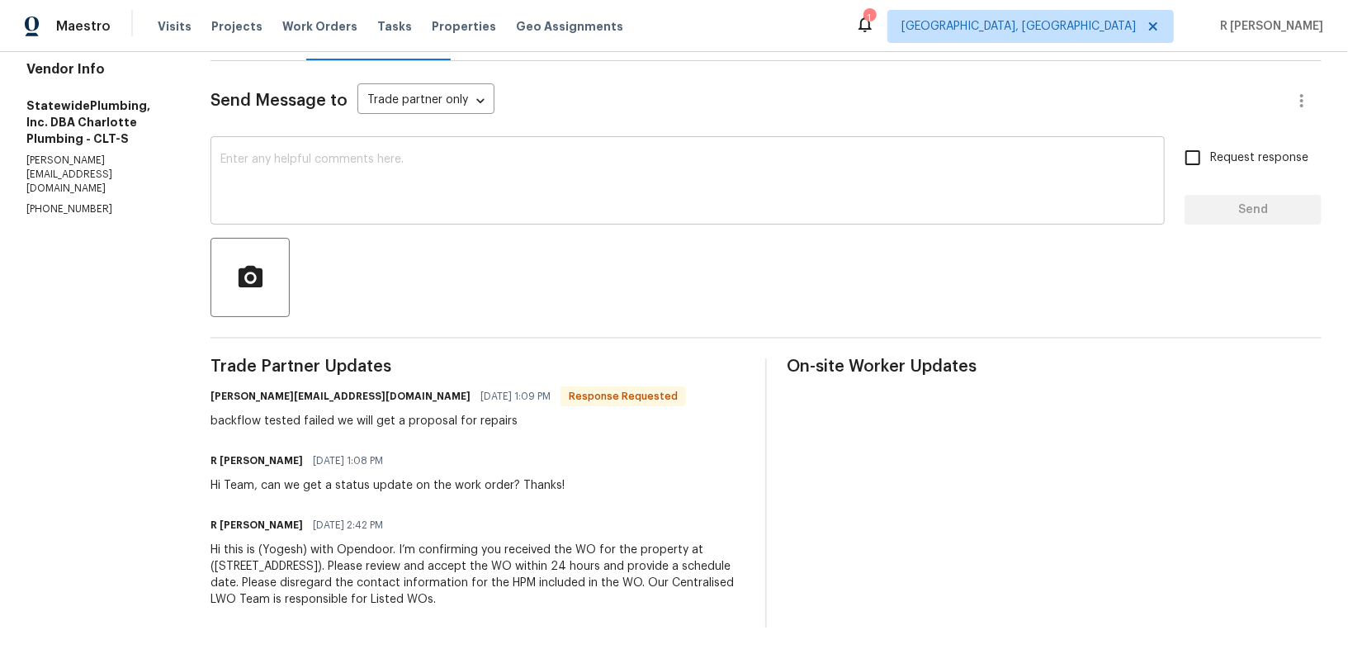
click at [447, 176] on textarea at bounding box center [687, 183] width 934 height 58
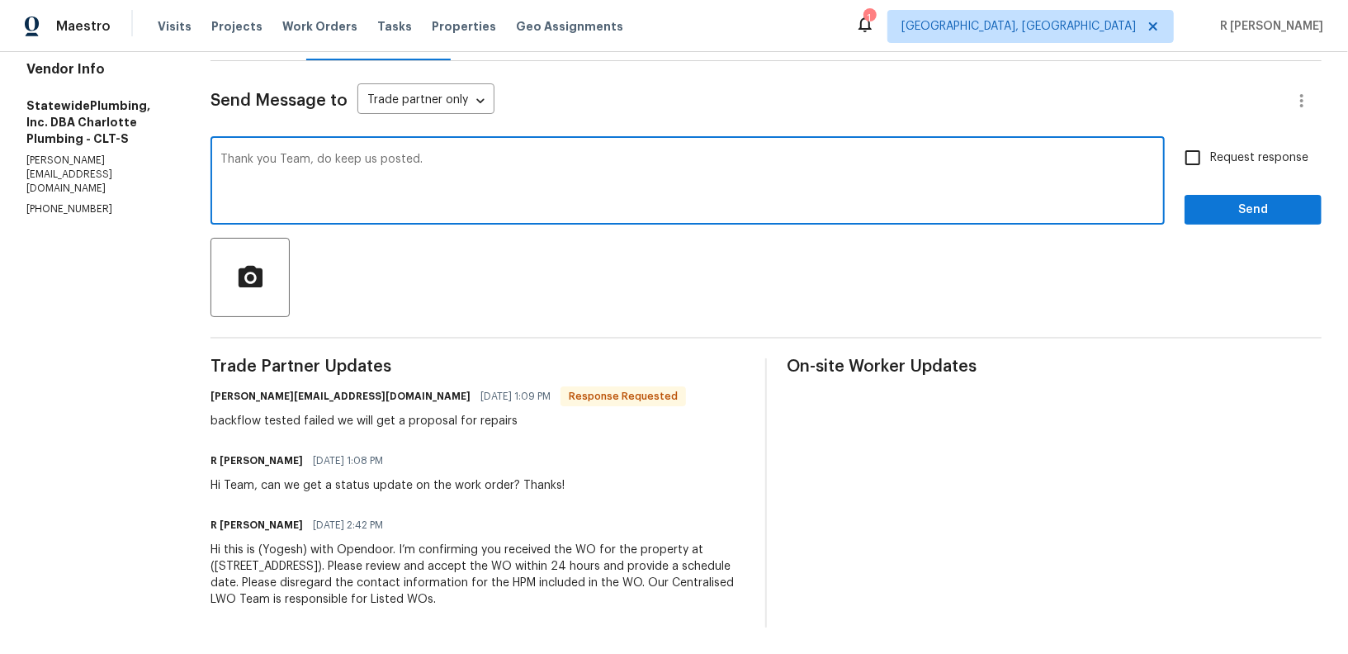
type textarea "Thank you Team, do keep us posted."
click at [1236, 167] on label "Request response" at bounding box center [1241, 157] width 133 height 35
click at [1210, 167] on input "Request response" at bounding box center [1192, 157] width 35 height 35
checkbox input "true"
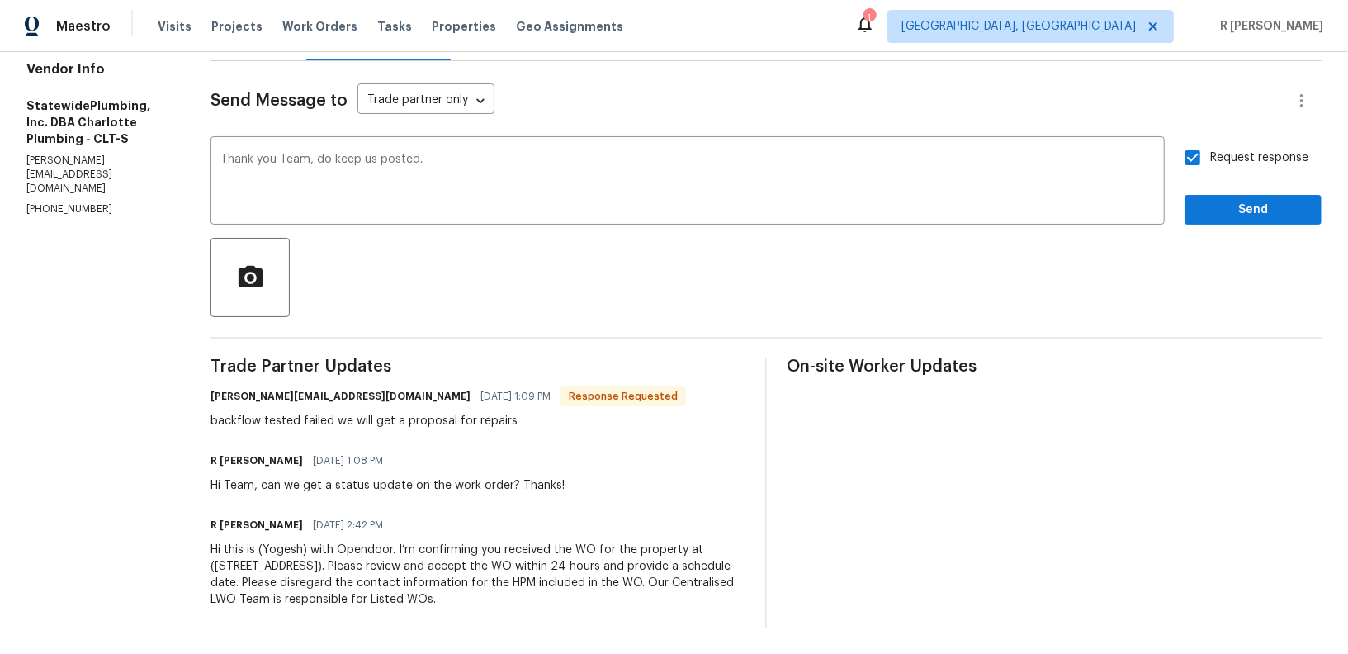
click at [1234, 239] on div at bounding box center [765, 277] width 1111 height 79
click at [1233, 218] on span "Send" at bounding box center [1253, 210] width 111 height 21
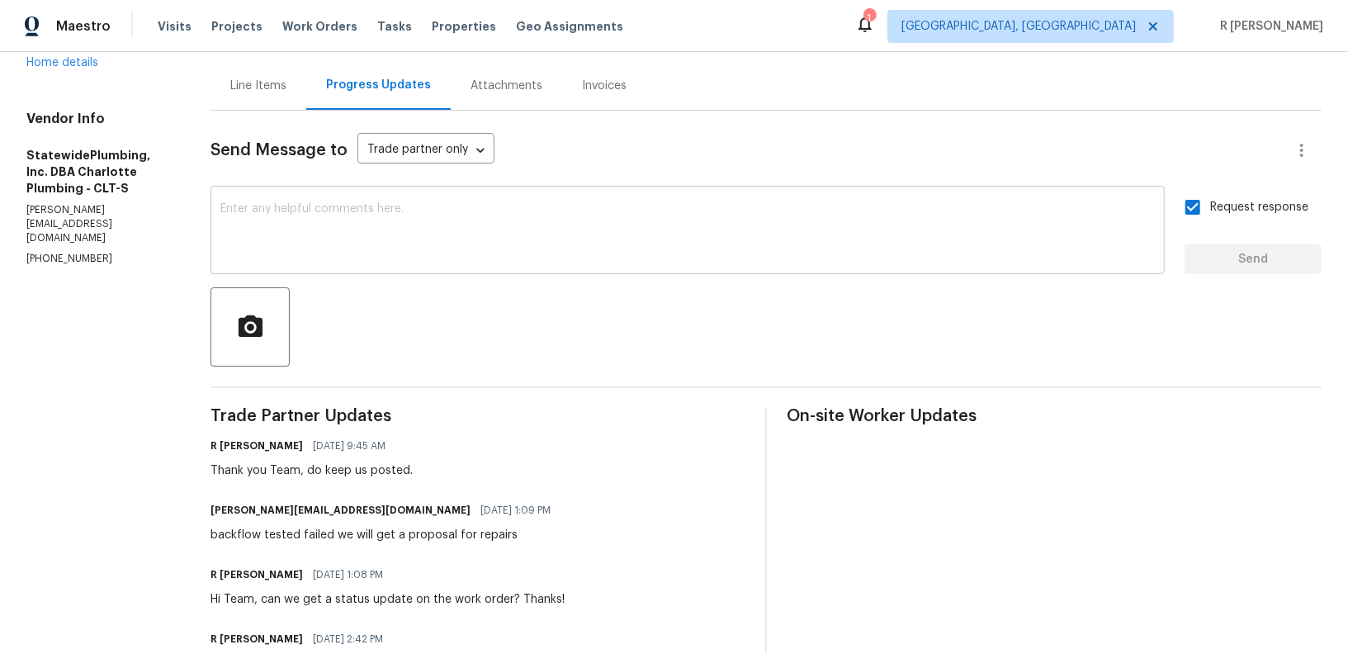
scroll to position [266, 0]
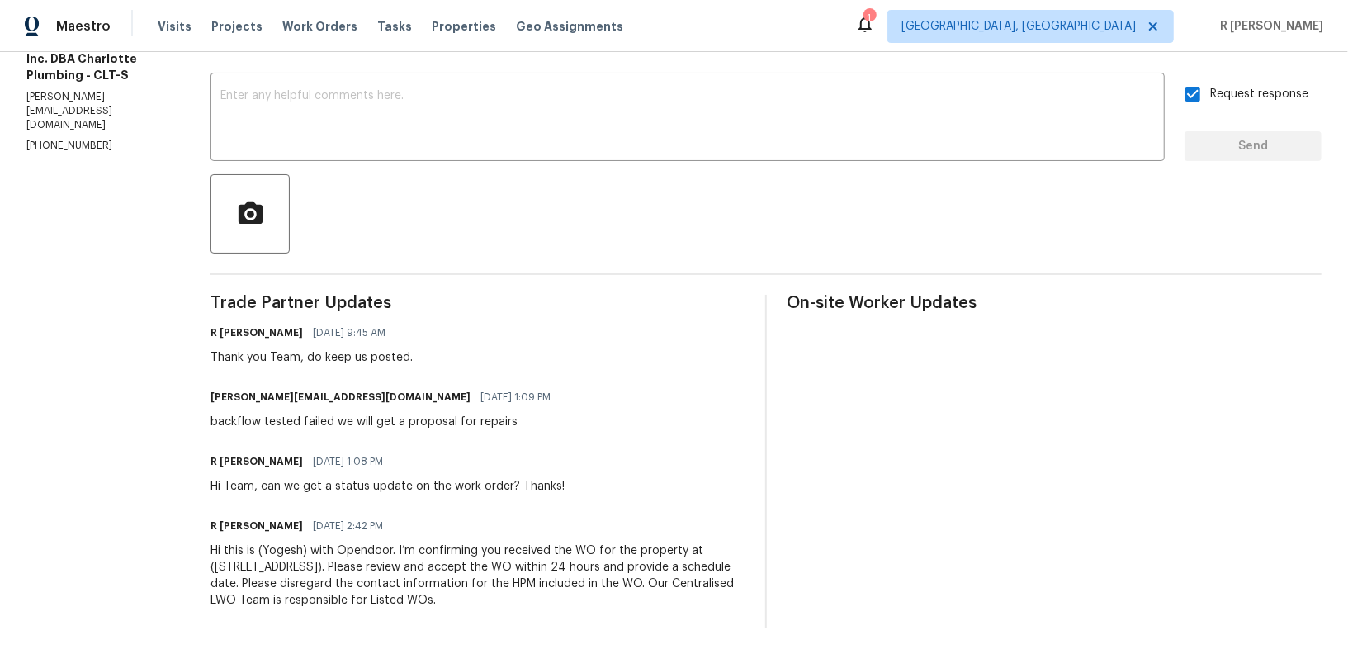
click at [308, 415] on div "backflow tested failed we will get a proposal for repairs" at bounding box center [385, 421] width 350 height 17
copy div "backflow tested failed we will get a proposal for repairs"
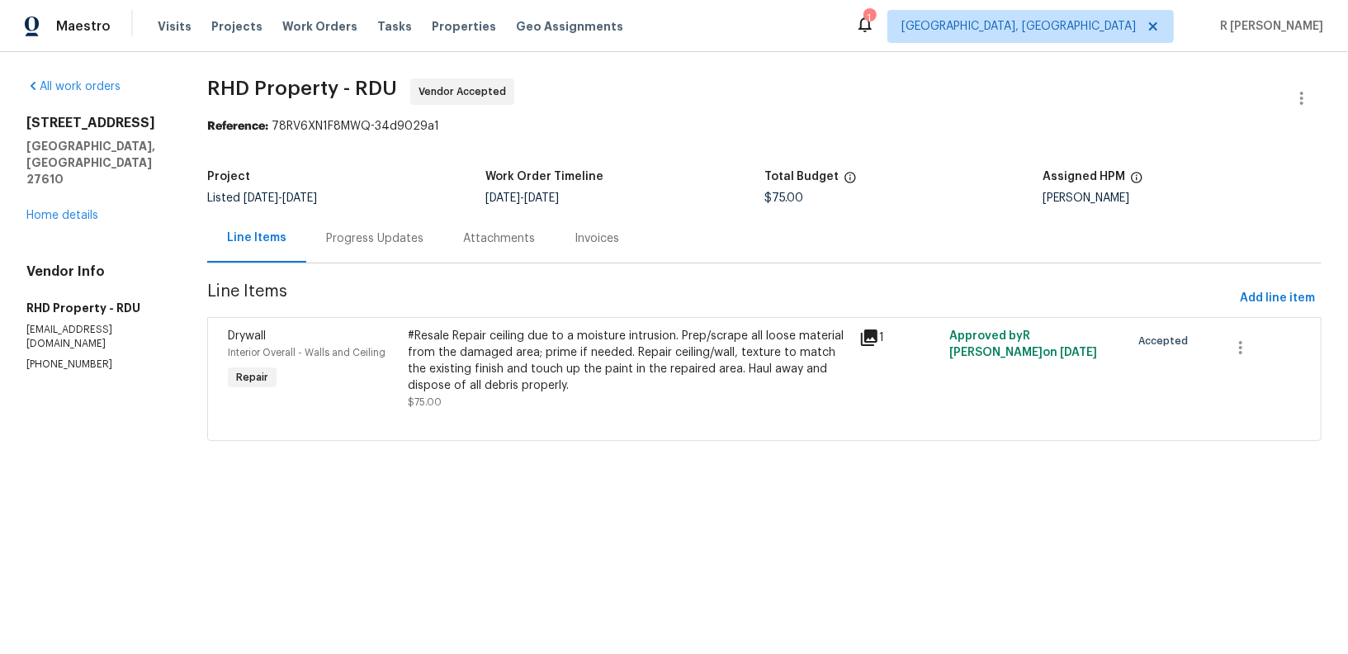
click at [394, 240] on div "Progress Updates" at bounding box center [374, 238] width 97 height 17
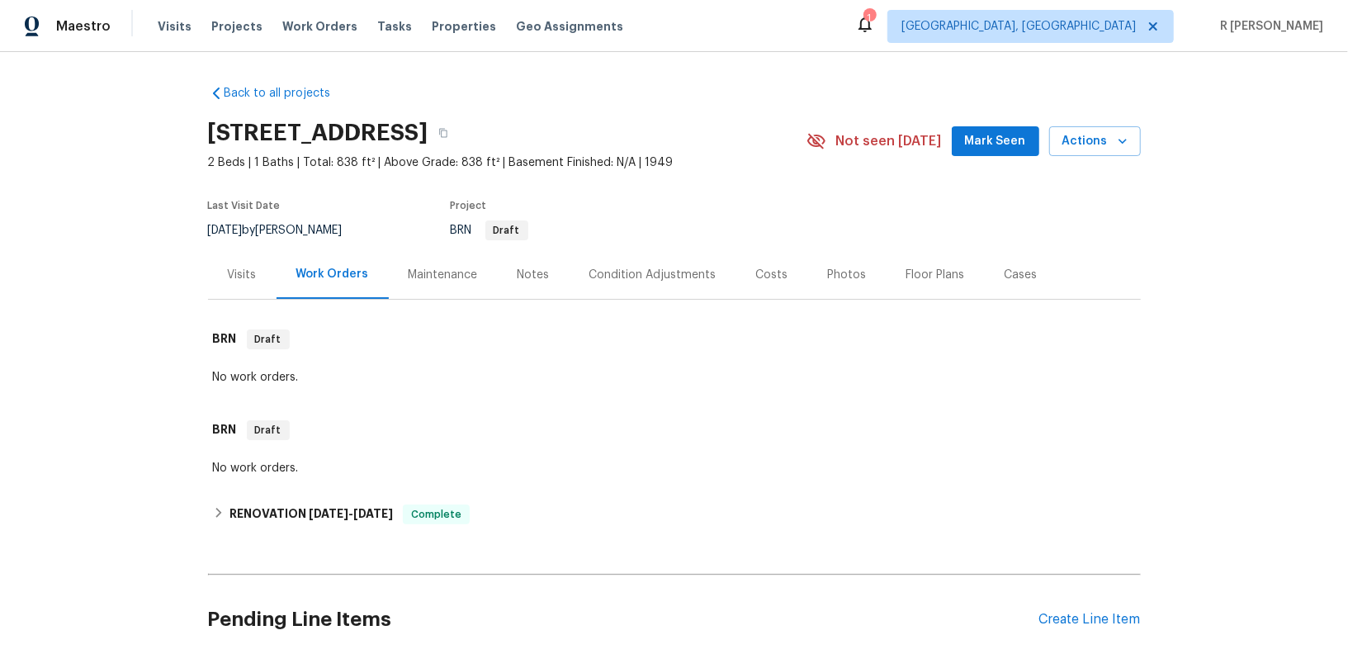
scroll to position [130, 0]
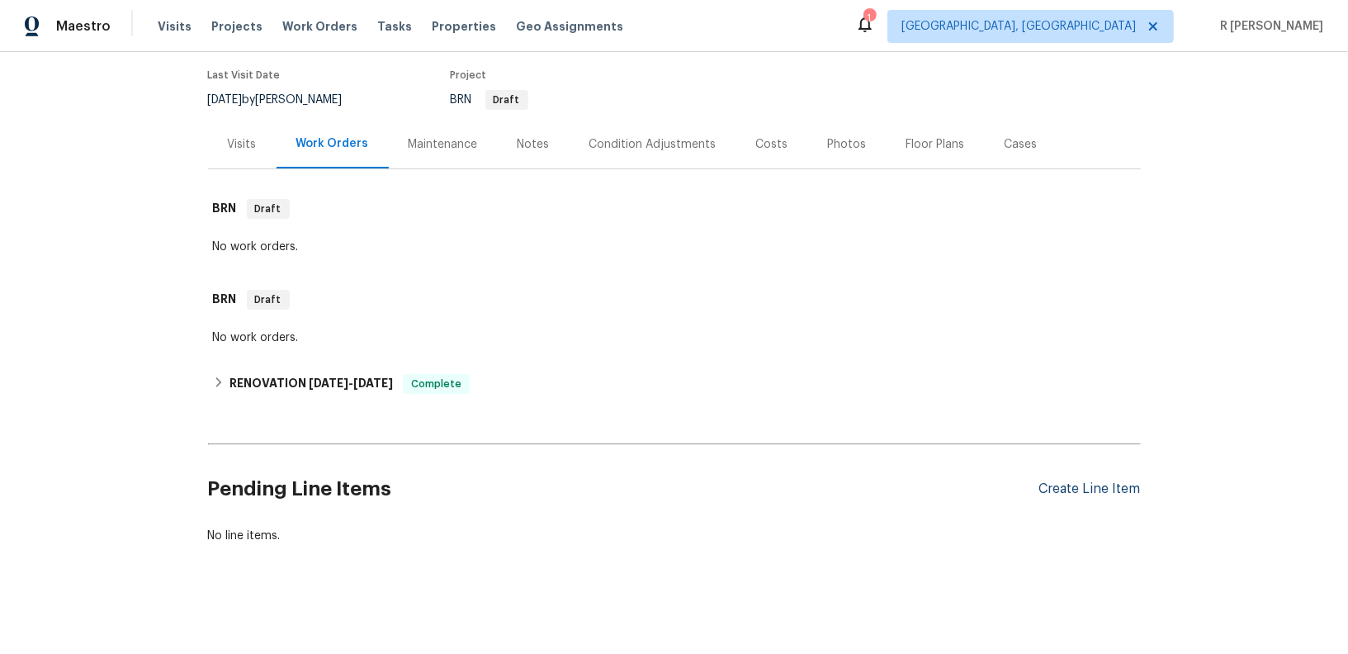
click at [1075, 488] on div "Create Line Item" at bounding box center [1090, 489] width 102 height 16
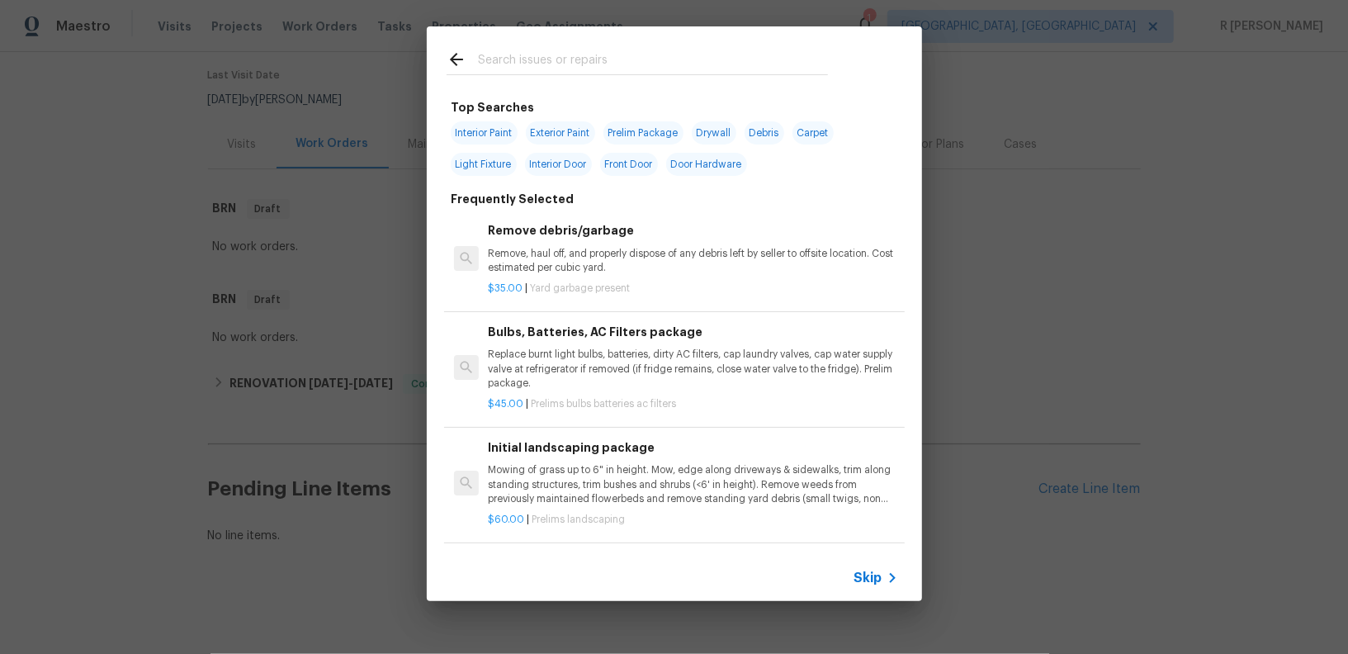
scroll to position [1, 0]
click at [678, 45] on div at bounding box center [637, 58] width 421 height 65
click at [671, 69] on input "text" at bounding box center [653, 62] width 350 height 25
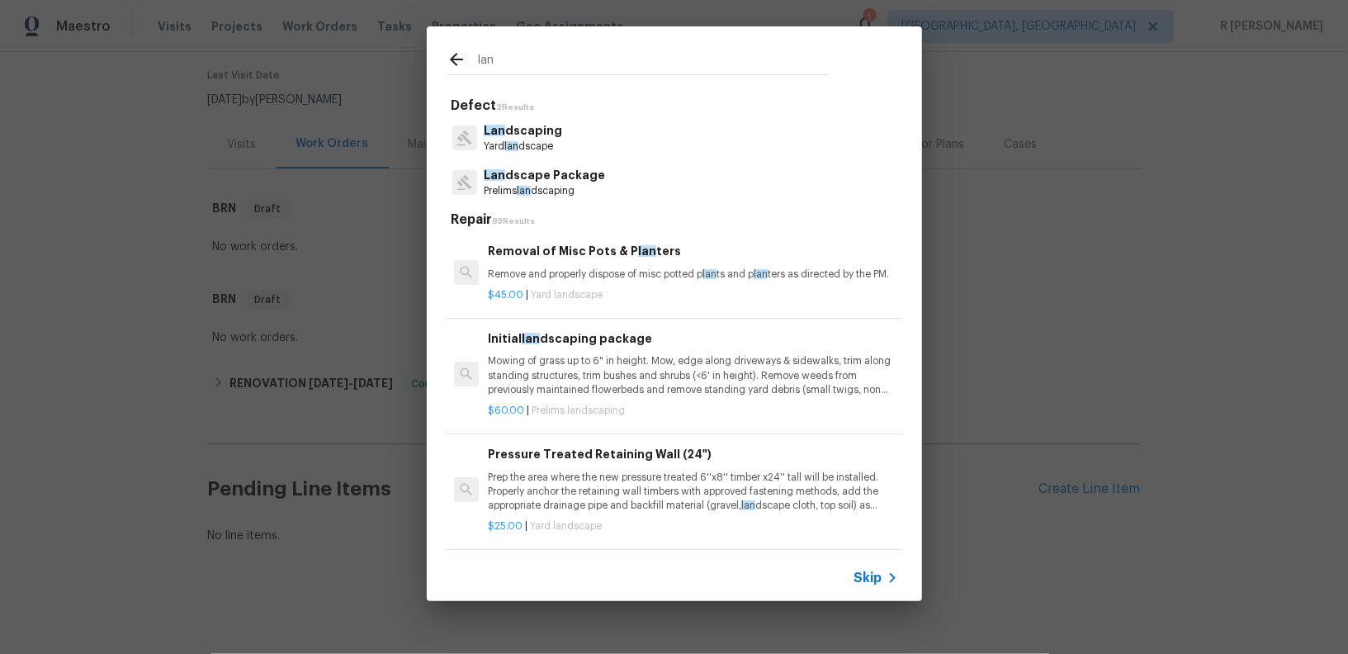
type input "lan"
click at [544, 138] on p "Lan dscaping" at bounding box center [523, 130] width 78 height 17
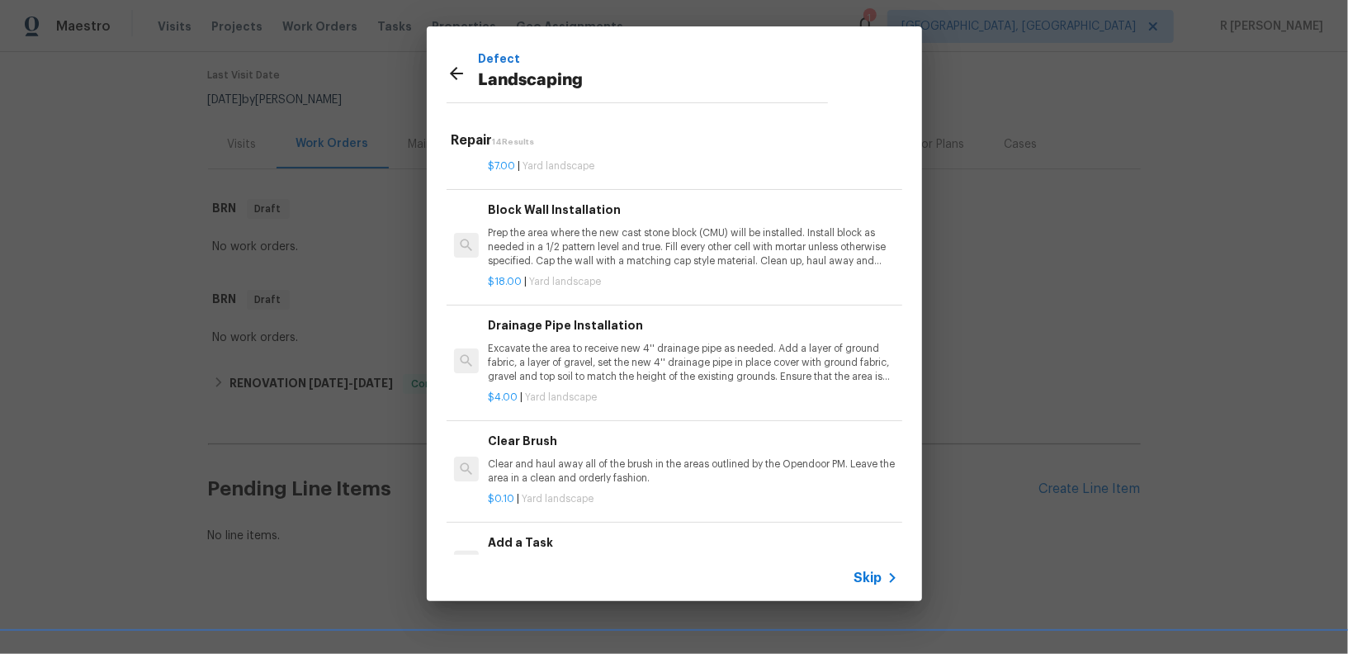
scroll to position [660, 0]
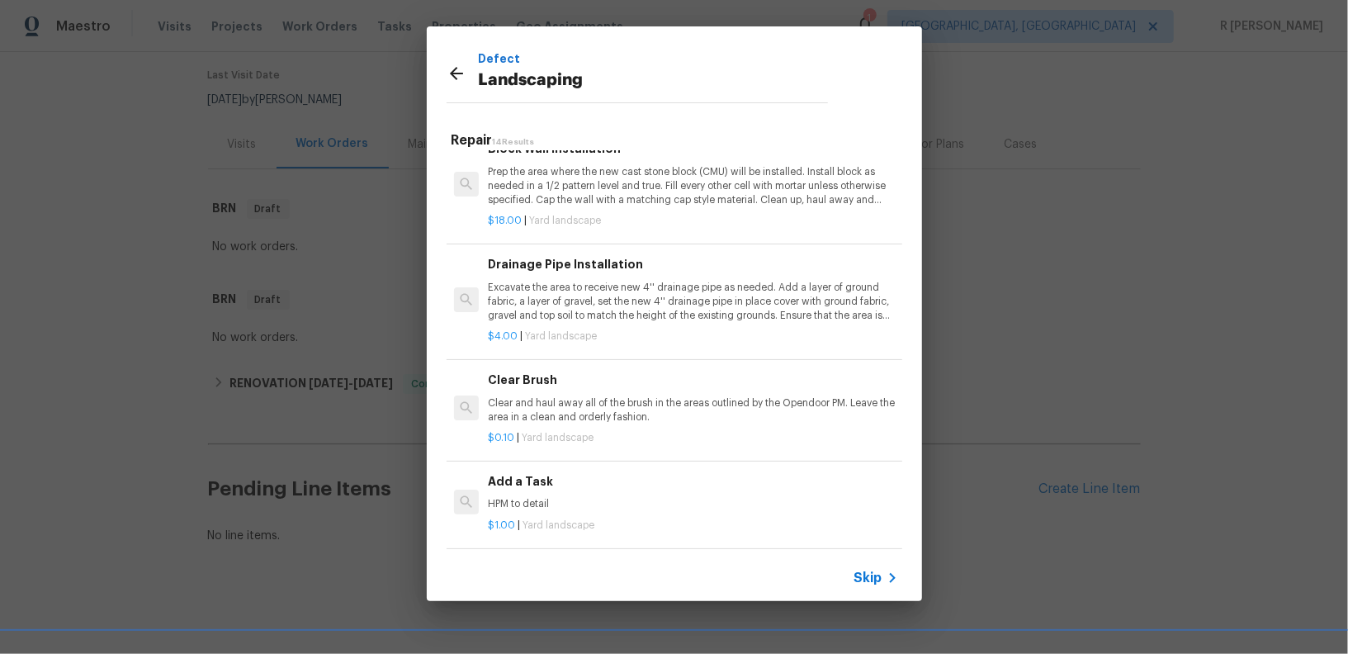
click at [526, 489] on div "Add a Task HPM to detail" at bounding box center [692, 492] width 409 height 40
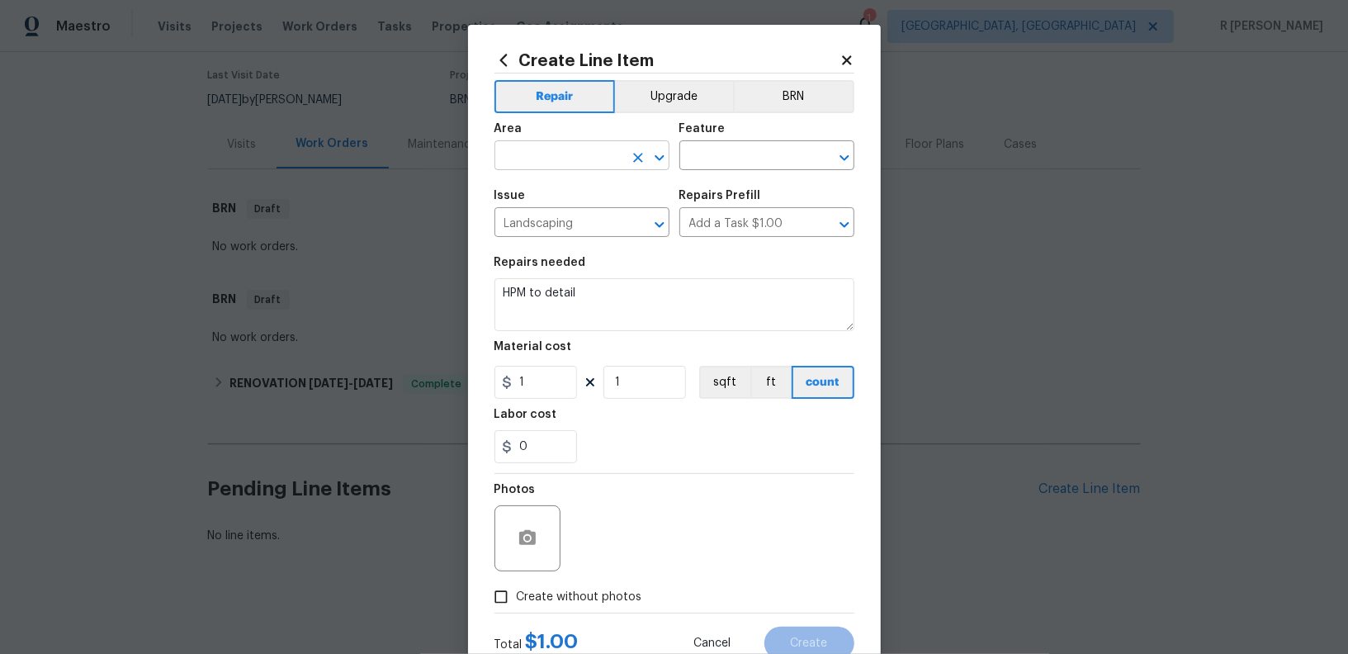
click at [555, 153] on input "text" at bounding box center [558, 157] width 129 height 26
click at [599, 225] on li "Exterior Overall" at bounding box center [581, 221] width 175 height 27
type input "Exterior Overall"
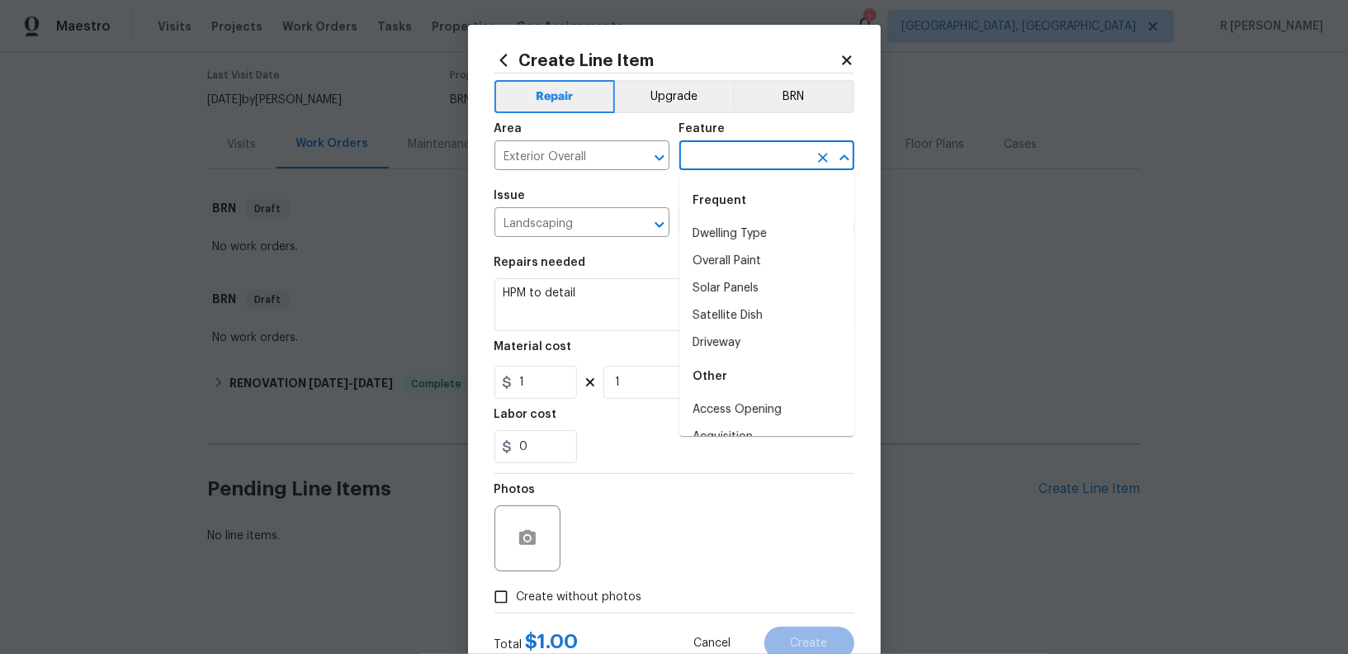
click at [744, 157] on input "text" at bounding box center [743, 157] width 129 height 26
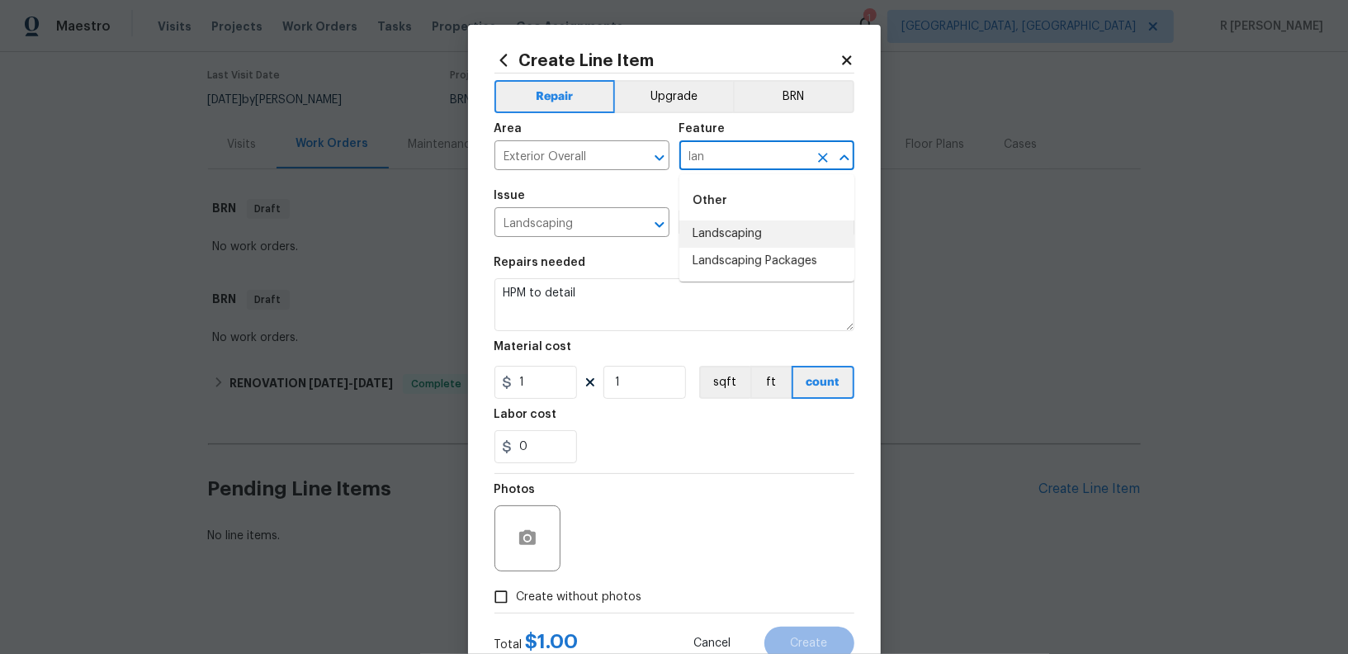
click at [728, 229] on li "Landscaping" at bounding box center [766, 233] width 175 height 27
type input "Landscaping"
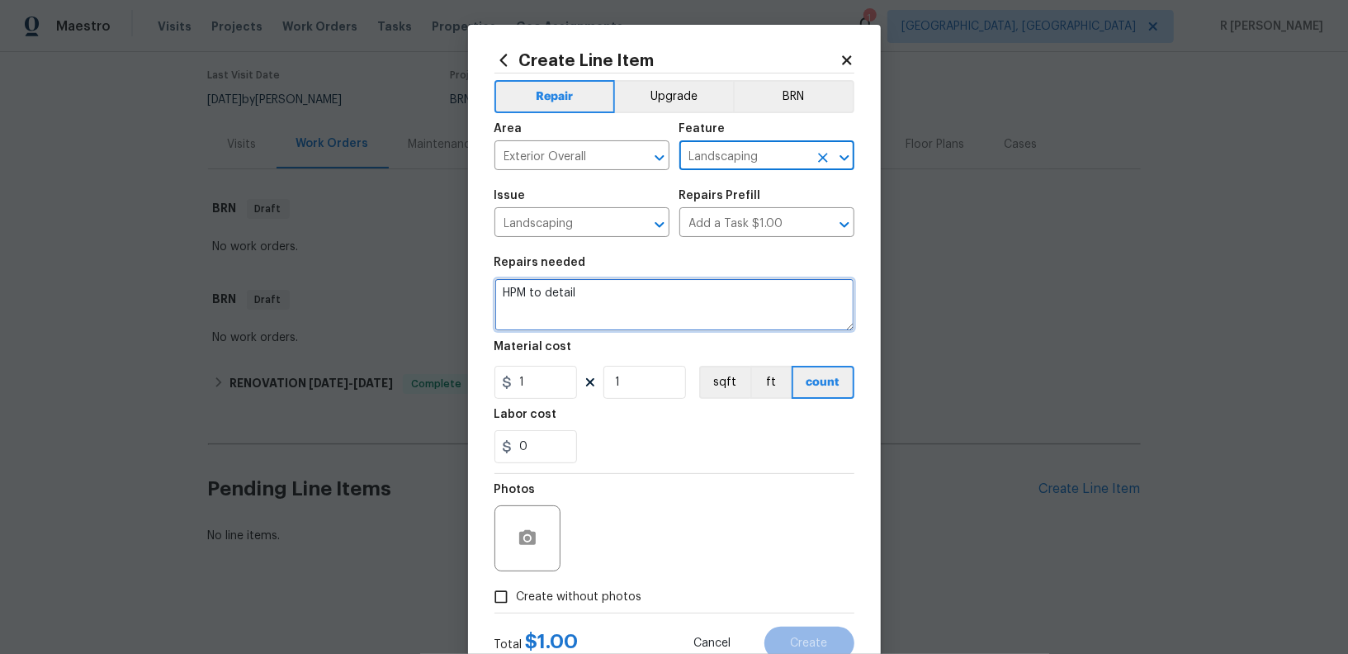
click at [647, 307] on textarea "HPM to detail" at bounding box center [674, 304] width 360 height 53
paste textarea "Remove High grass and weeds exceeding 12 inches in height on the property, incl…"
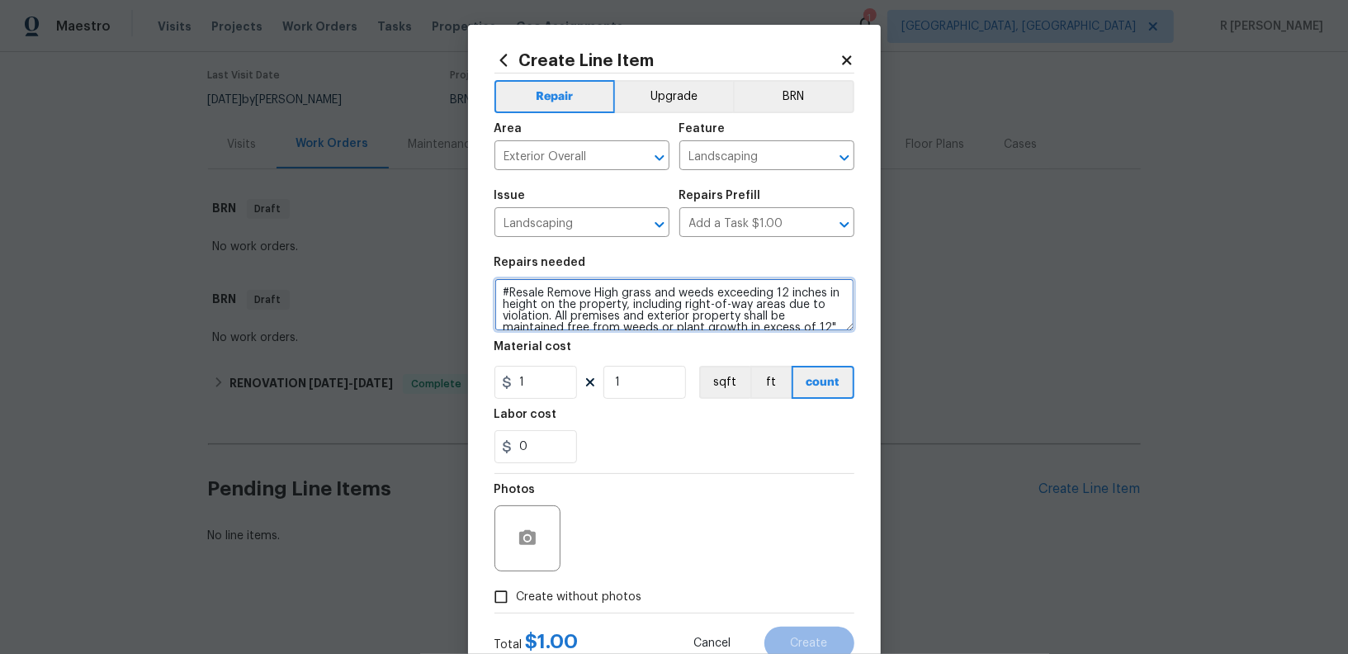
scroll to position [15, 0]
type textarea "#Resale Remove High grass and weeds exceeding 12 inches in height on the proper…"
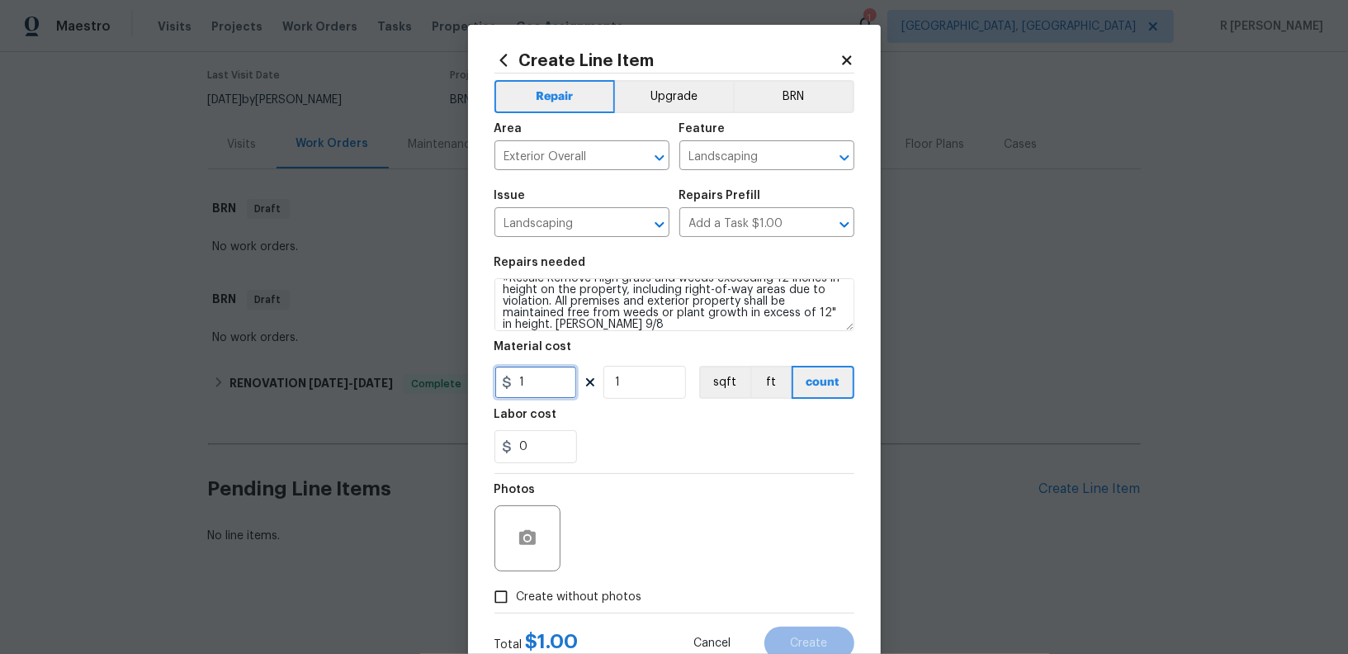
click at [542, 376] on input "1" at bounding box center [535, 382] width 83 height 33
click at [543, 382] on input "1" at bounding box center [535, 382] width 83 height 33
type input "125"
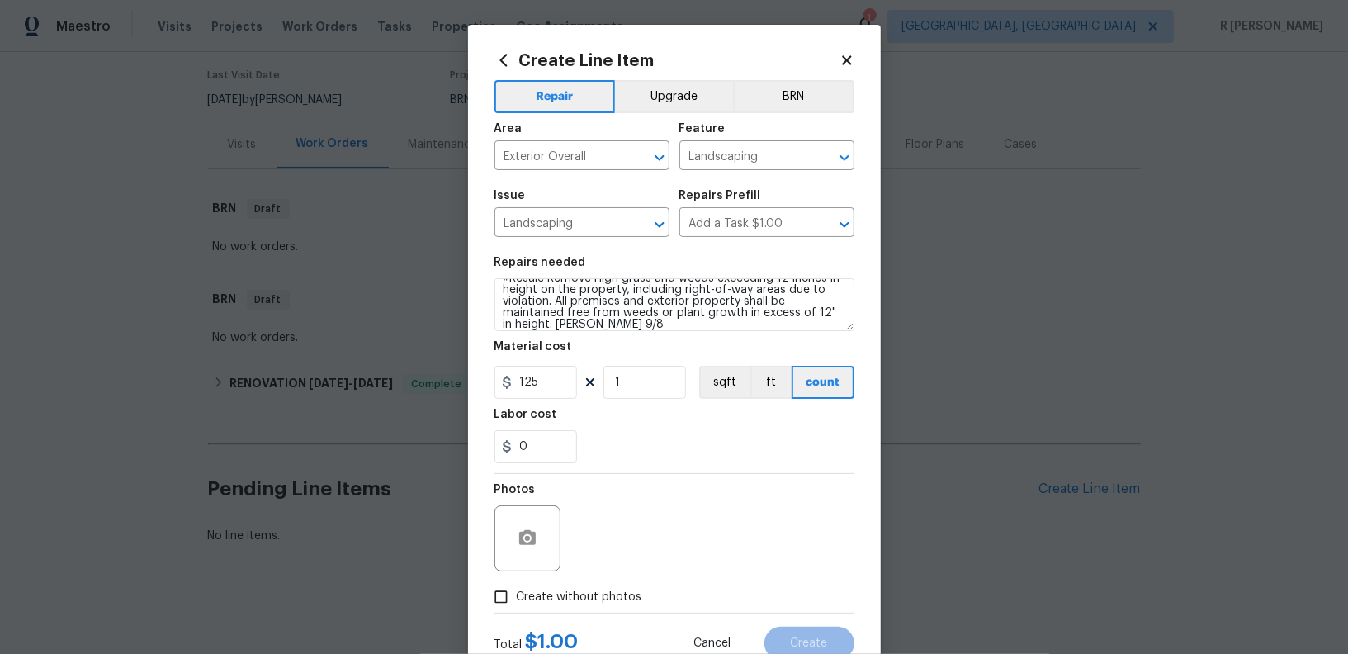
click at [509, 596] on input "Create without photos" at bounding box center [500, 596] width 31 height 31
checkbox input "true"
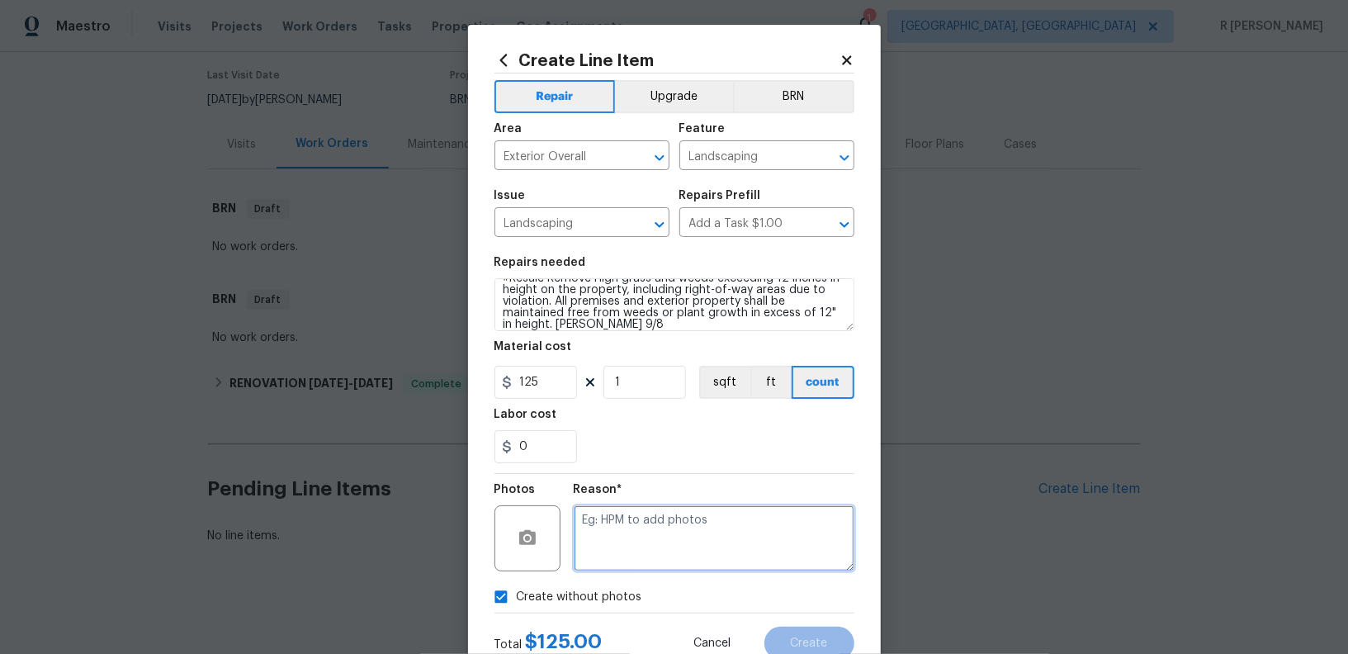
click at [673, 531] on textarea at bounding box center [714, 538] width 281 height 66
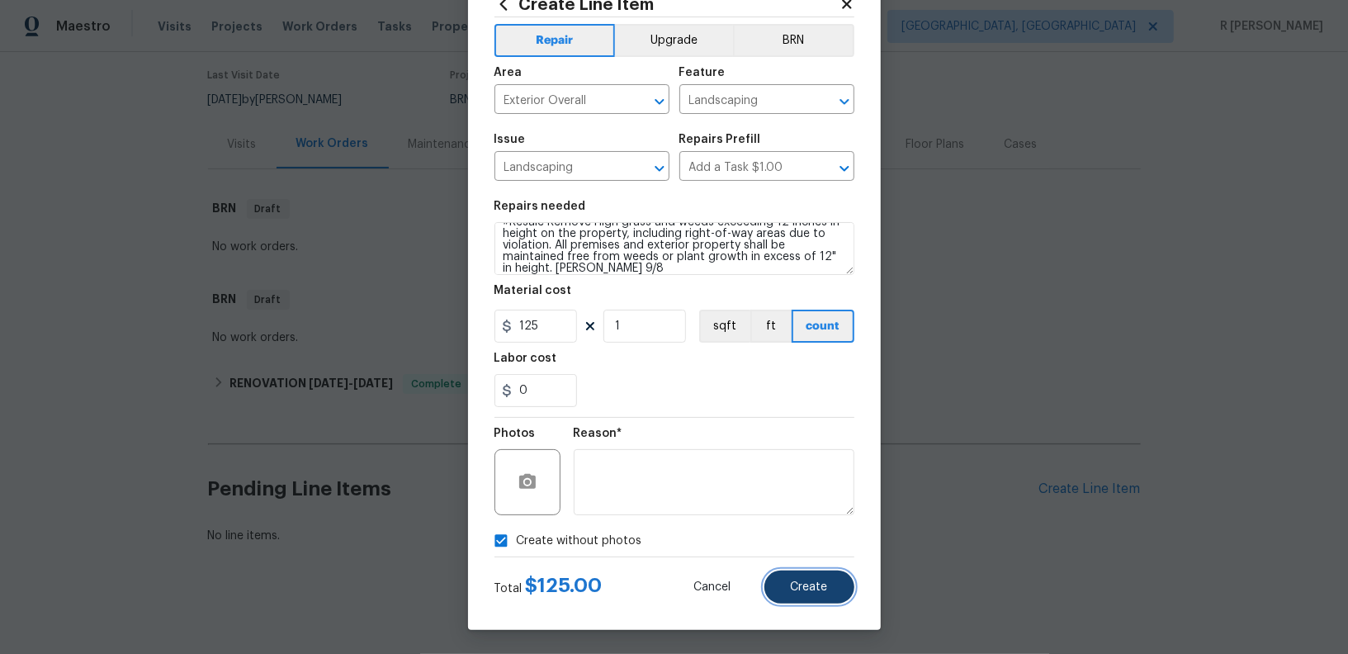
click at [802, 590] on span "Create" at bounding box center [809, 587] width 37 height 12
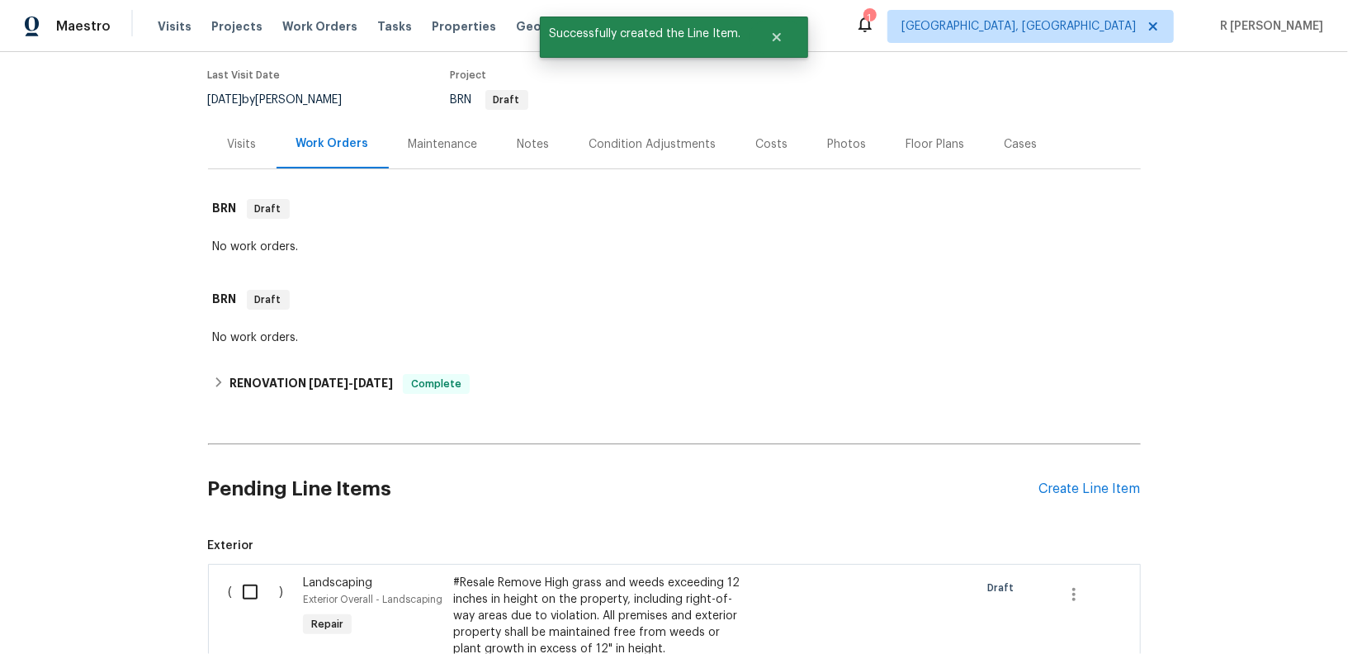
click at [252, 593] on input "checkbox" at bounding box center [256, 591] width 47 height 35
checkbox input "true"
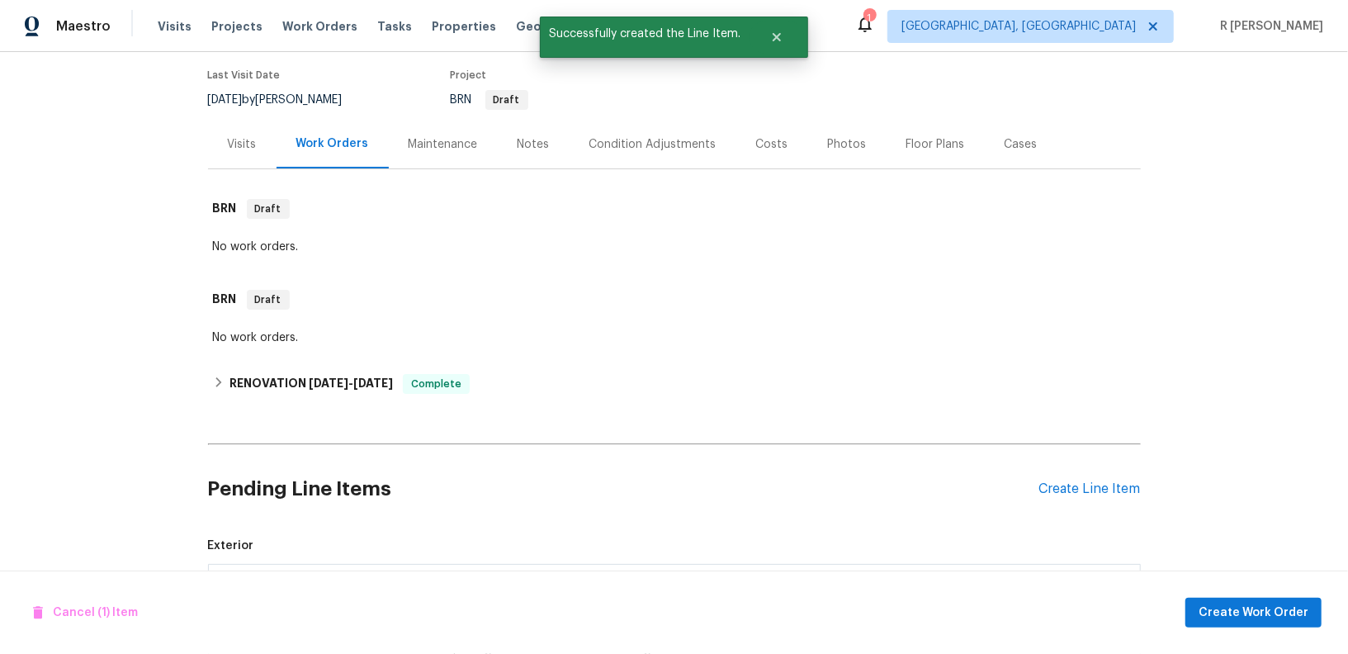
scroll to position [385, 0]
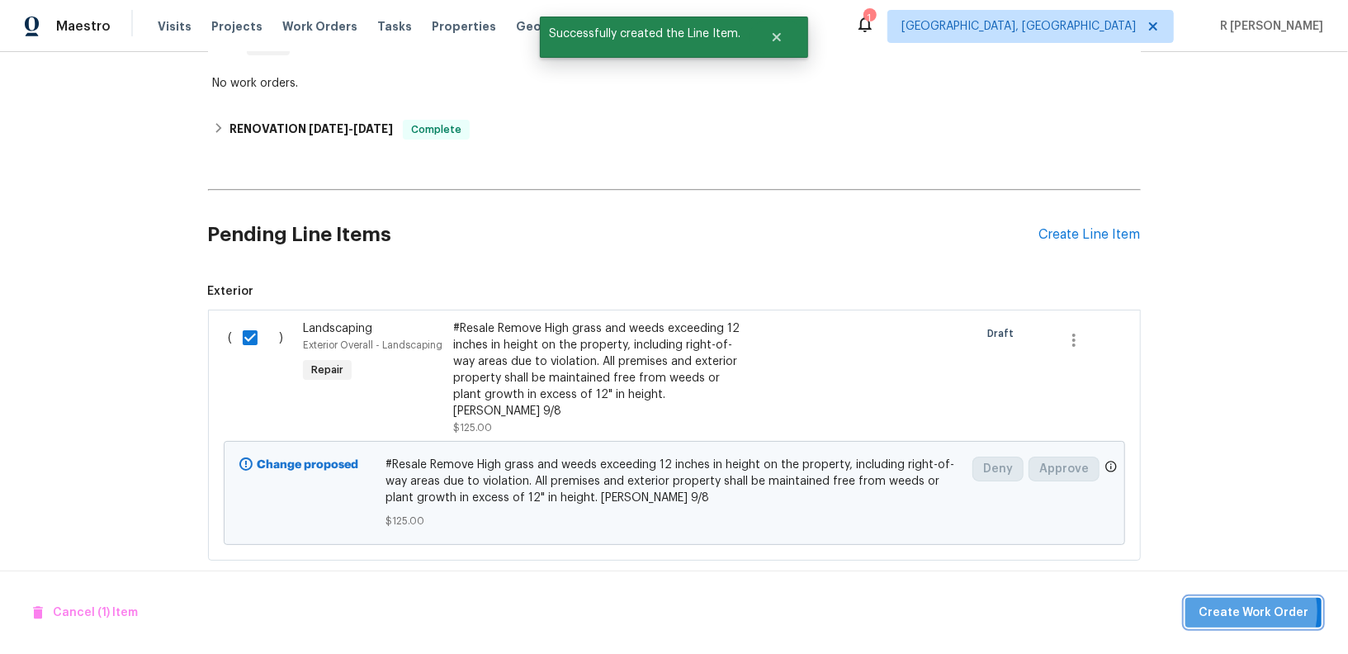
click at [1240, 612] on span "Create Work Order" at bounding box center [1253, 612] width 110 height 21
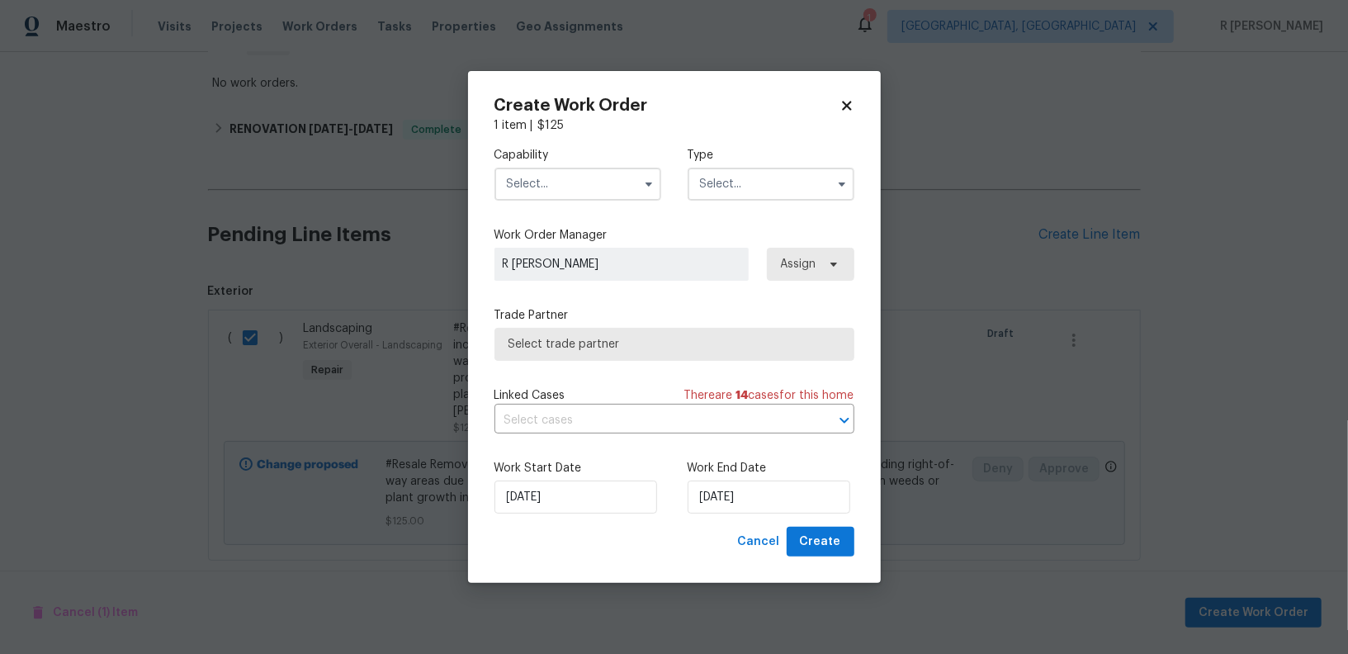
click at [523, 191] on input "text" at bounding box center [577, 184] width 167 height 33
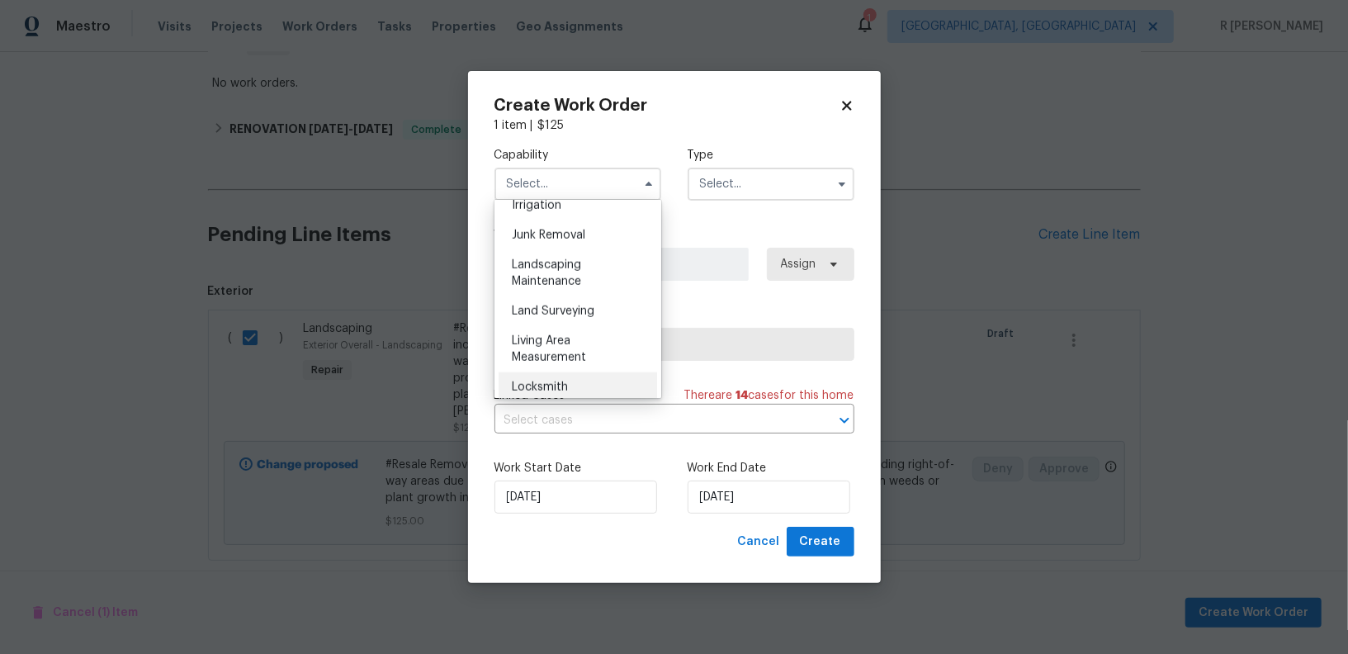
scroll to position [1047, 0]
click at [565, 256] on span "Landscaping Maintenance" at bounding box center [546, 267] width 69 height 28
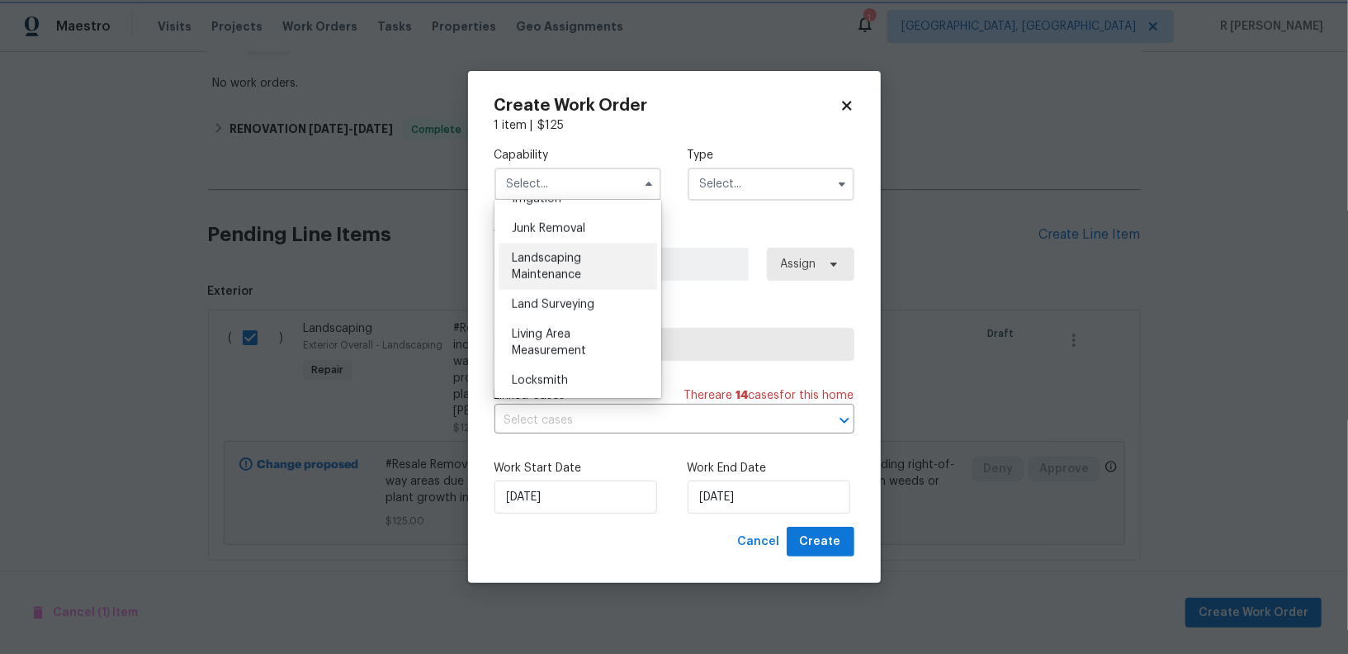
type input "Landscaping Maintenance"
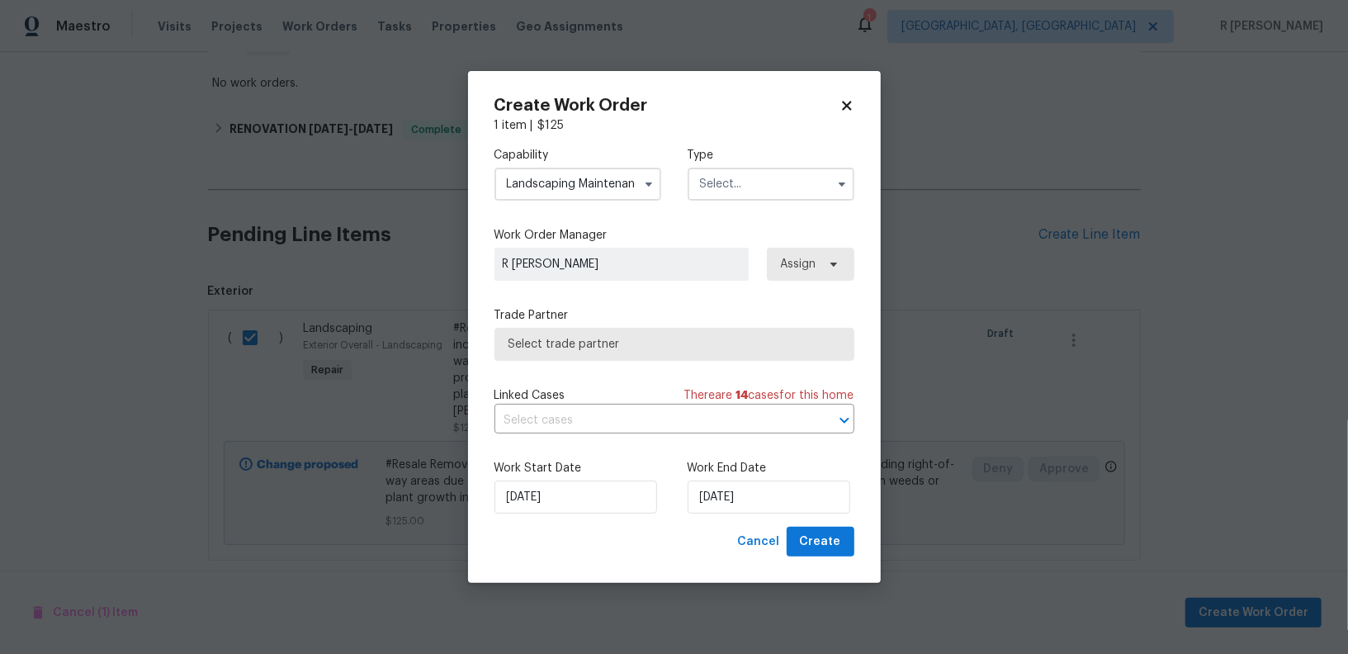
click at [782, 174] on input "text" at bounding box center [771, 184] width 167 height 33
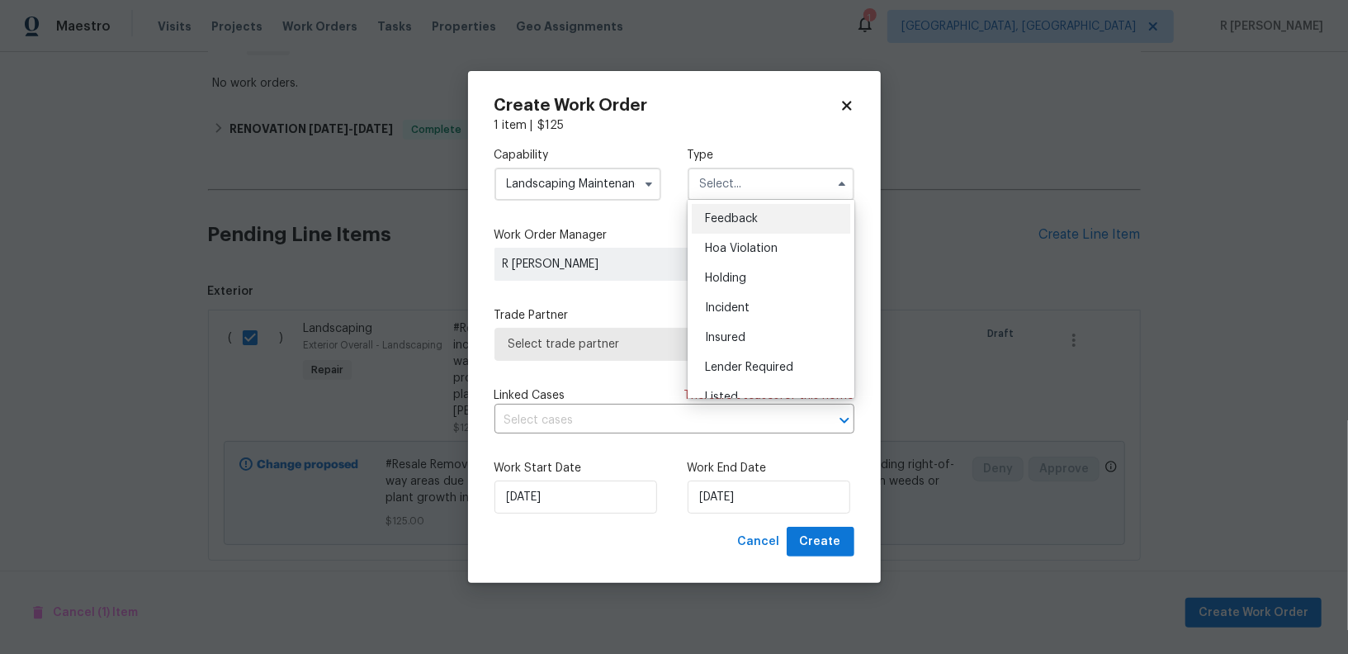
click at [759, 219] on div "Feedback" at bounding box center [771, 219] width 158 height 30
type input "Feedback"
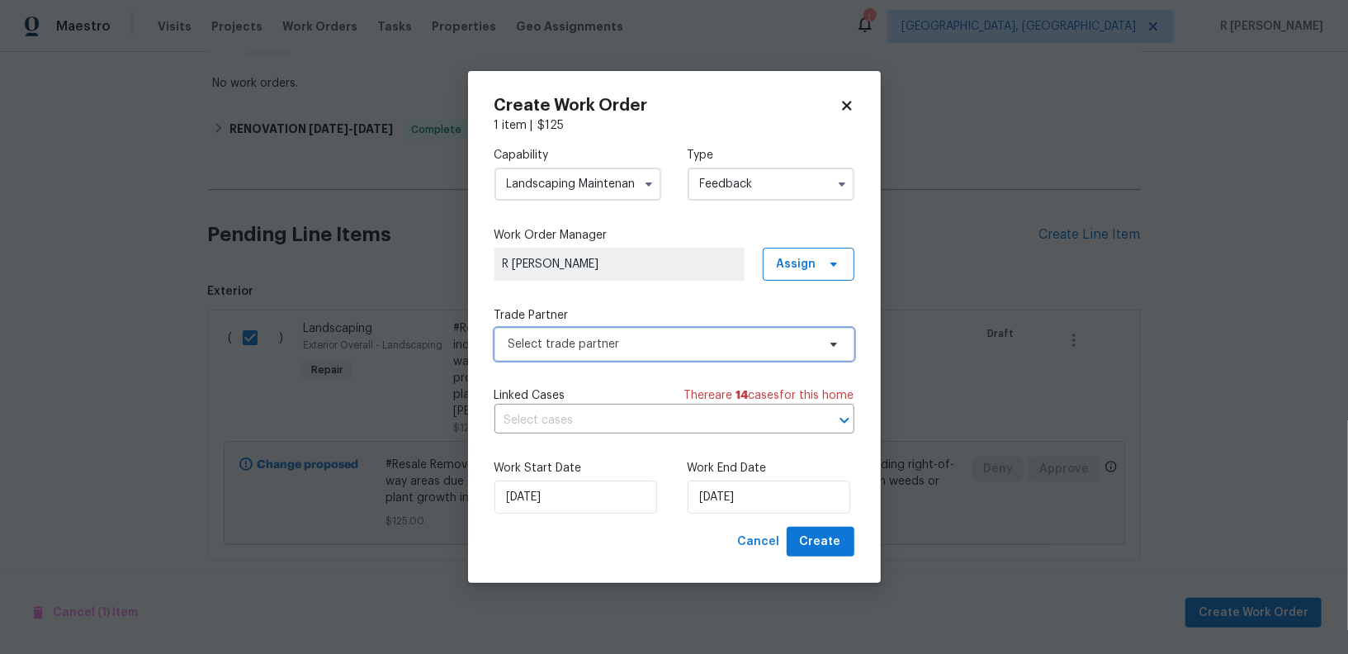
click at [641, 338] on span "Select trade partner" at bounding box center [662, 344] width 308 height 17
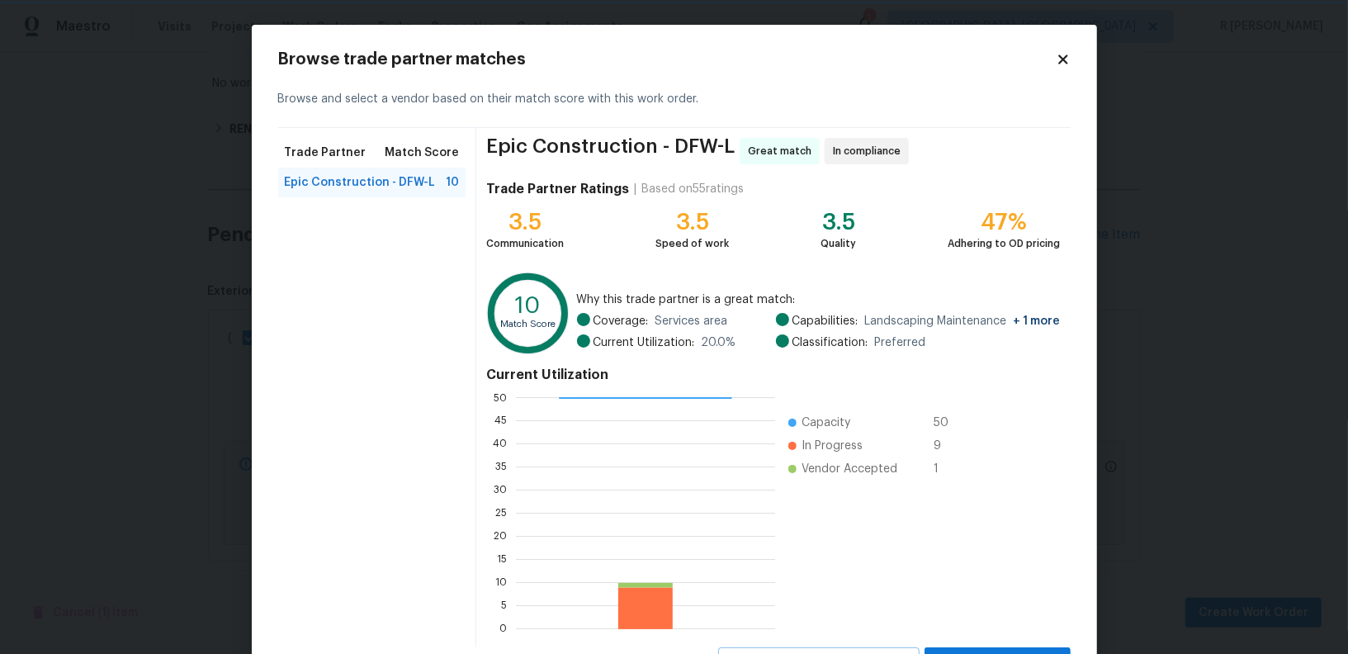
scroll to position [73, 0]
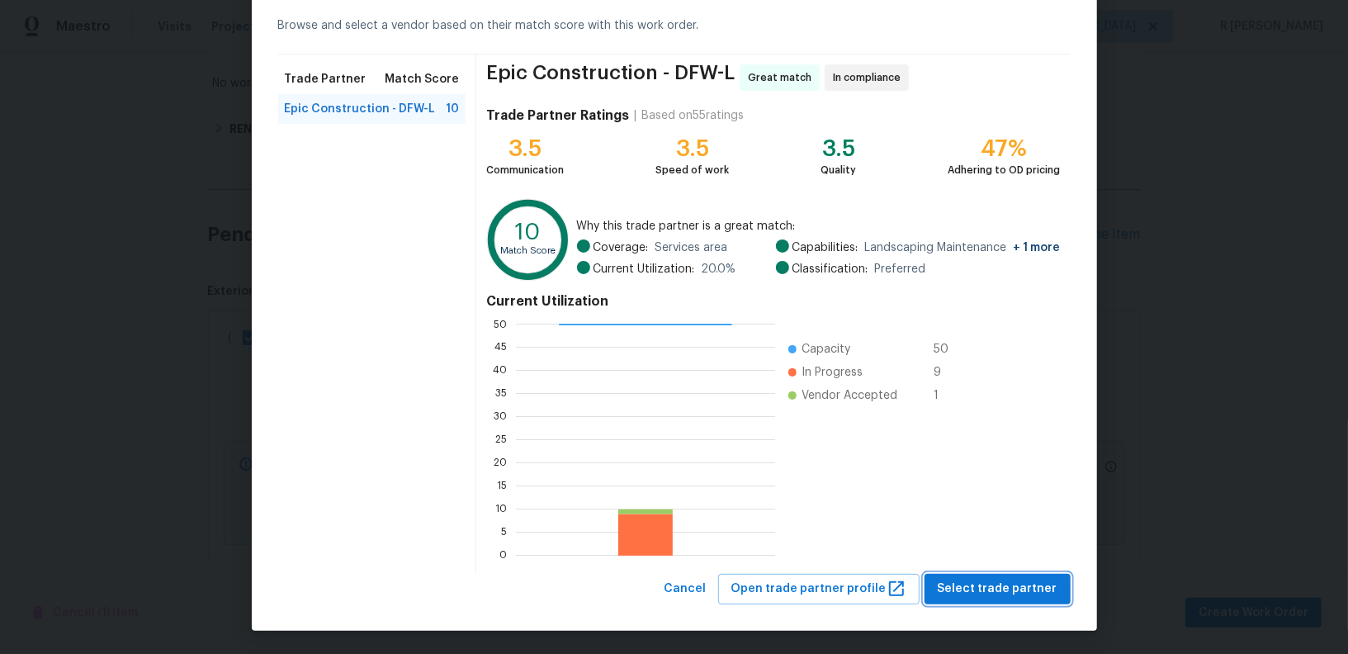
click at [1023, 588] on span "Select trade partner" at bounding box center [998, 589] width 120 height 21
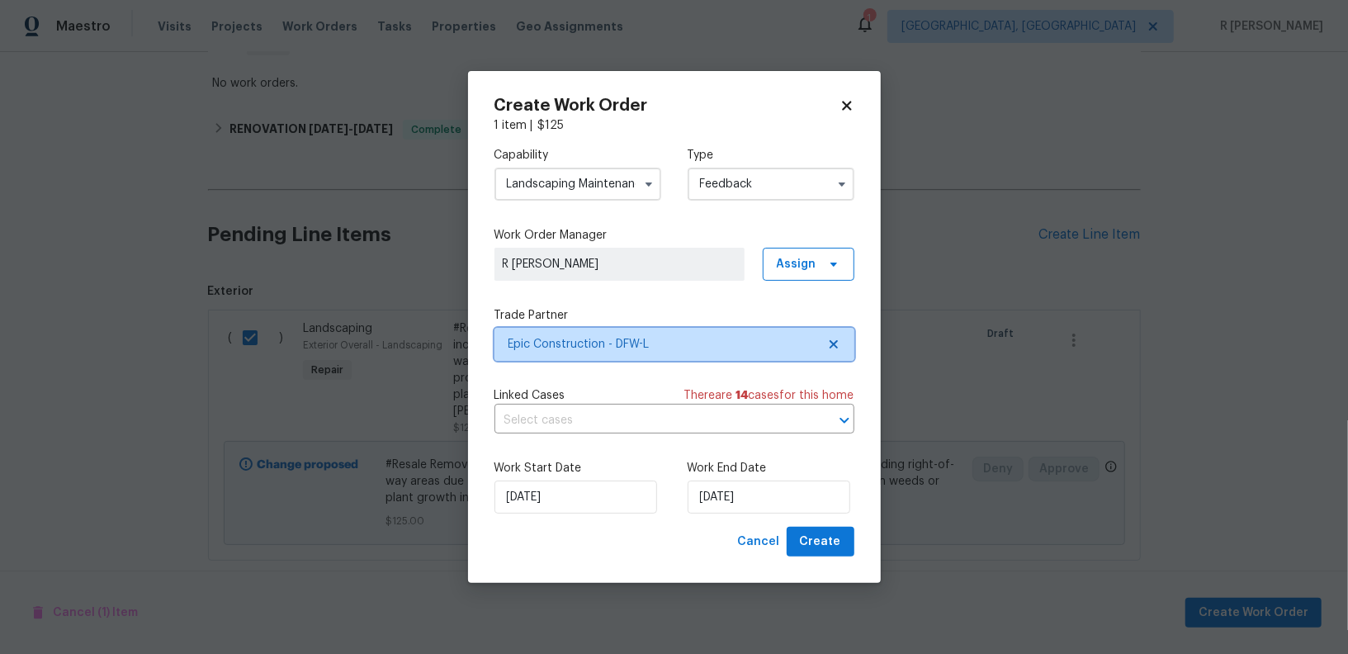
scroll to position [0, 0]
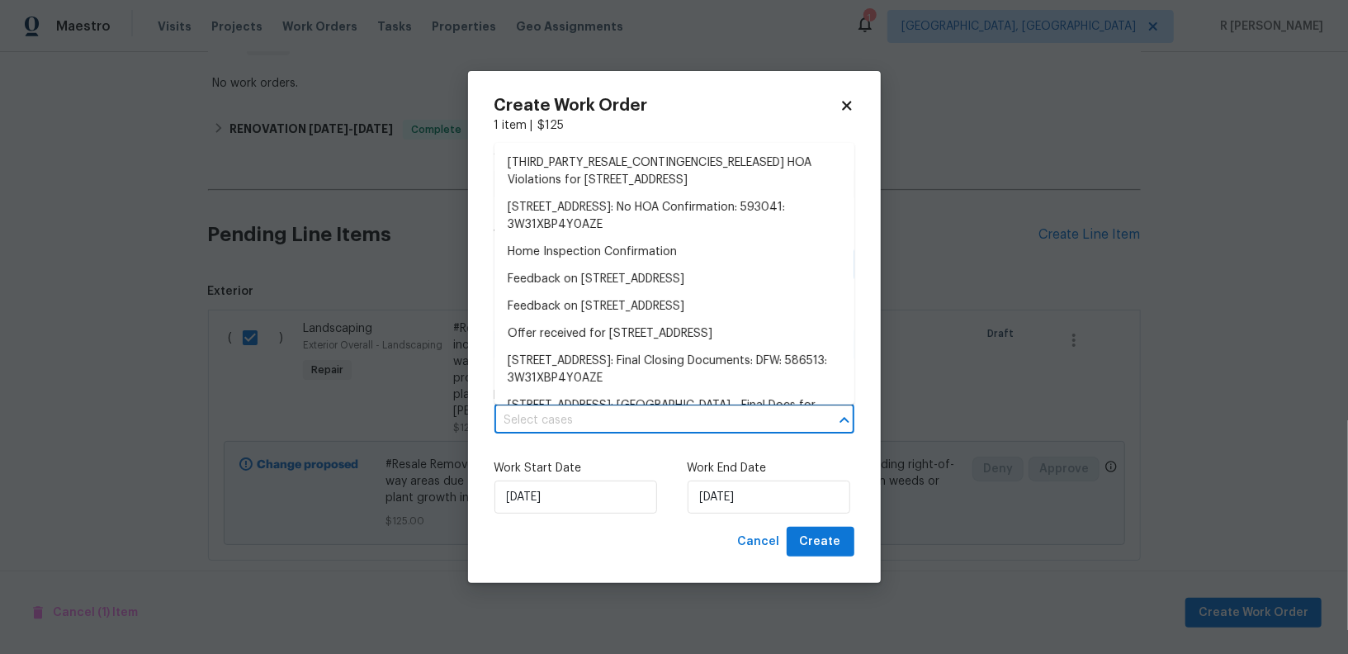
click at [636, 421] on input "text" at bounding box center [651, 421] width 314 height 26
click at [733, 496] on input "29/08/2025" at bounding box center [769, 496] width 163 height 33
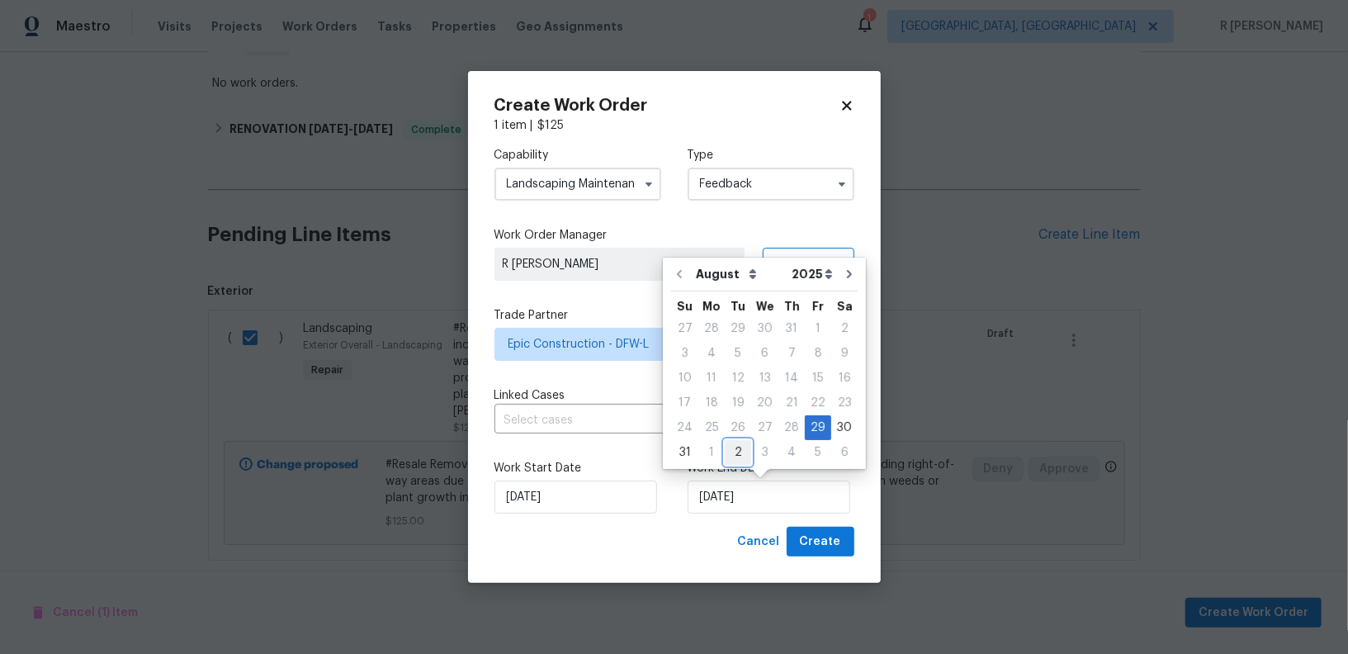
click at [735, 450] on div "2" at bounding box center [738, 452] width 26 height 23
type input "02/09/2025"
select select "8"
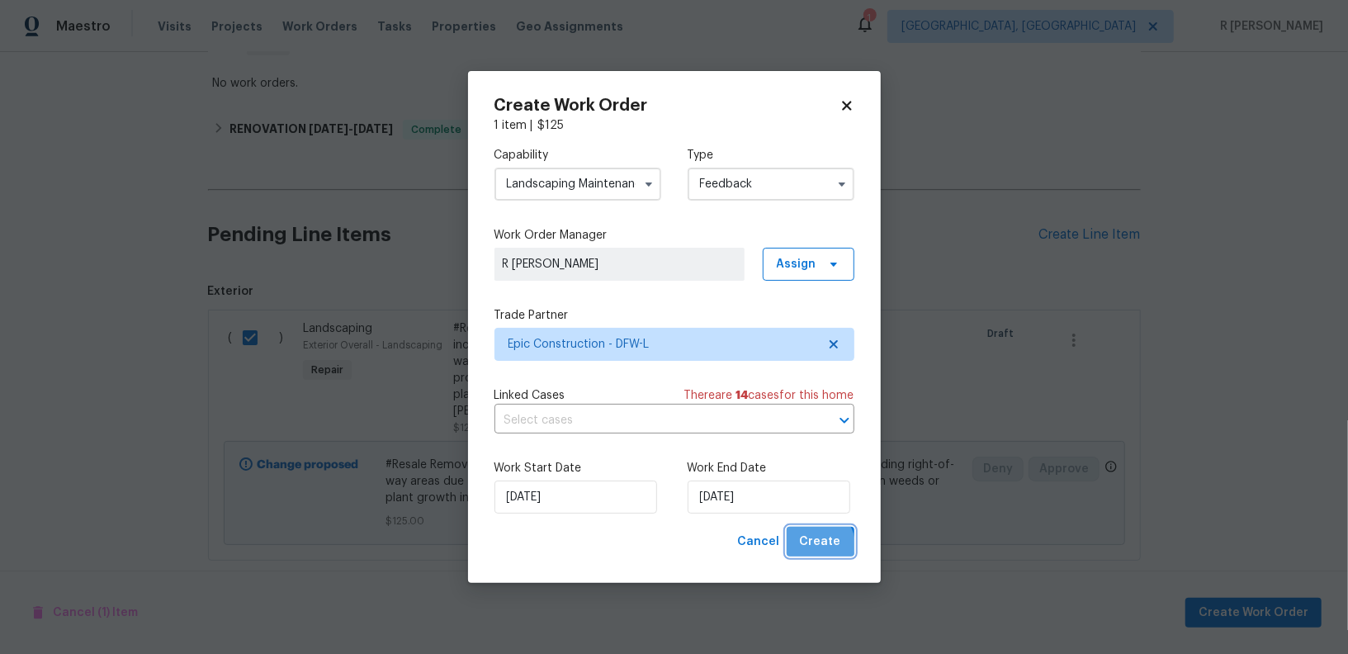
click at [820, 546] on span "Create" at bounding box center [820, 542] width 41 height 21
checkbox input "false"
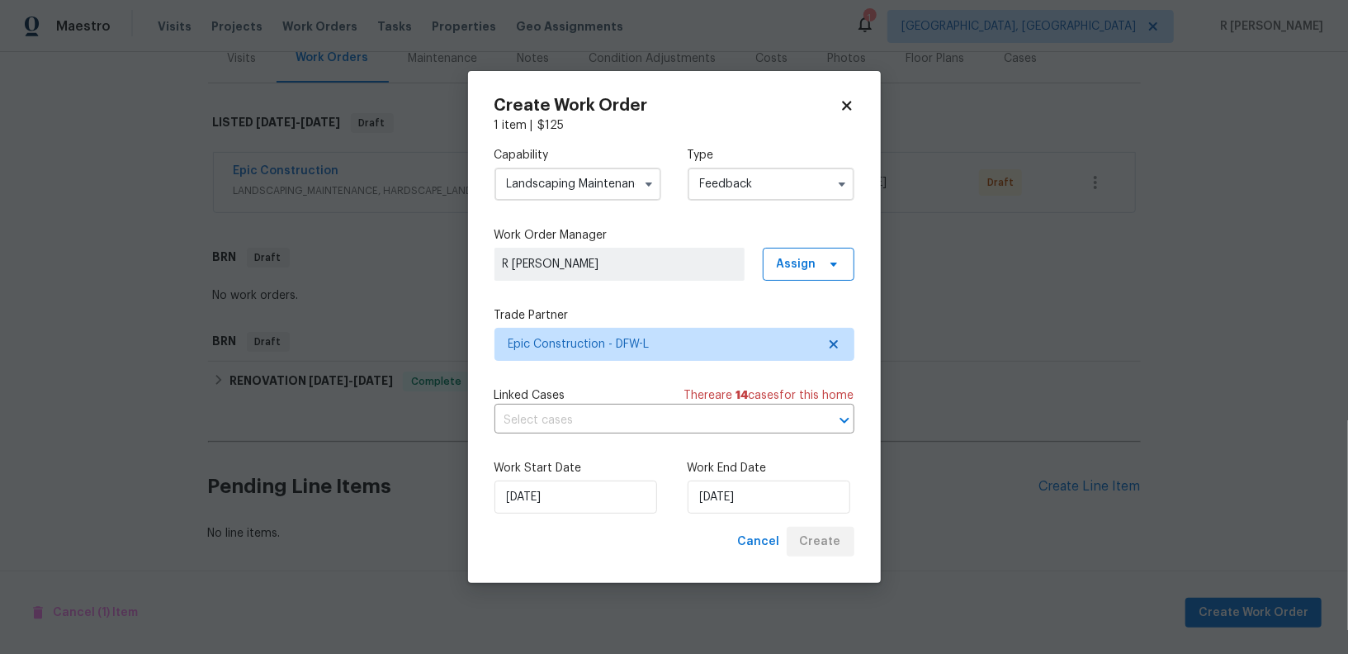
scroll to position [214, 0]
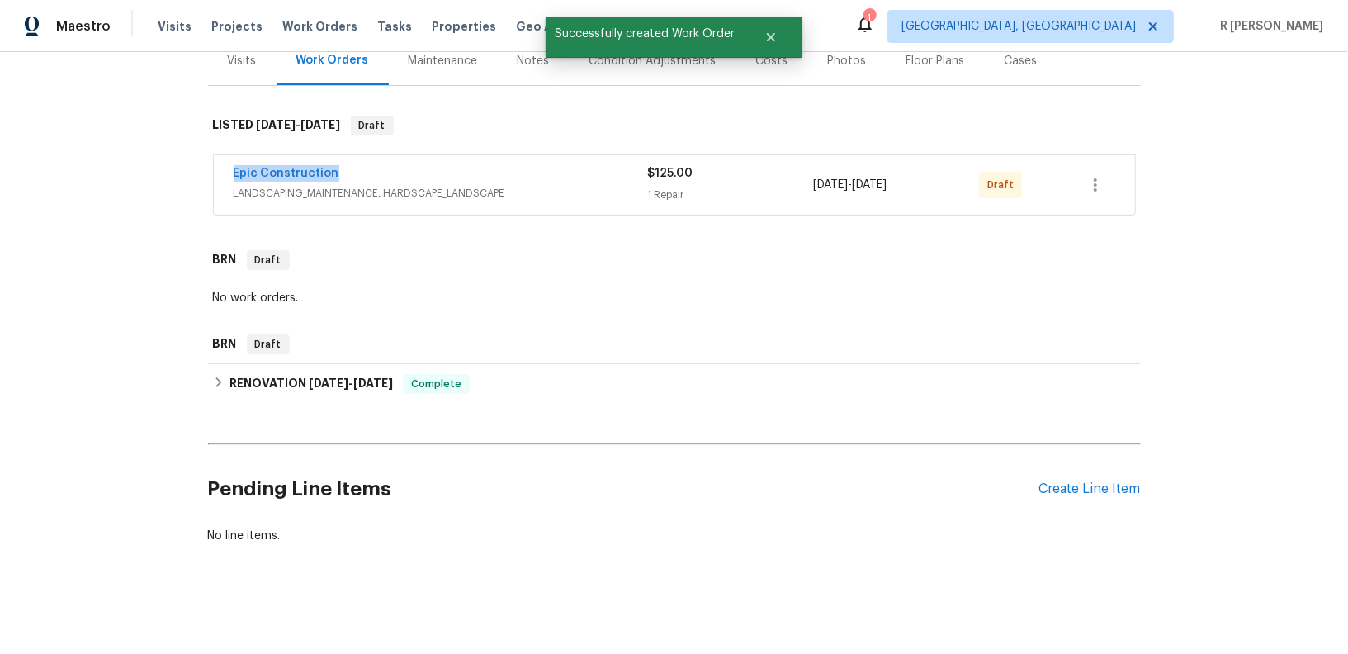
drag, startPoint x: 372, startPoint y: 174, endPoint x: 218, endPoint y: 174, distance: 154.3
click at [218, 174] on div "Epic Construction LANDSCAPING_MAINTENANCE, HARDSCAPE_LANDSCAPE $125.00 1 Repair…" at bounding box center [674, 184] width 921 height 59
copy link "Epic Construction"
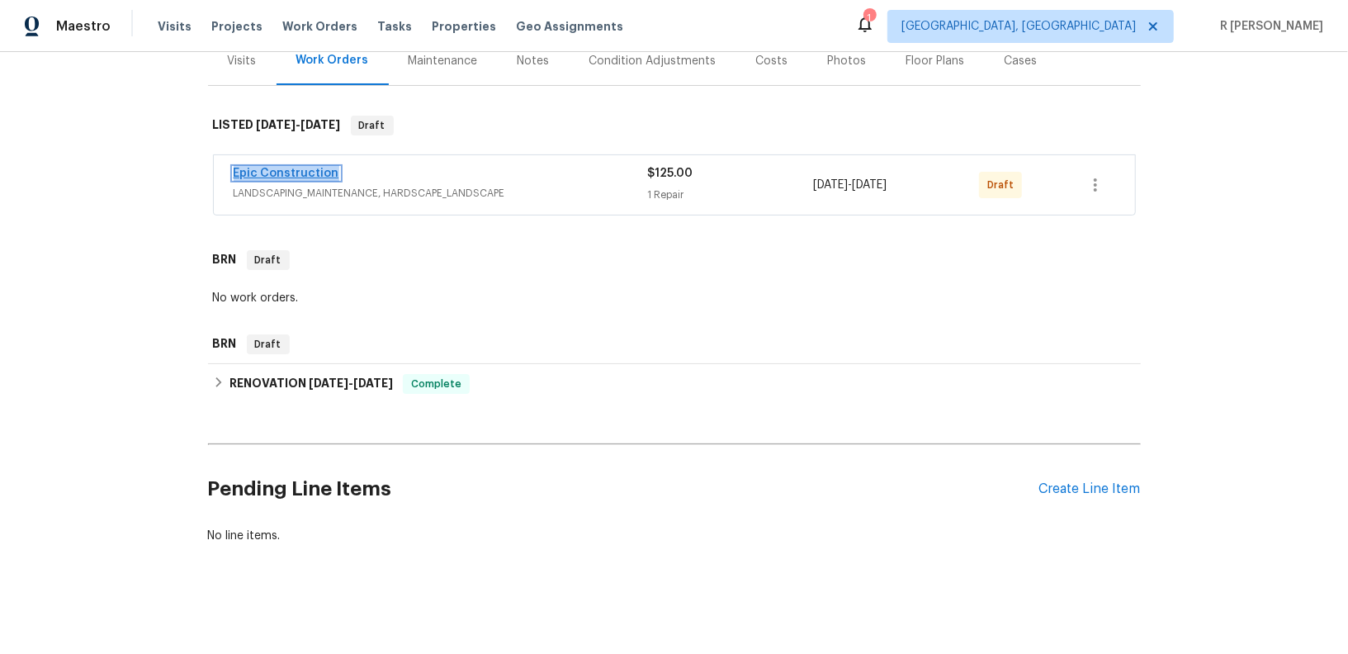
click at [267, 172] on link "Epic Construction" at bounding box center [287, 174] width 106 height 12
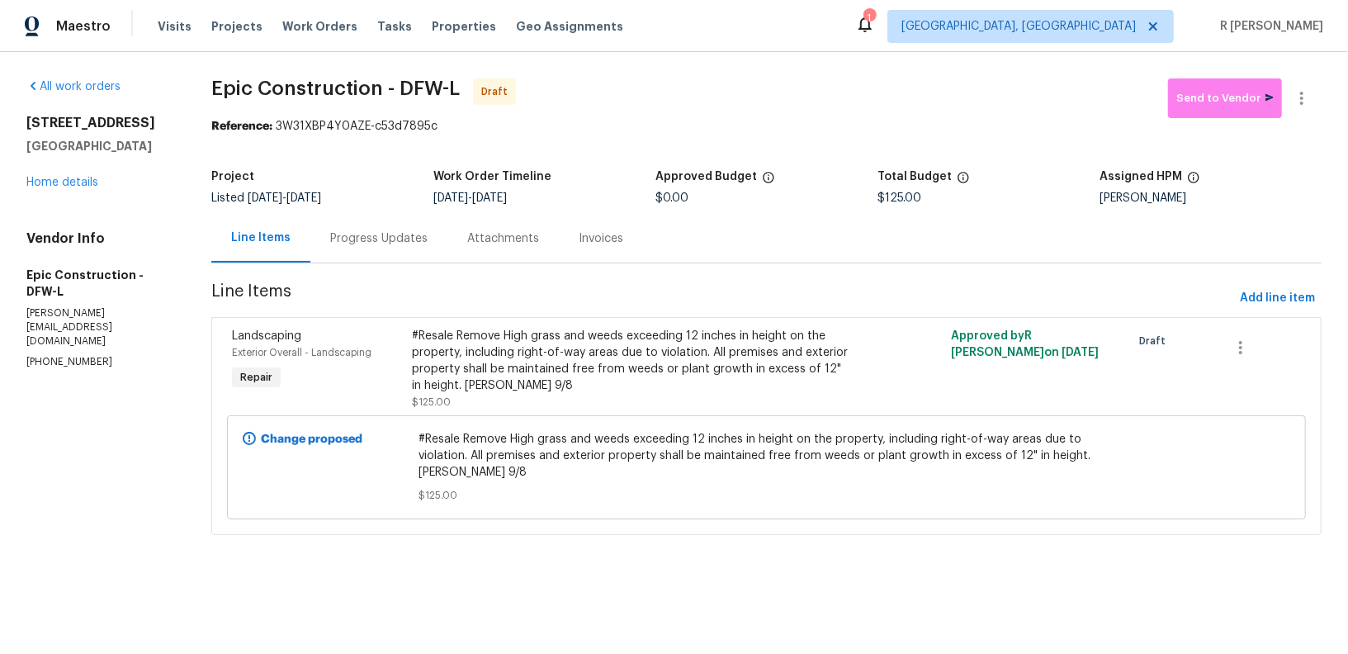
click at [366, 243] on div "Progress Updates" at bounding box center [378, 238] width 97 height 17
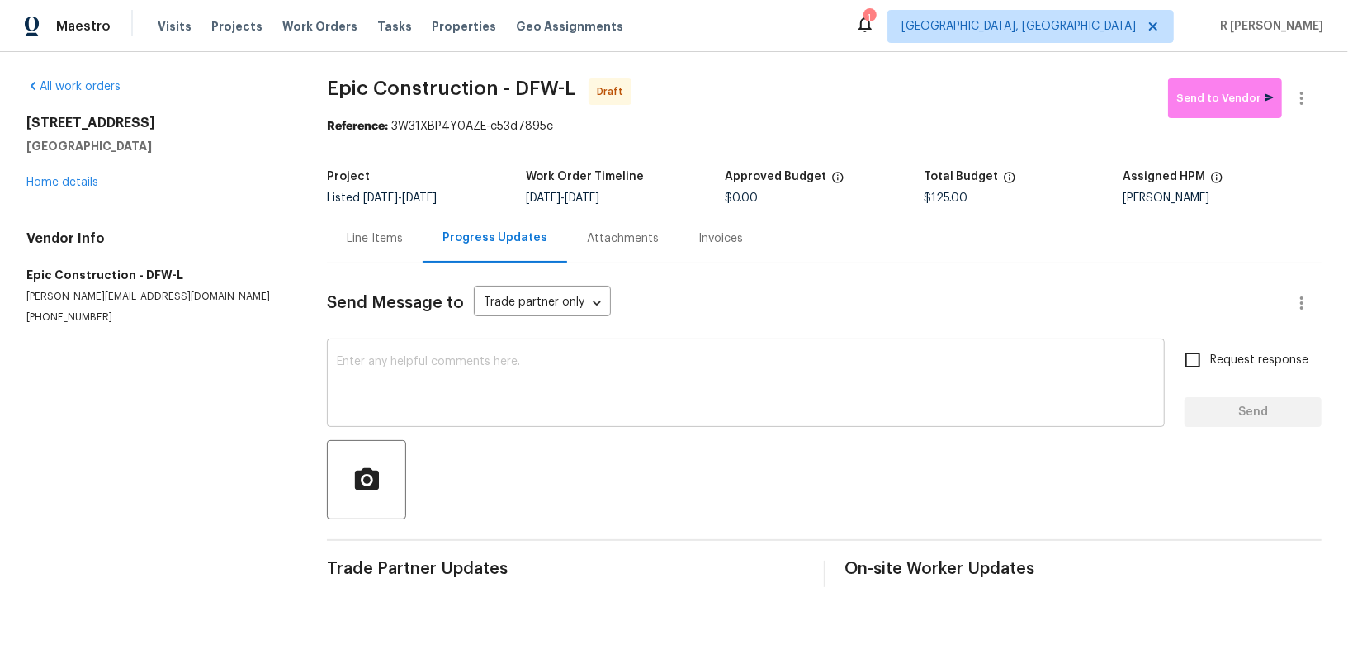
click at [625, 385] on textarea at bounding box center [746, 385] width 818 height 58
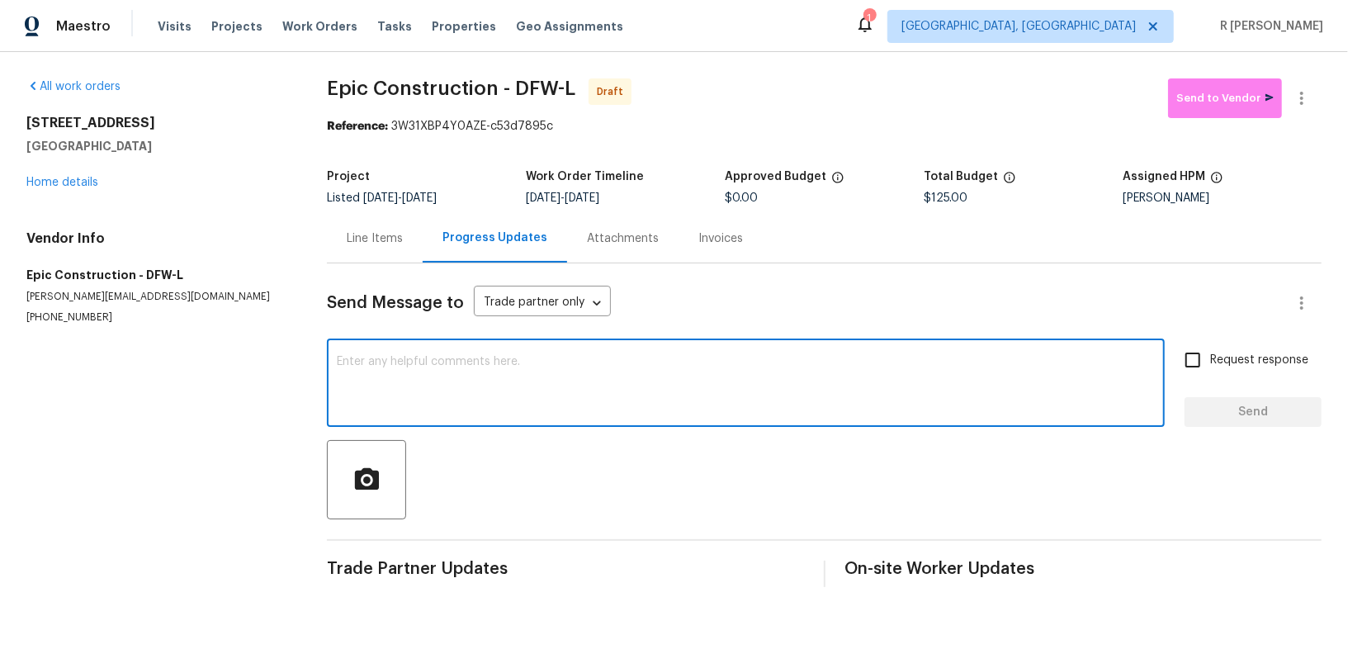
paste textarea "Hi this is (Yogesh) with Opendoor. I’m confirming you received the WO for the p…"
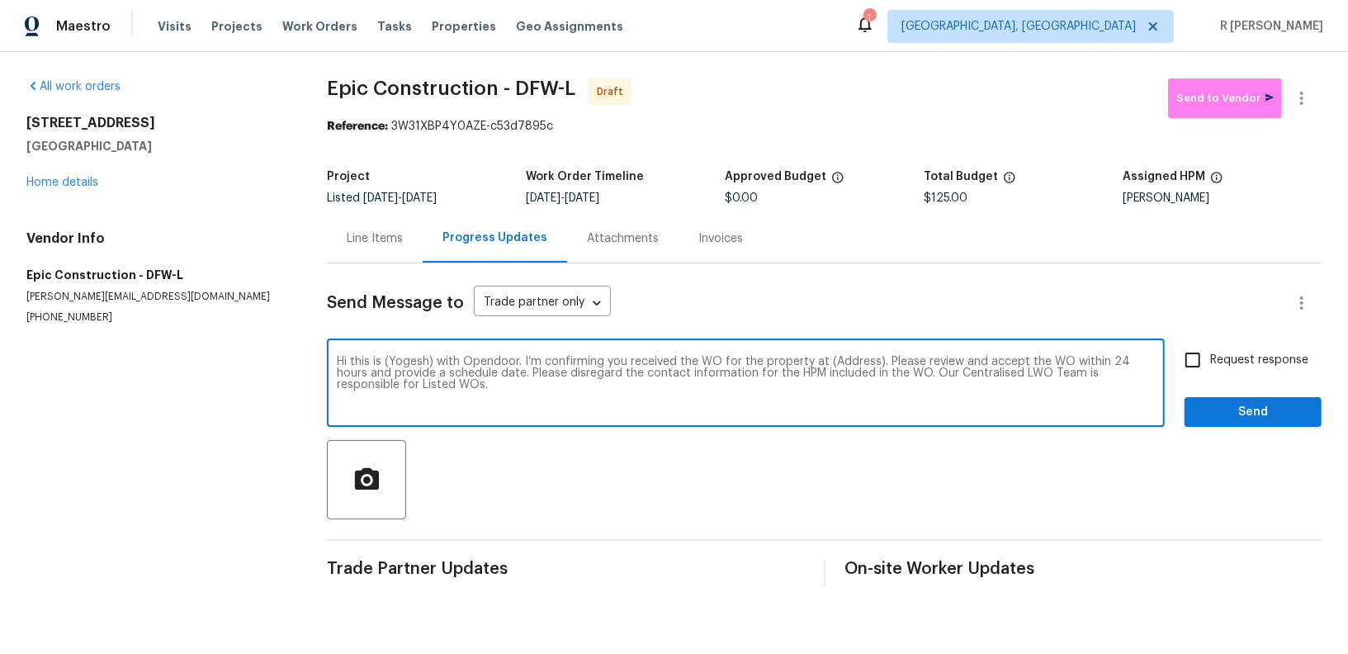
click at [840, 366] on textarea "Hi this is (Yogesh) with Opendoor. I’m confirming you received the WO for the p…" at bounding box center [746, 385] width 818 height 58
paste textarea "620 N Dallas Ave, Lancaster, TX 75146"
type textarea "Hi this is (Yogesh) with Opendoor. I’m confirming you received the WO for the p…"
click at [1210, 365] on input "Request response" at bounding box center [1192, 360] width 35 height 35
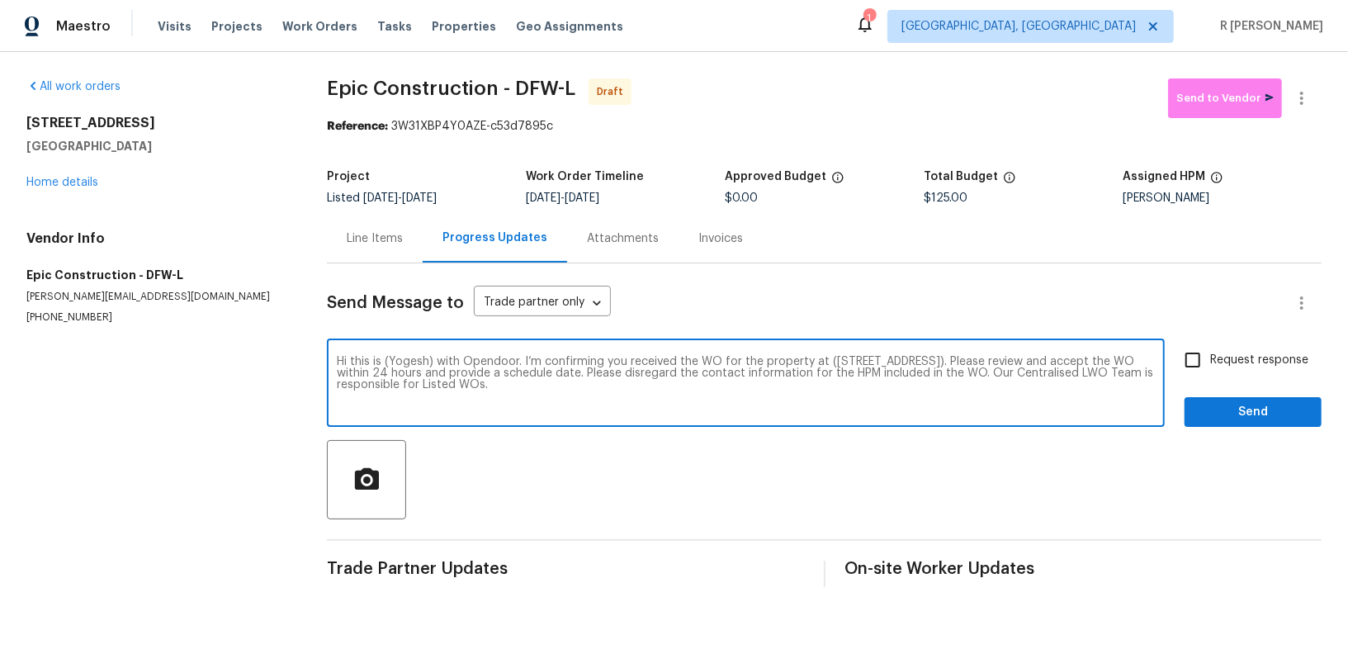
checkbox input "true"
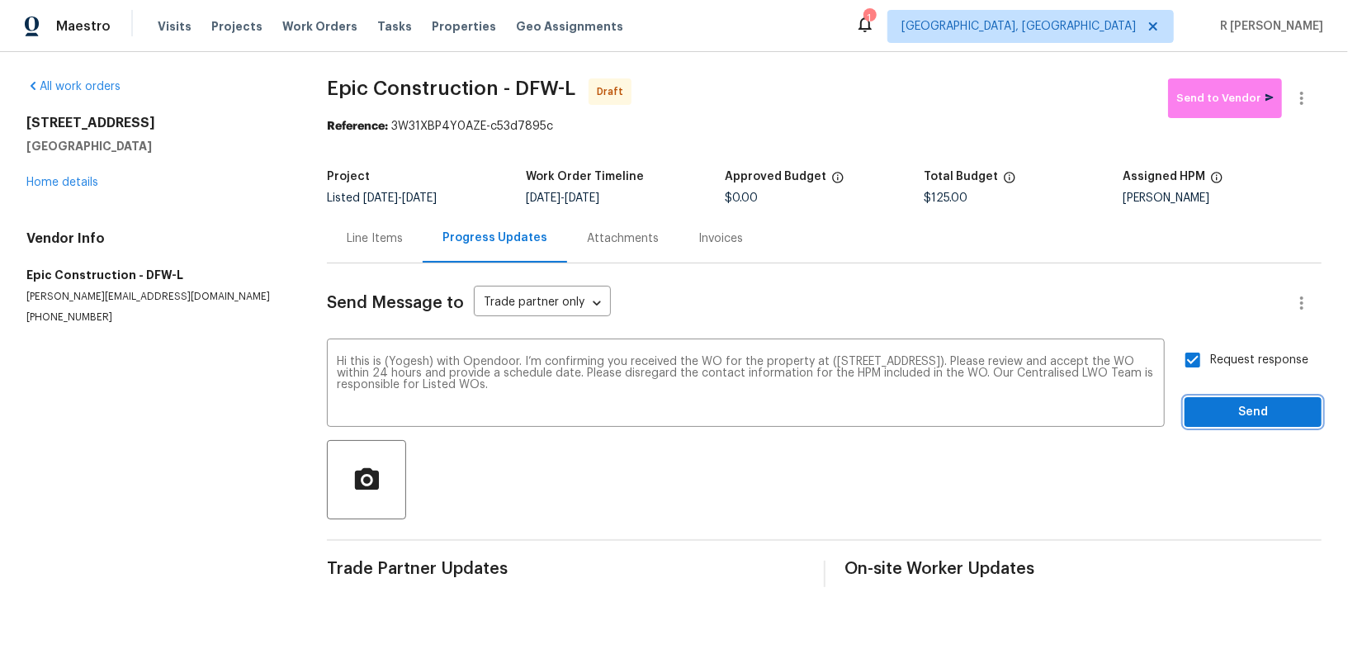
click at [1210, 411] on span "Send" at bounding box center [1253, 412] width 111 height 21
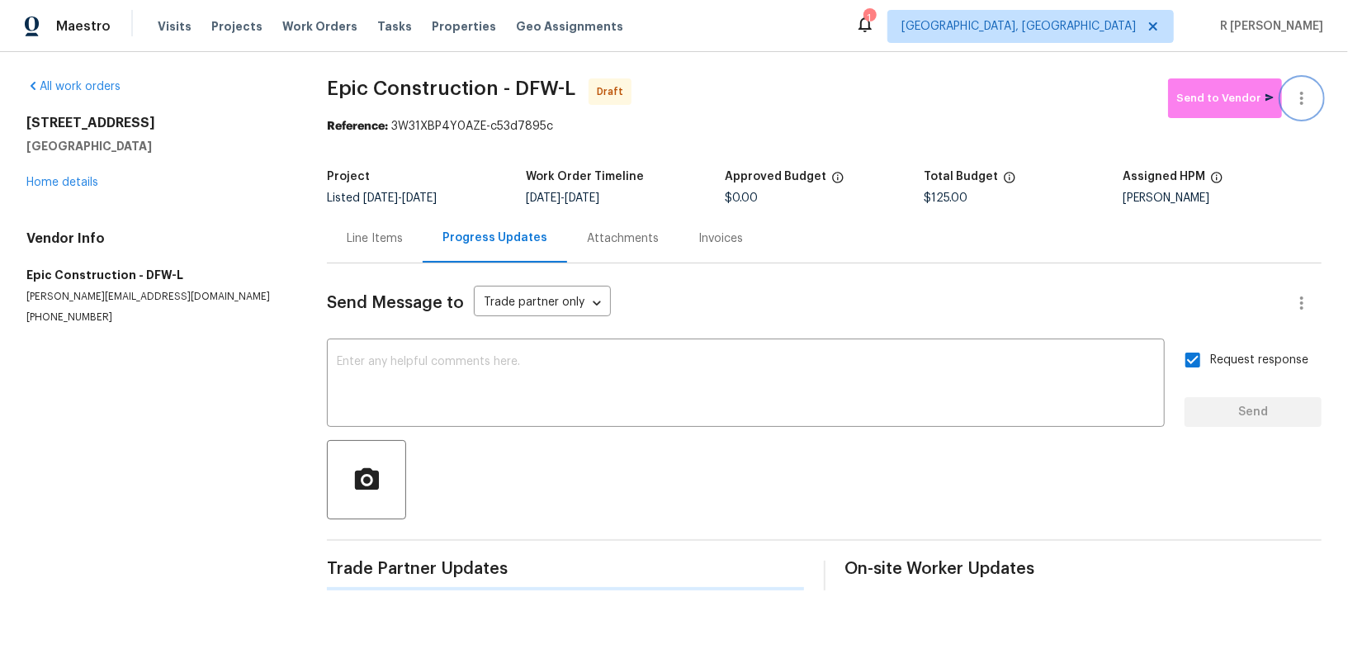
click at [1315, 92] on button "button" at bounding box center [1302, 98] width 40 height 40
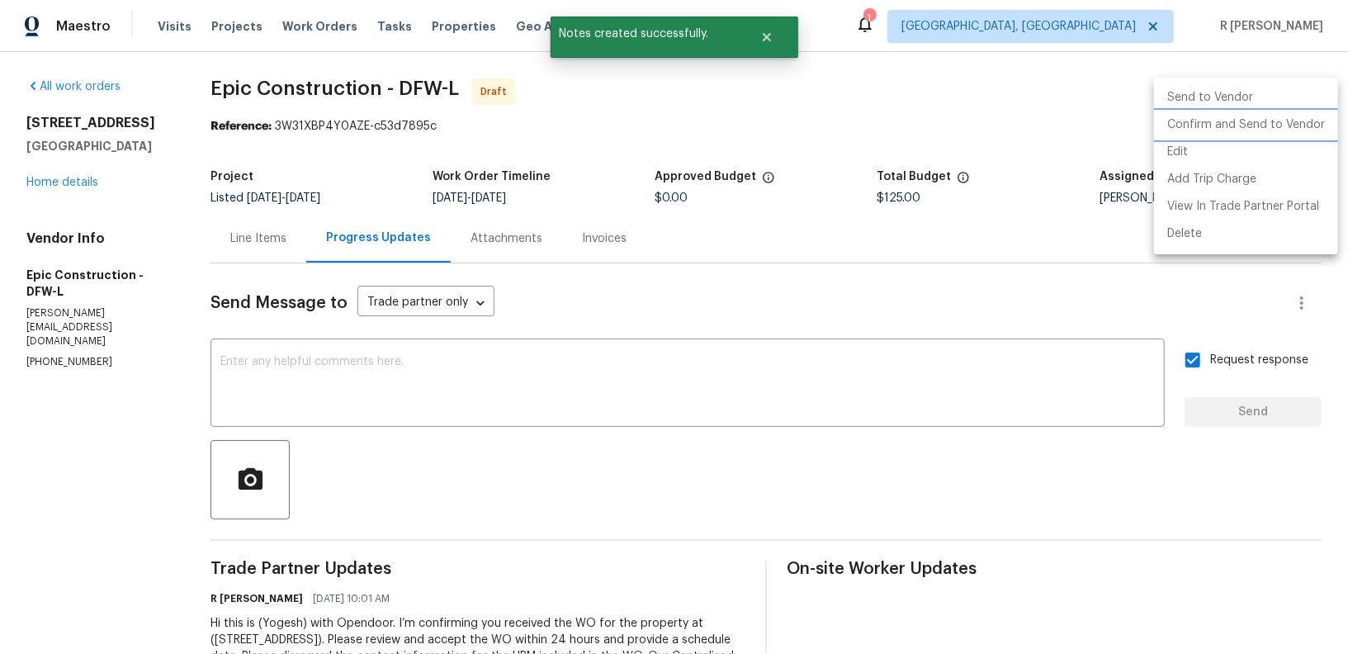
click at [1268, 127] on li "Confirm and Send to Vendor" at bounding box center [1246, 124] width 184 height 27
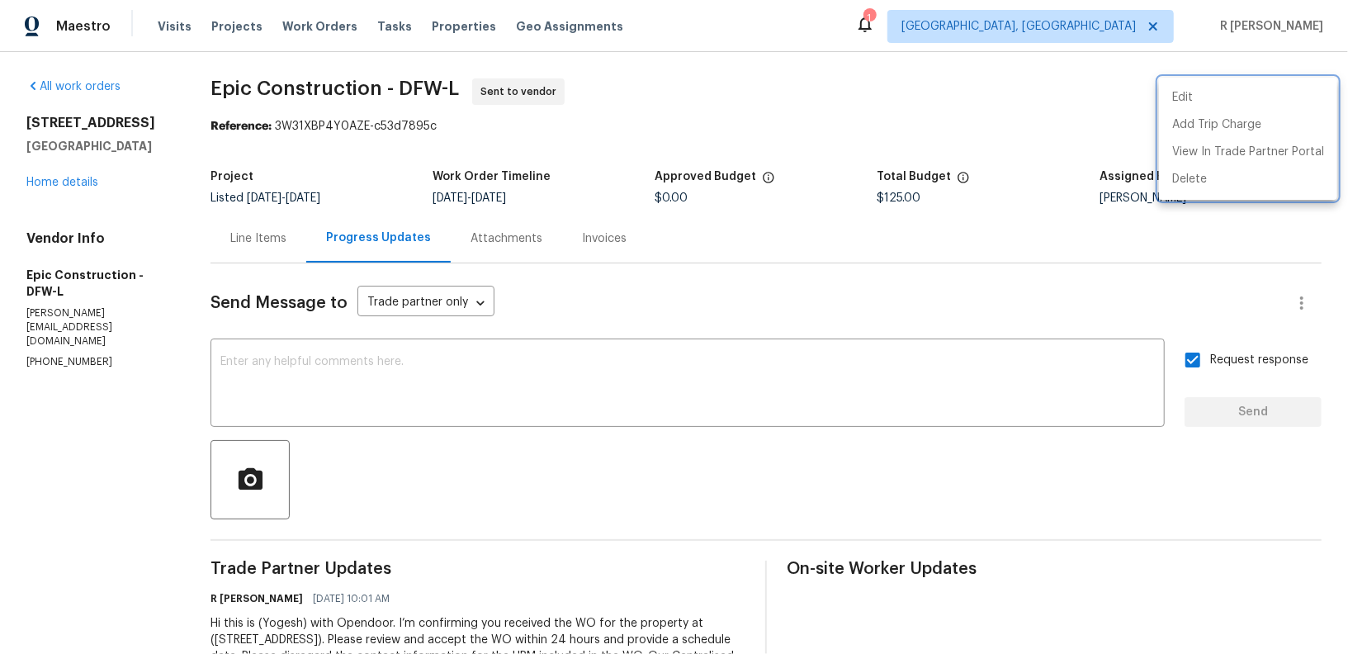
click at [243, 236] on div at bounding box center [674, 327] width 1348 height 654
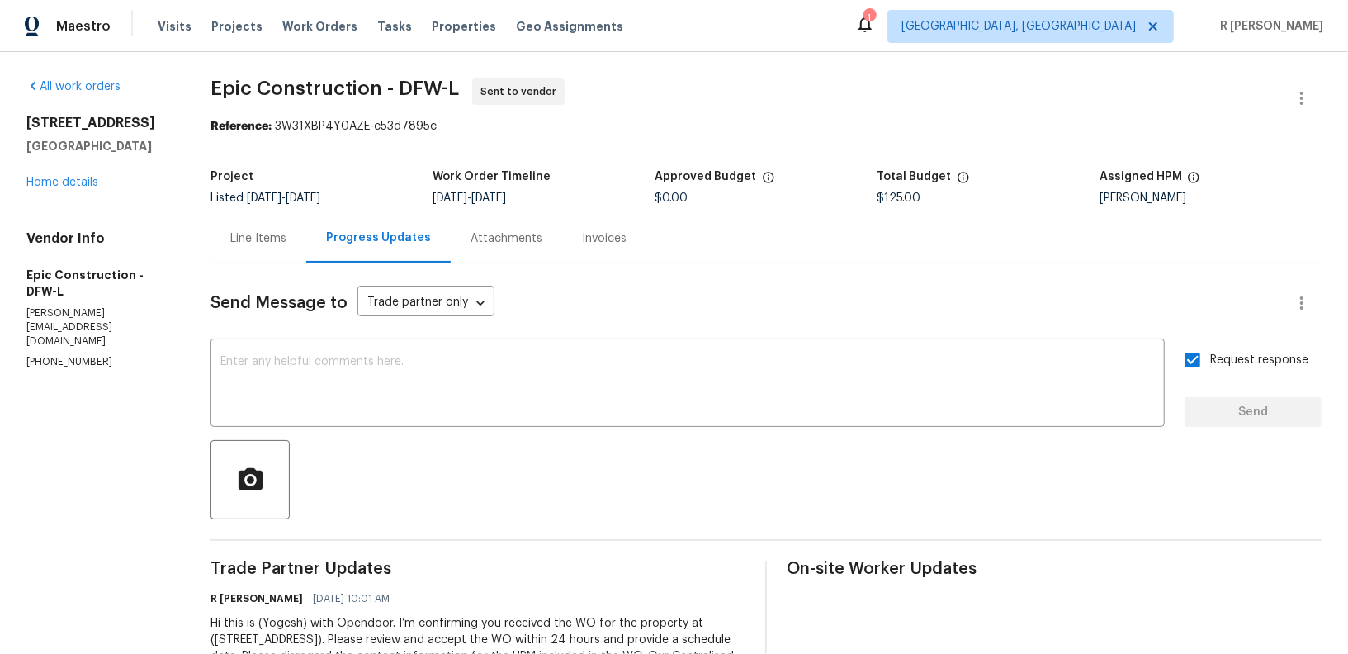
click at [286, 225] on div "Line Items" at bounding box center [258, 238] width 96 height 49
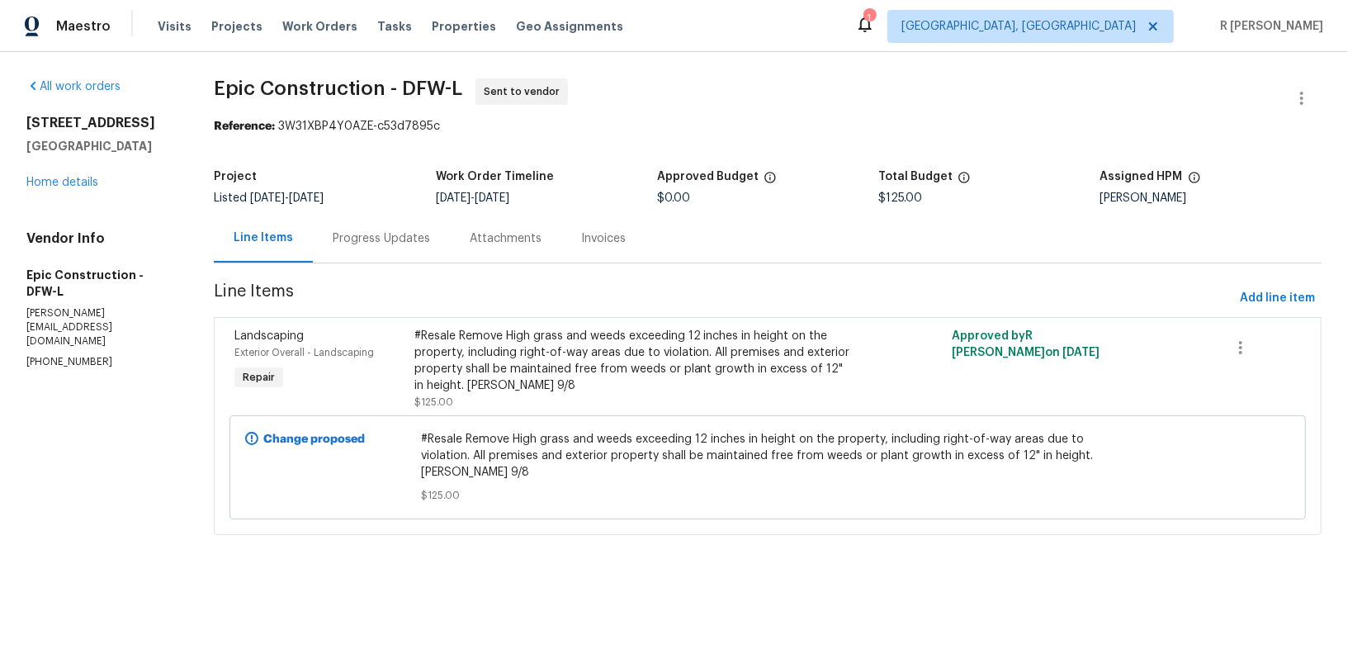
click at [718, 359] on div "#Resale Remove High grass and weeds exceeding 12 inches in height on the proper…" at bounding box center [633, 361] width 438 height 66
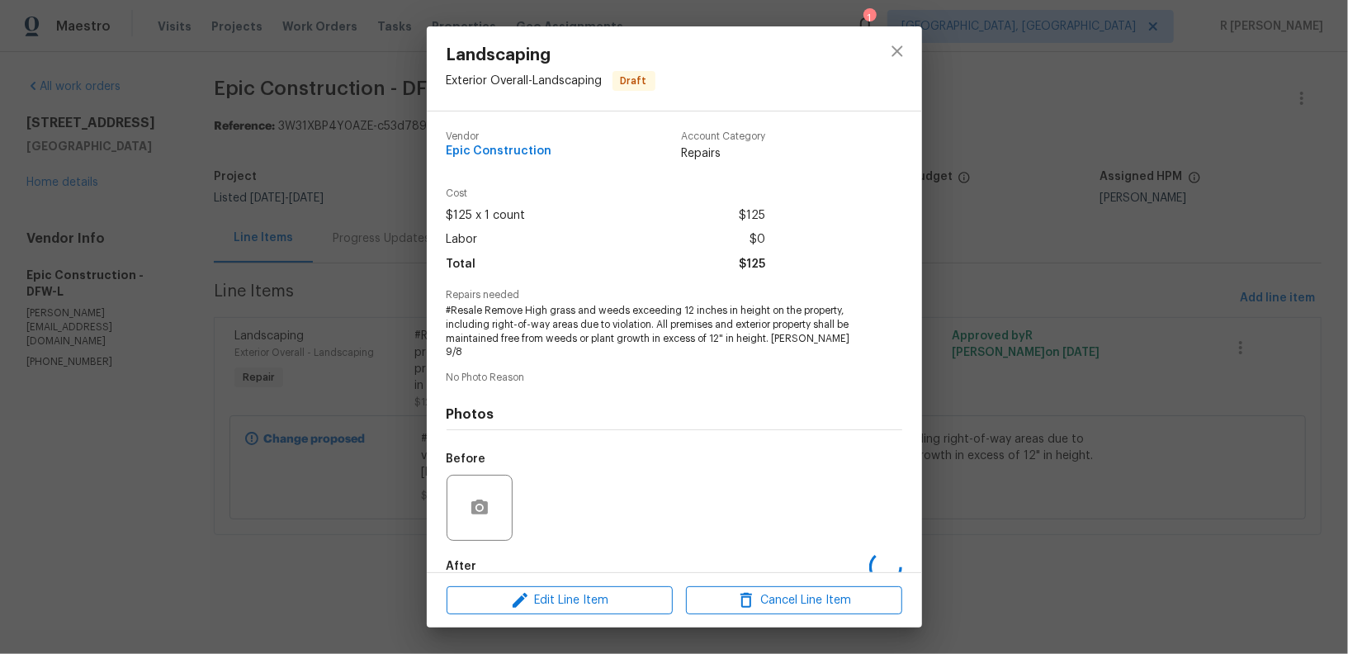
scroll to position [79, 0]
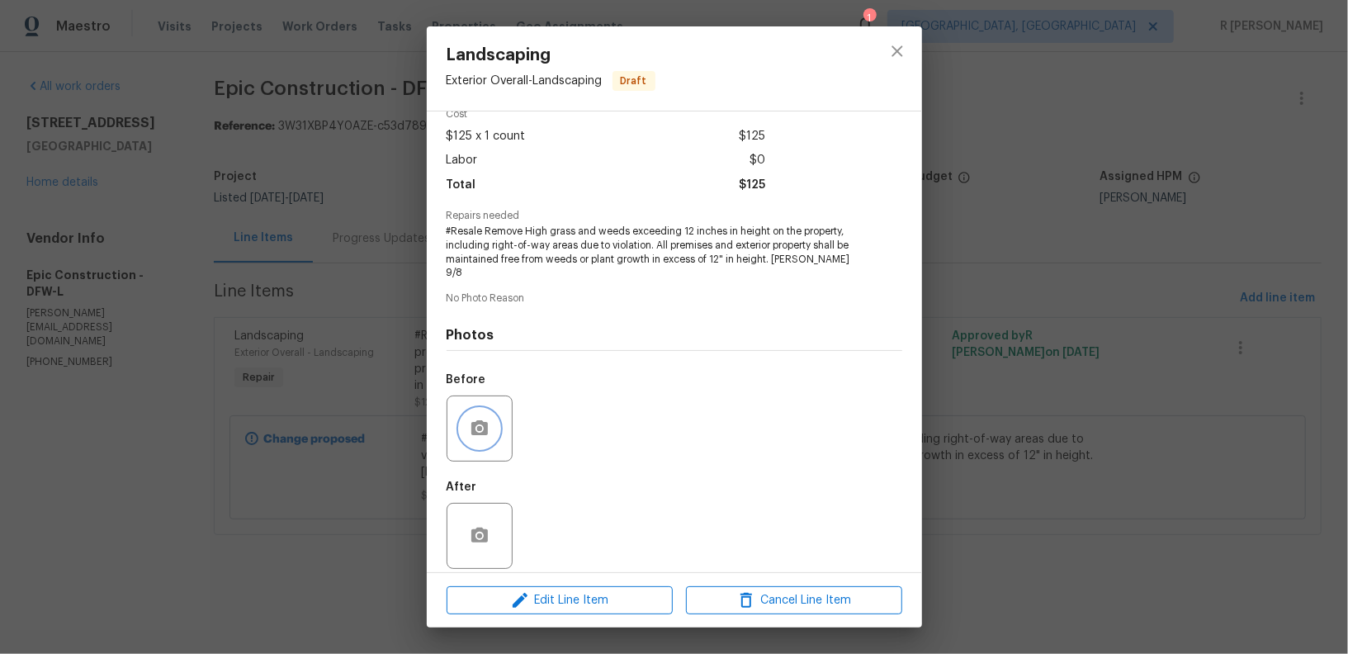
click at [479, 418] on icon "button" at bounding box center [480, 428] width 20 height 20
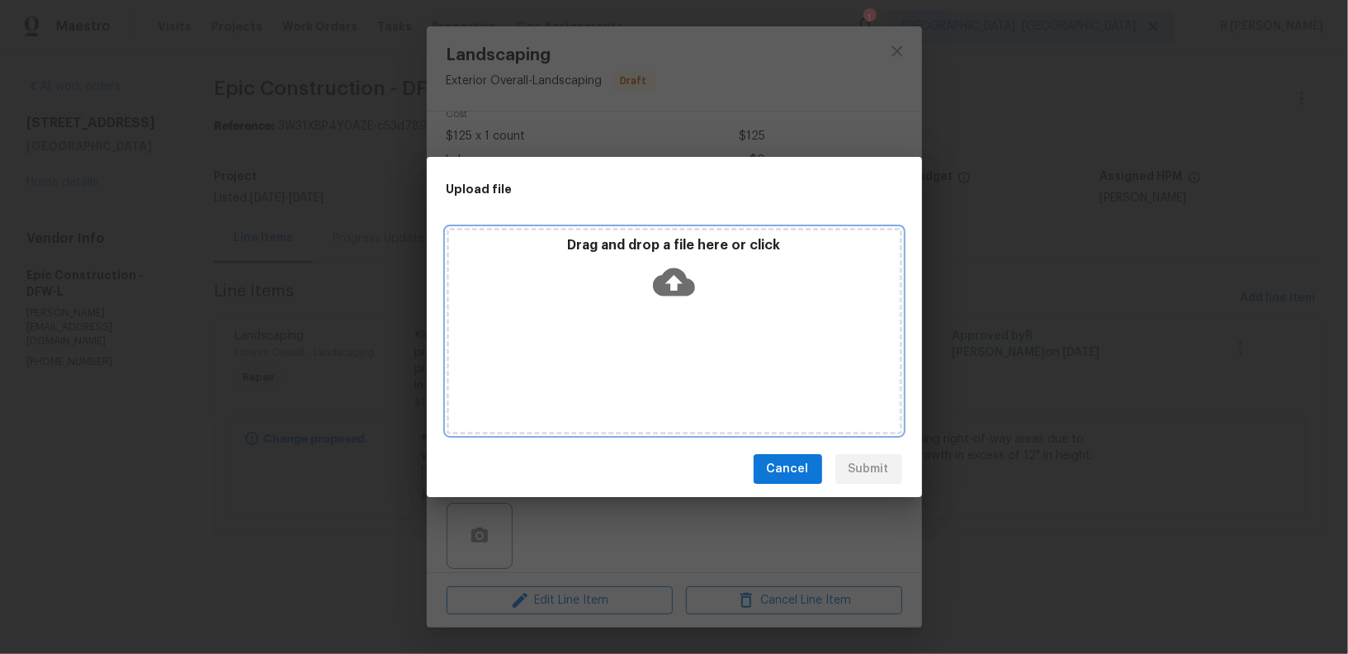
click at [664, 276] on icon at bounding box center [674, 282] width 42 height 28
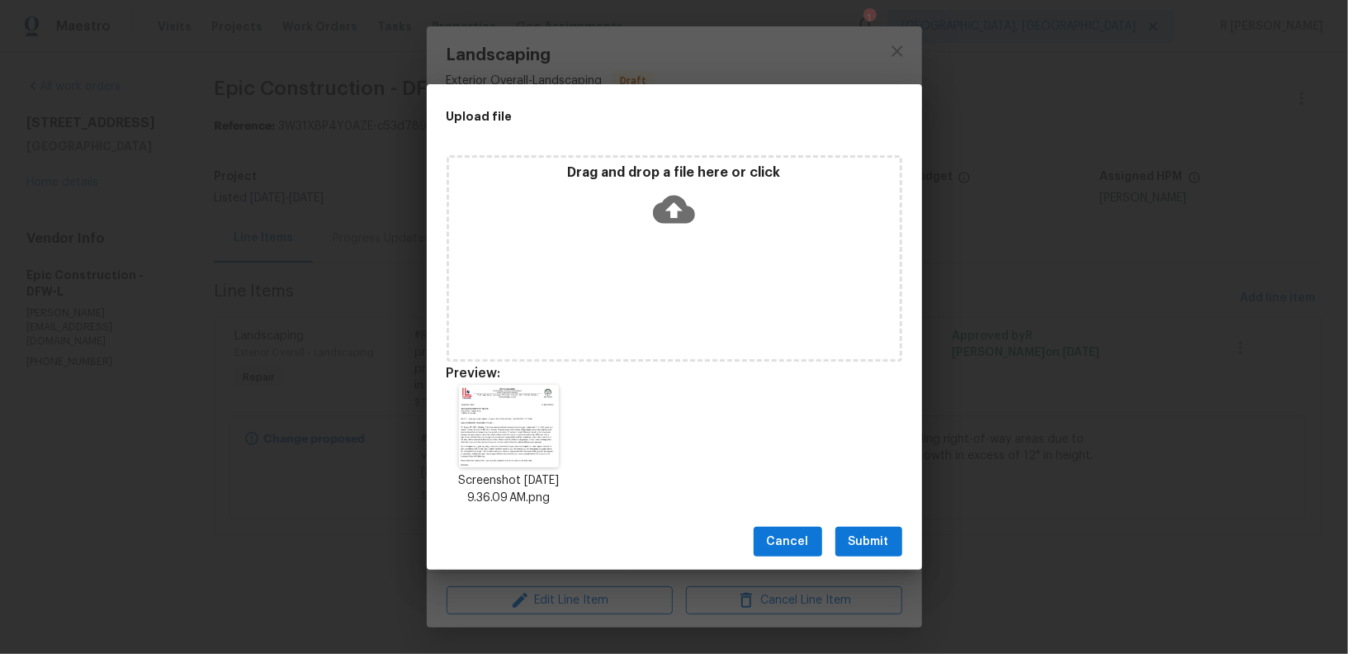
click at [861, 556] on div "Cancel Submit" at bounding box center [674, 541] width 495 height 57
click at [863, 539] on span "Submit" at bounding box center [868, 542] width 40 height 21
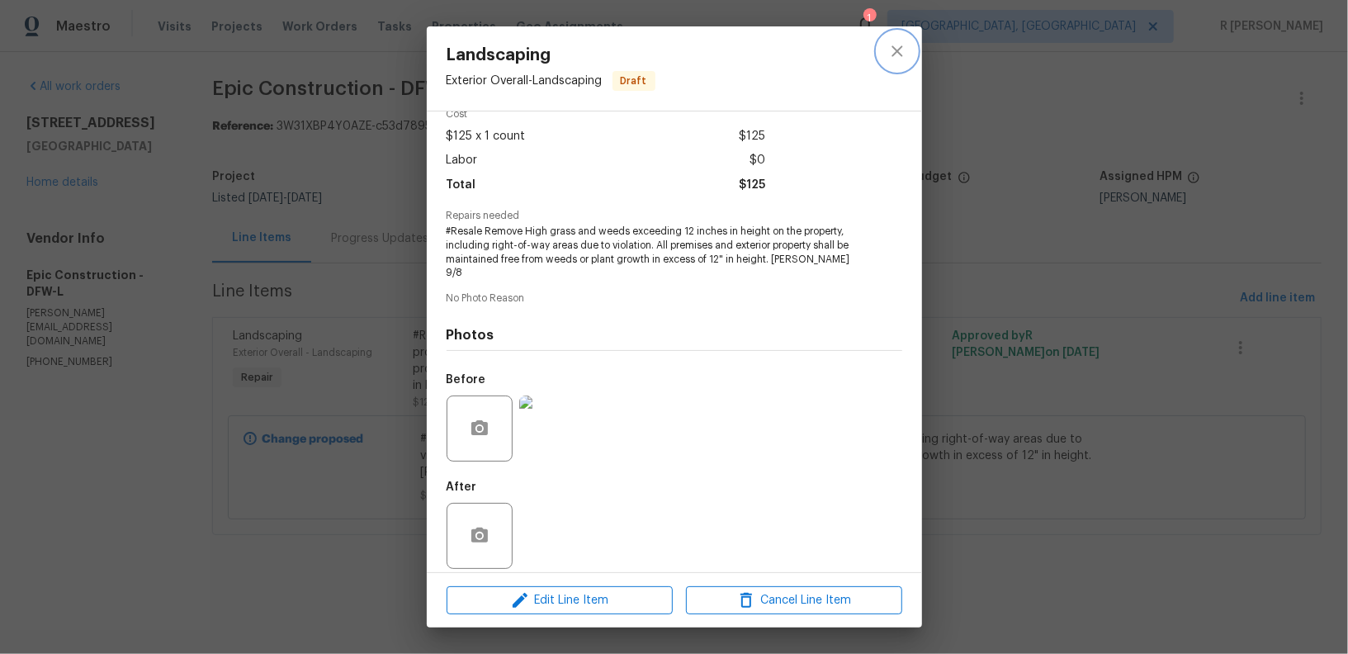
click at [899, 52] on icon "close" at bounding box center [897, 51] width 20 height 20
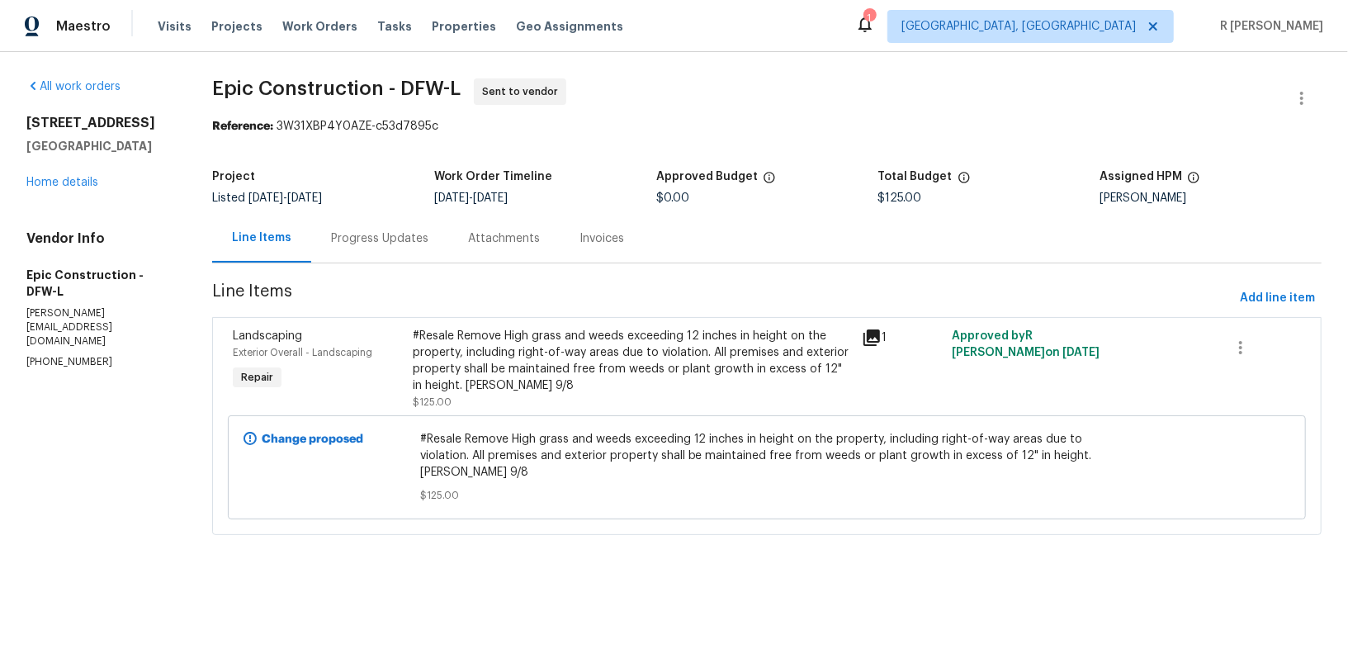
click at [352, 246] on div "Progress Updates" at bounding box center [379, 238] width 97 height 17
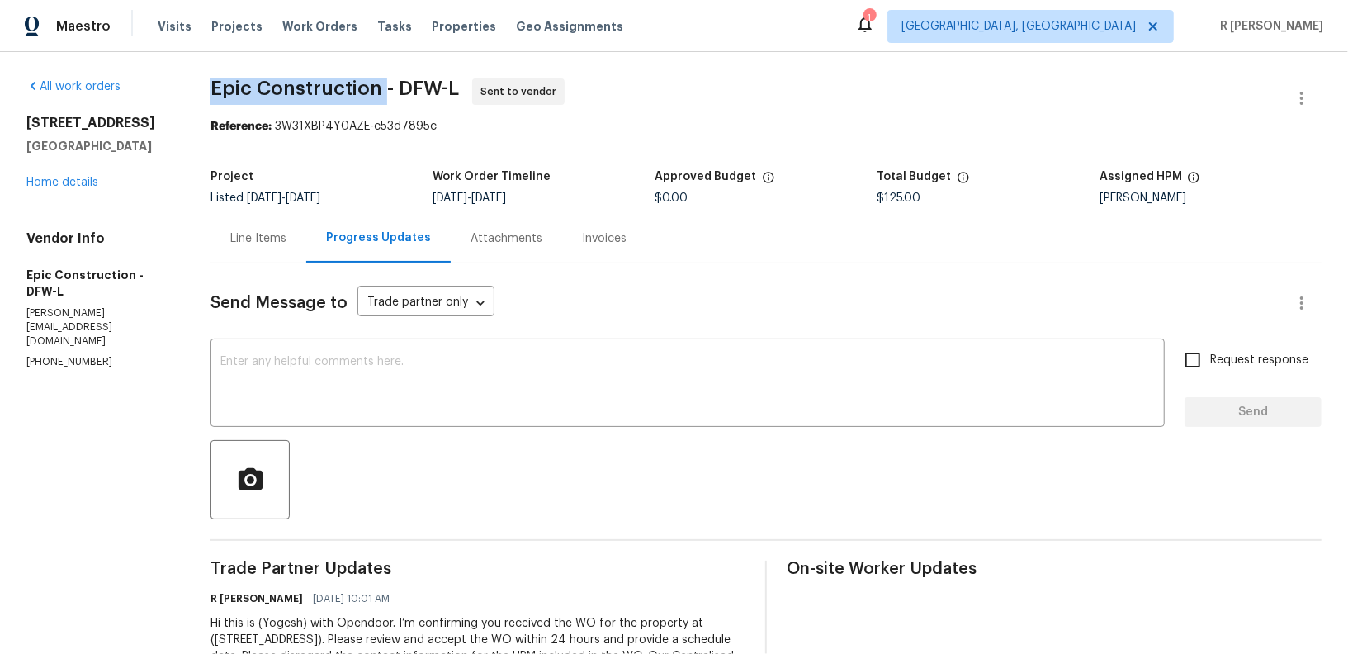
drag, startPoint x: 380, startPoint y: 87, endPoint x: 207, endPoint y: 83, distance: 173.4
click at [210, 83] on span "Epic Construction - DFW-L" at bounding box center [334, 88] width 248 height 20
copy span "Epic Construction"
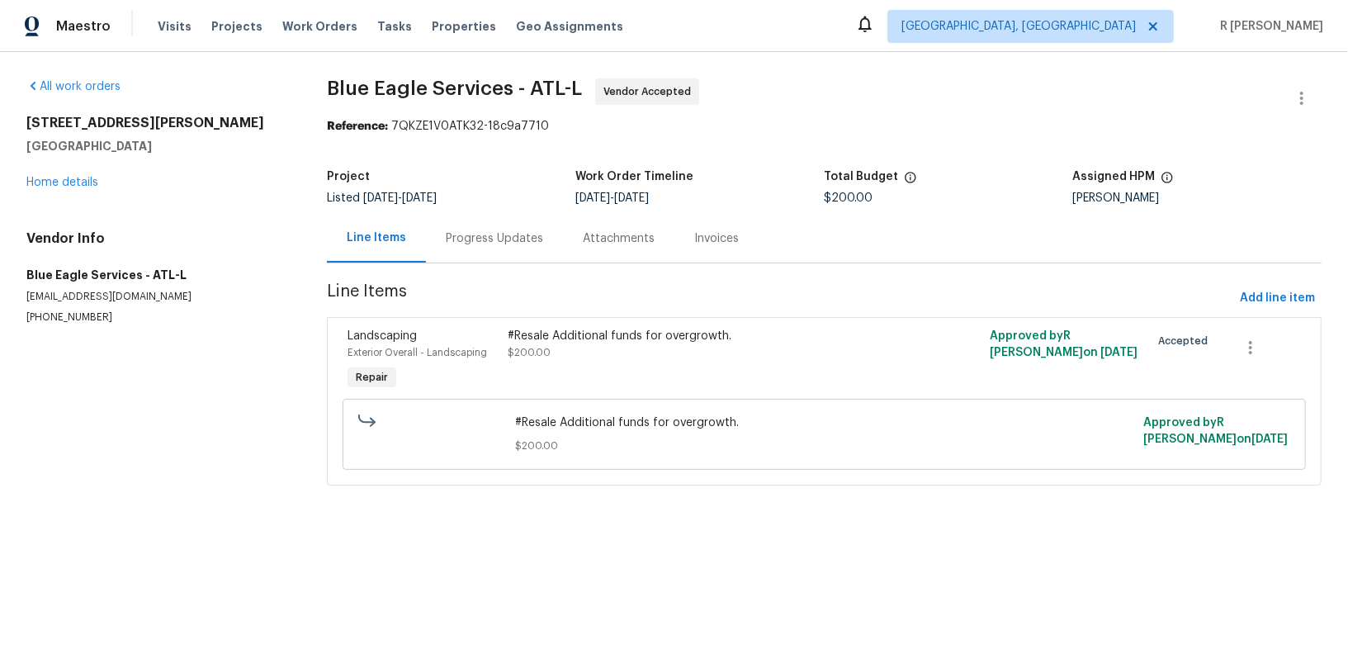
click at [501, 235] on div "Progress Updates" at bounding box center [494, 238] width 97 height 17
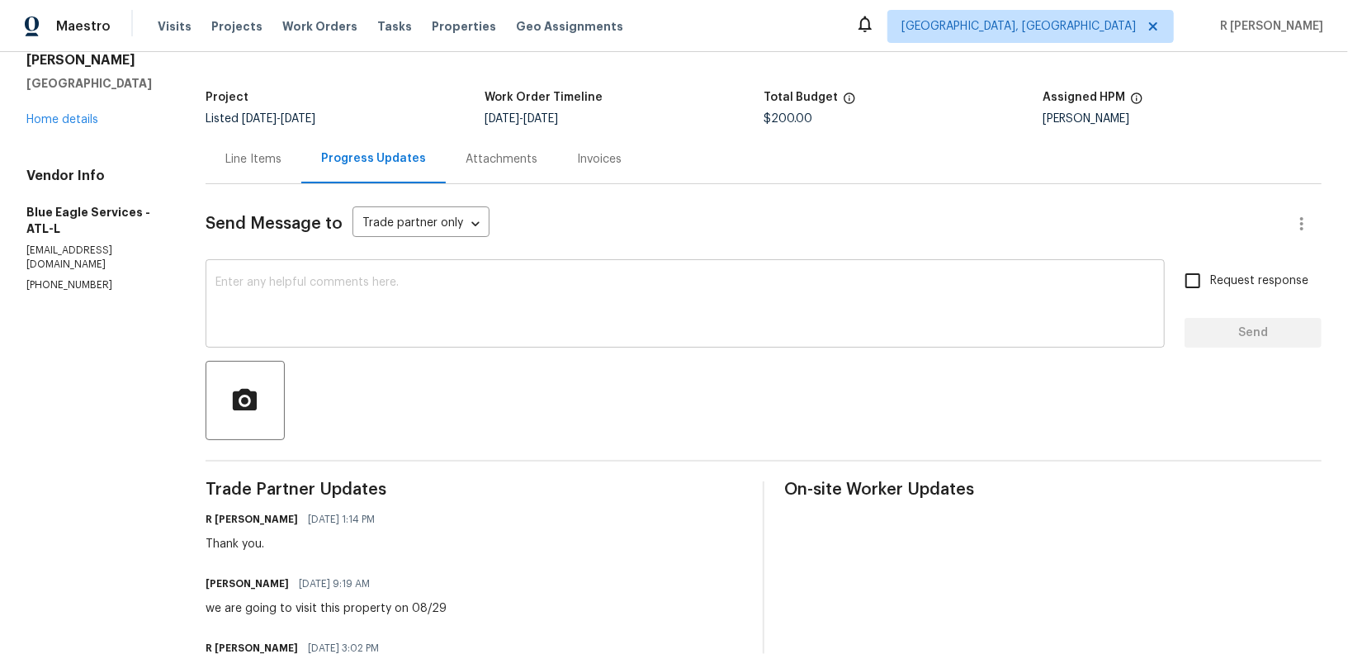
scroll to position [202, 0]
